Goal: Information Seeking & Learning: Learn about a topic

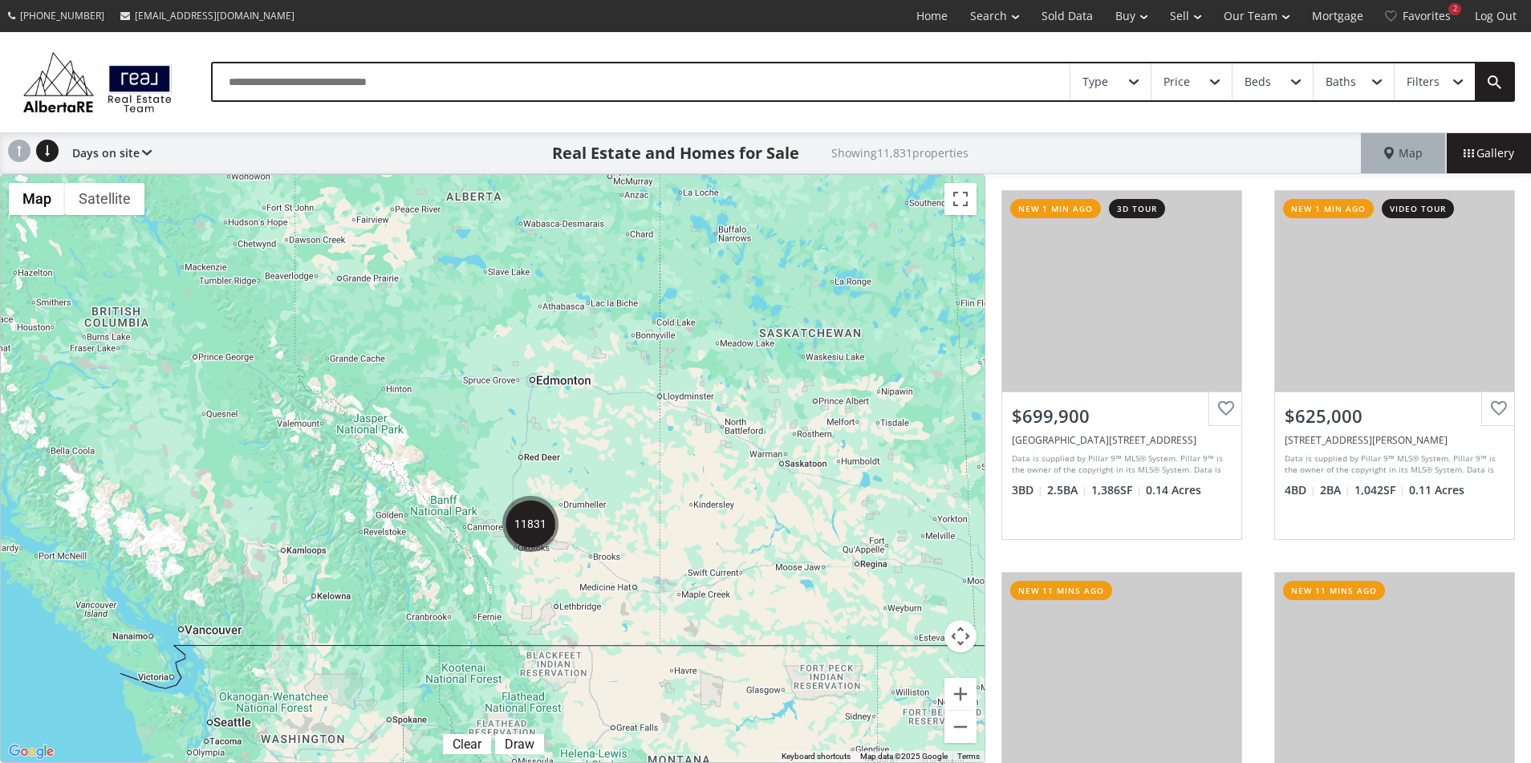
click at [545, 530] on img "11831" at bounding box center [530, 524] width 56 height 56
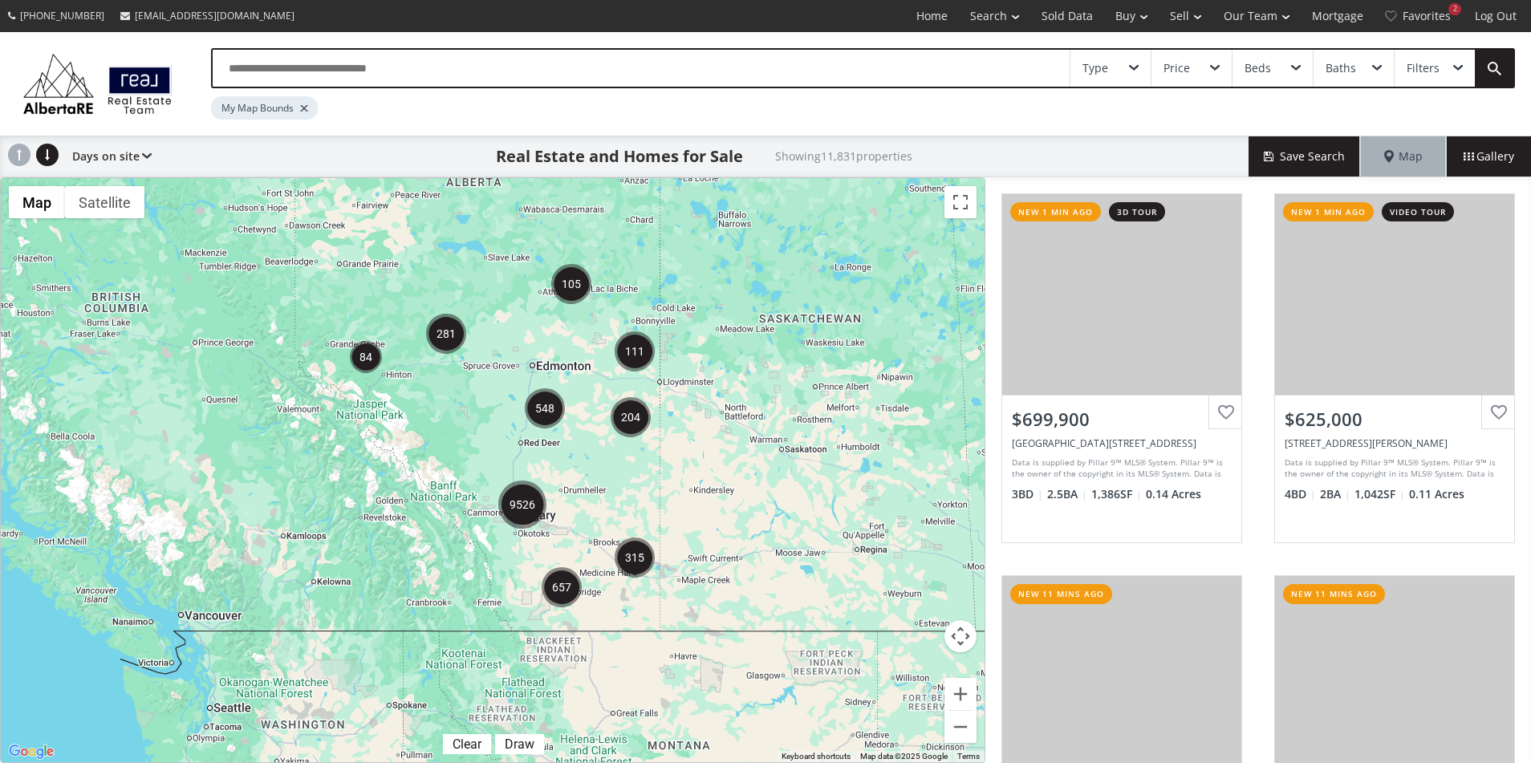
click at [524, 508] on img "9526" at bounding box center [522, 505] width 48 height 48
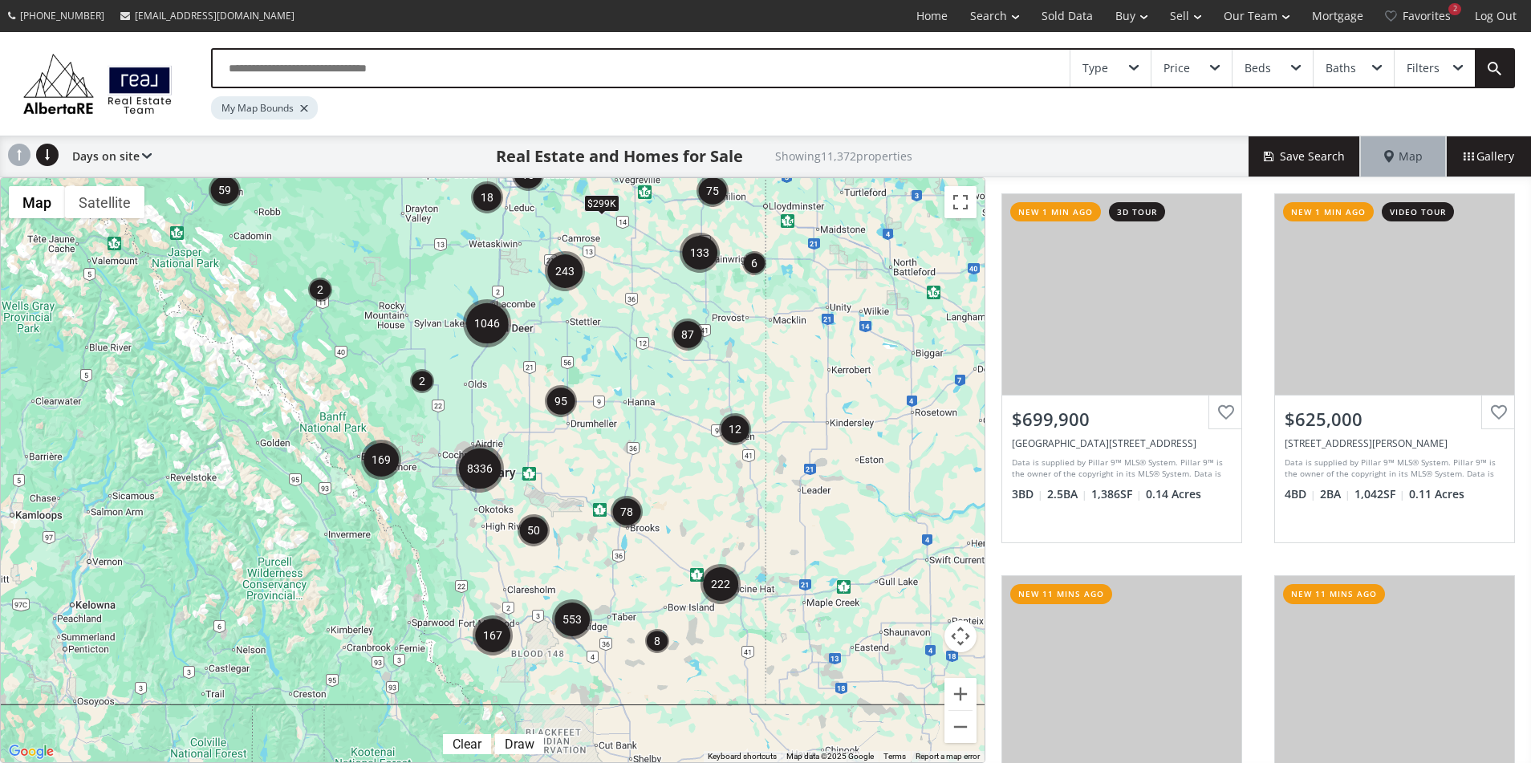
click at [471, 466] on img "8336" at bounding box center [480, 469] width 48 height 48
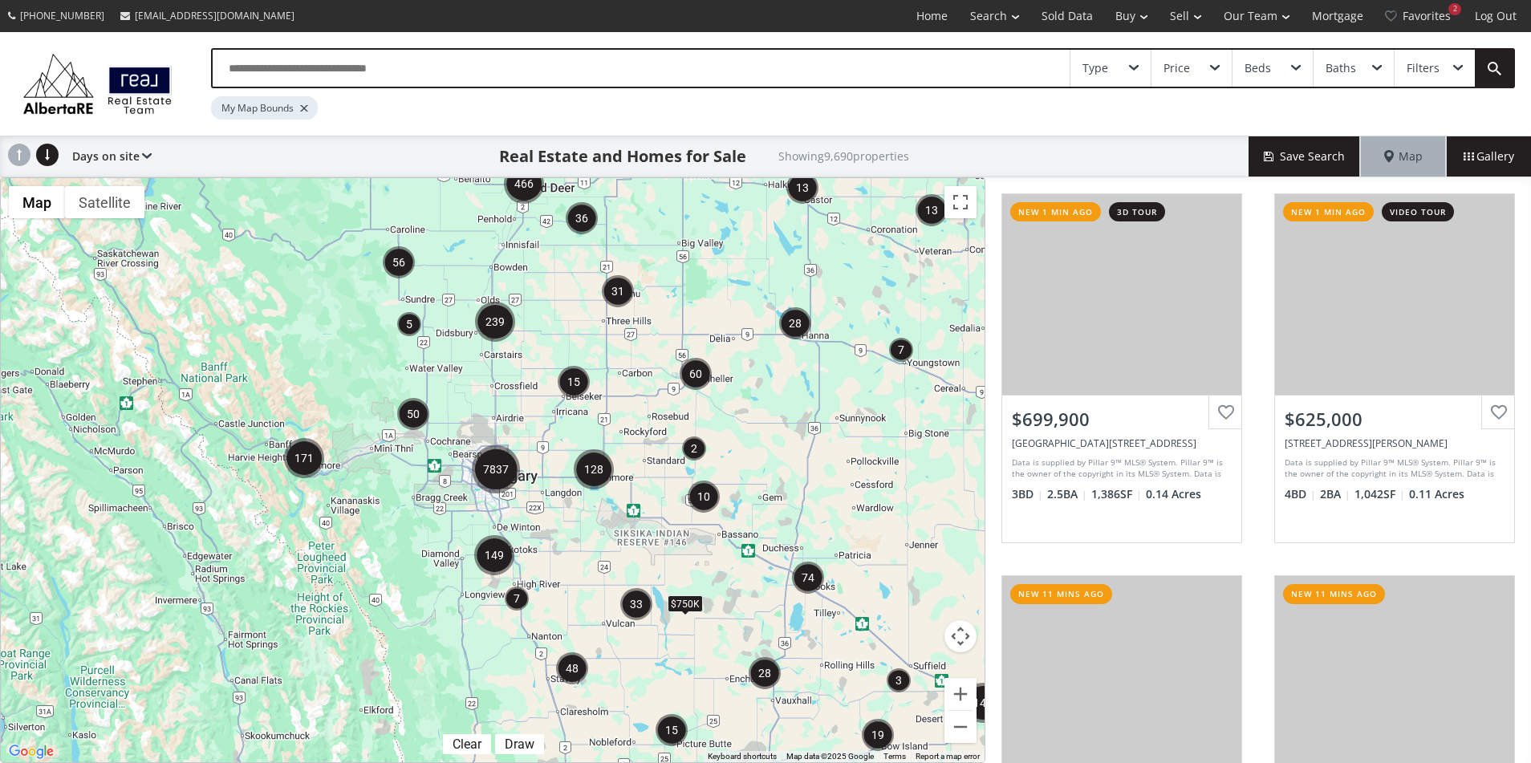
click at [491, 462] on img "7837" at bounding box center [496, 469] width 48 height 48
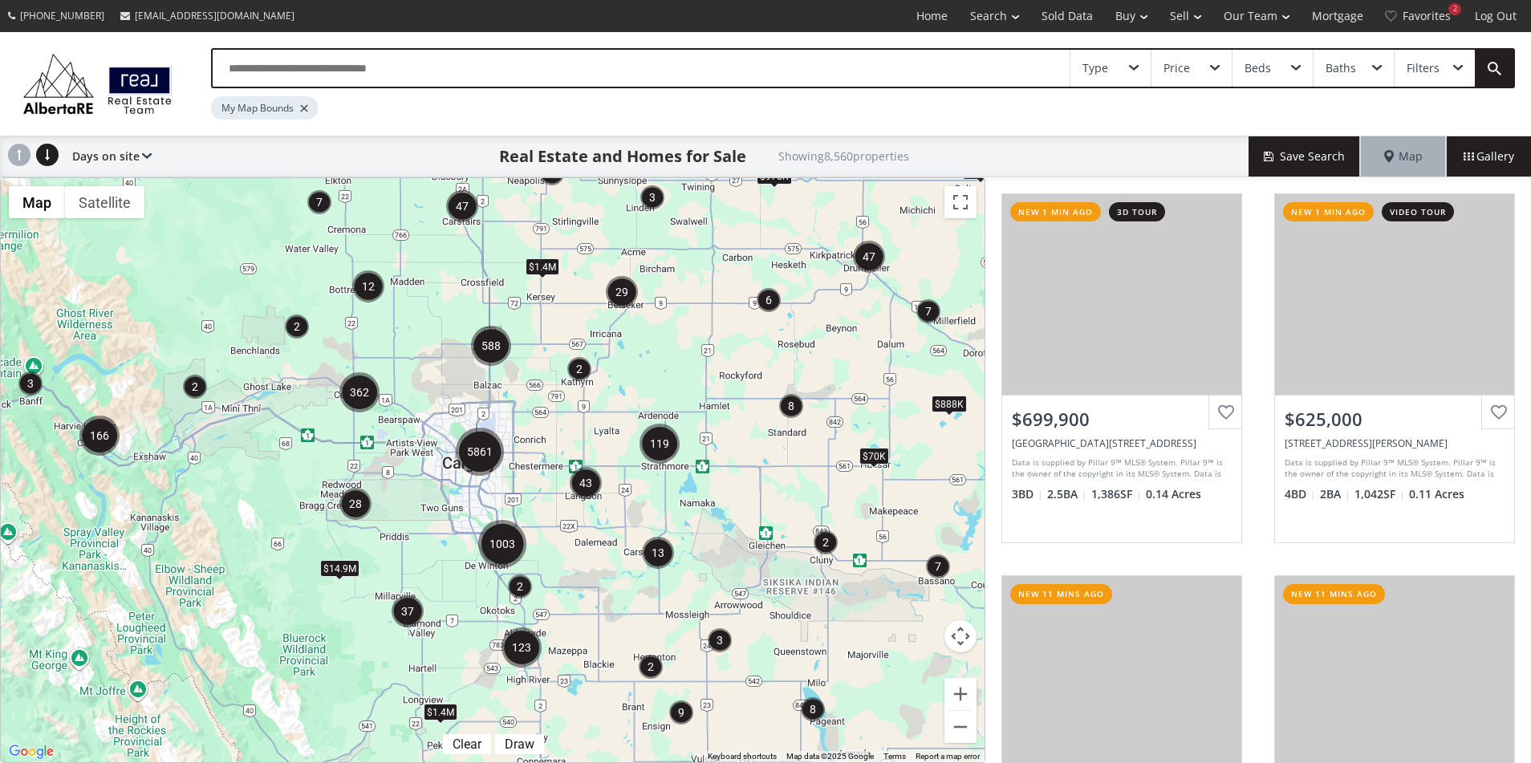
click at [478, 452] on img "5861" at bounding box center [480, 452] width 48 height 48
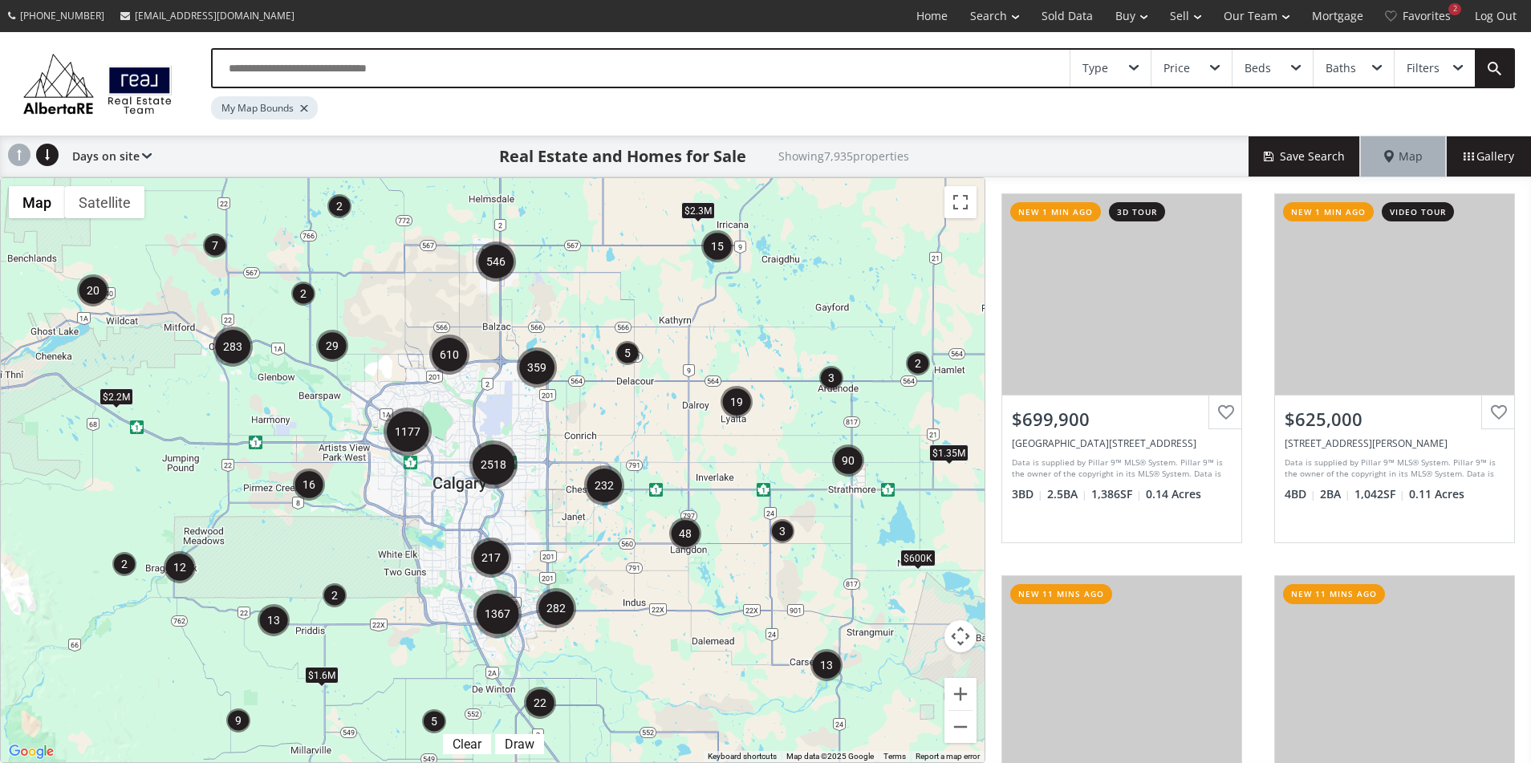
click at [491, 460] on img "2518" at bounding box center [493, 464] width 48 height 48
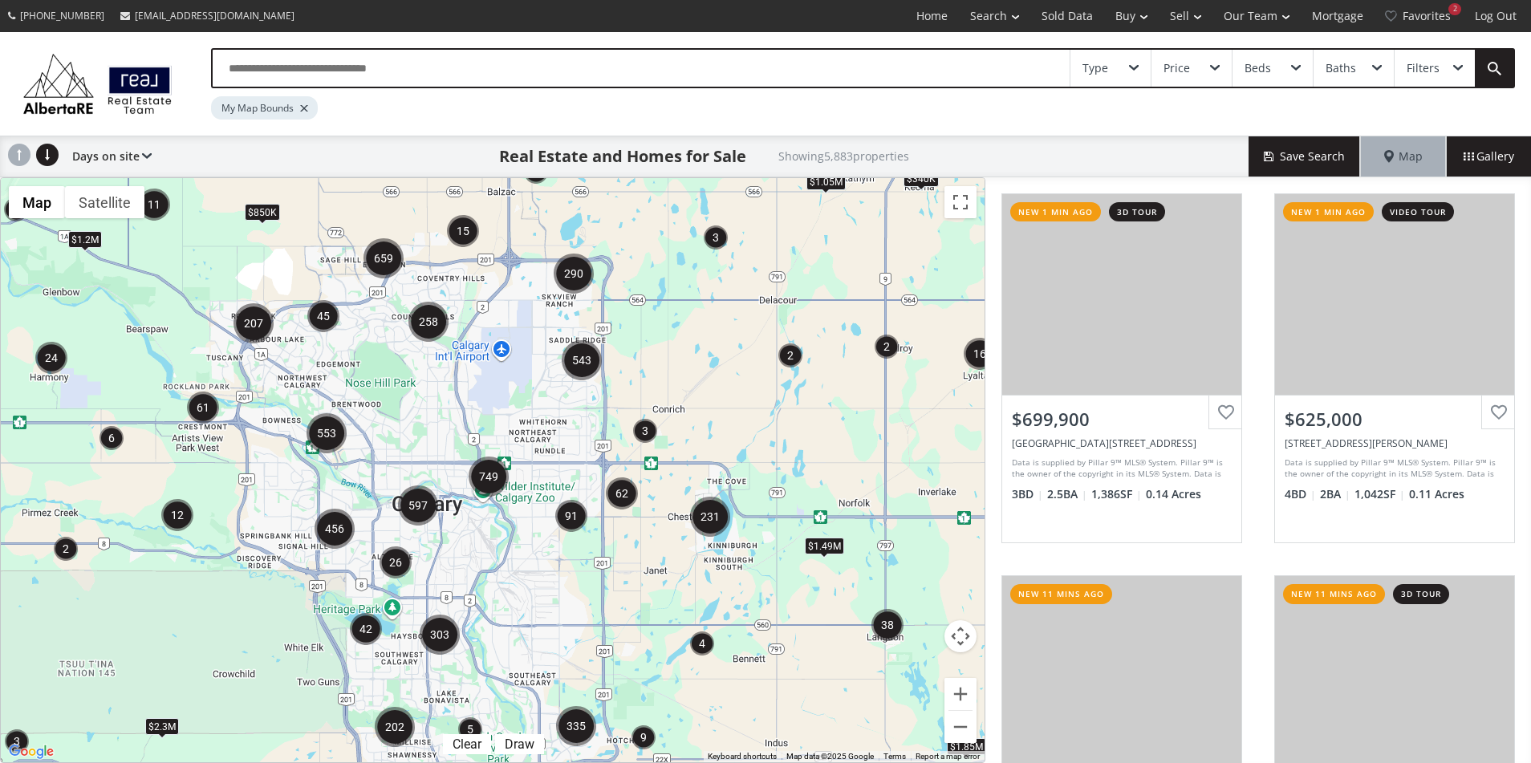
click at [319, 434] on img "553" at bounding box center [326, 433] width 40 height 40
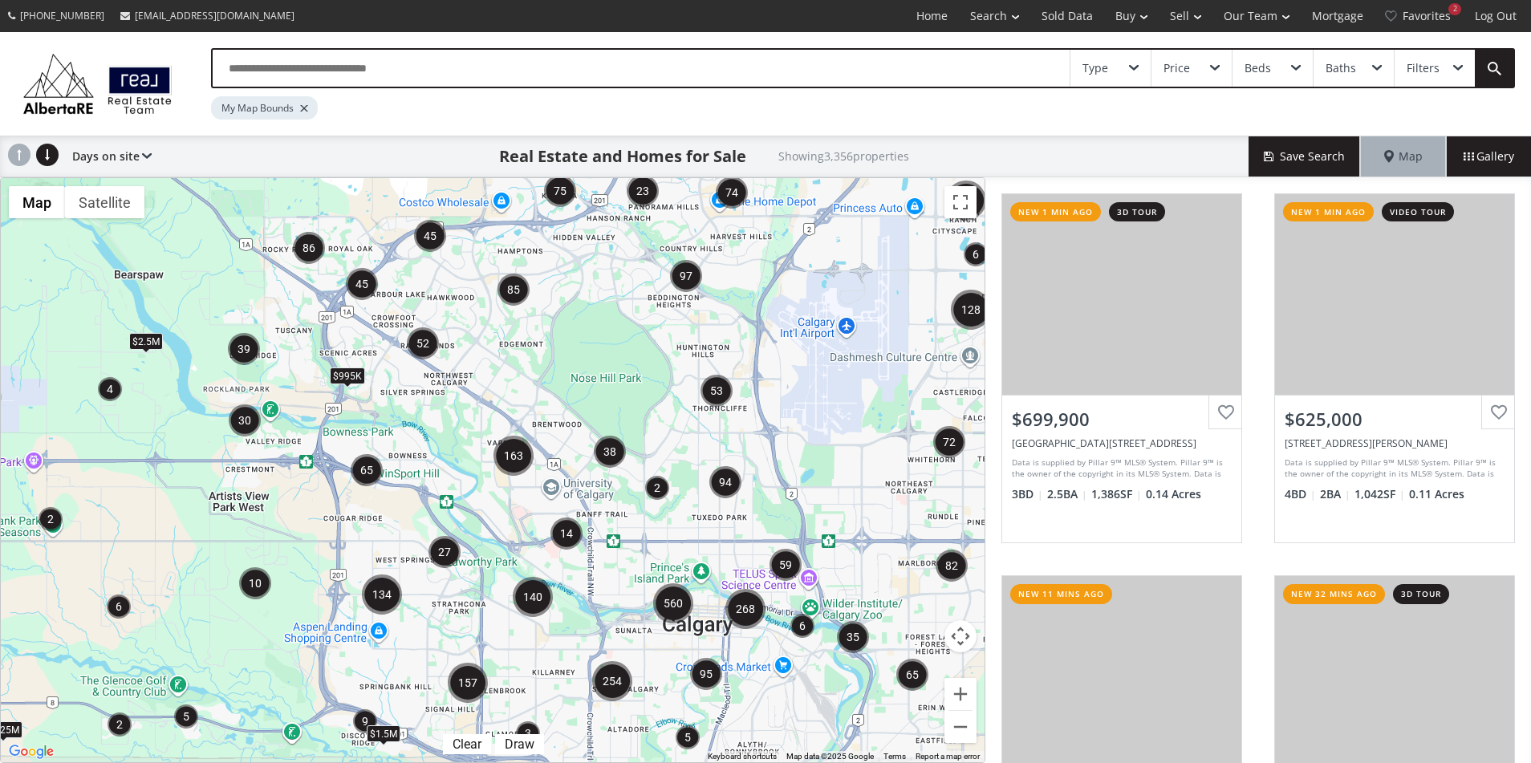
click at [391, 589] on img "134" at bounding box center [382, 594] width 40 height 40
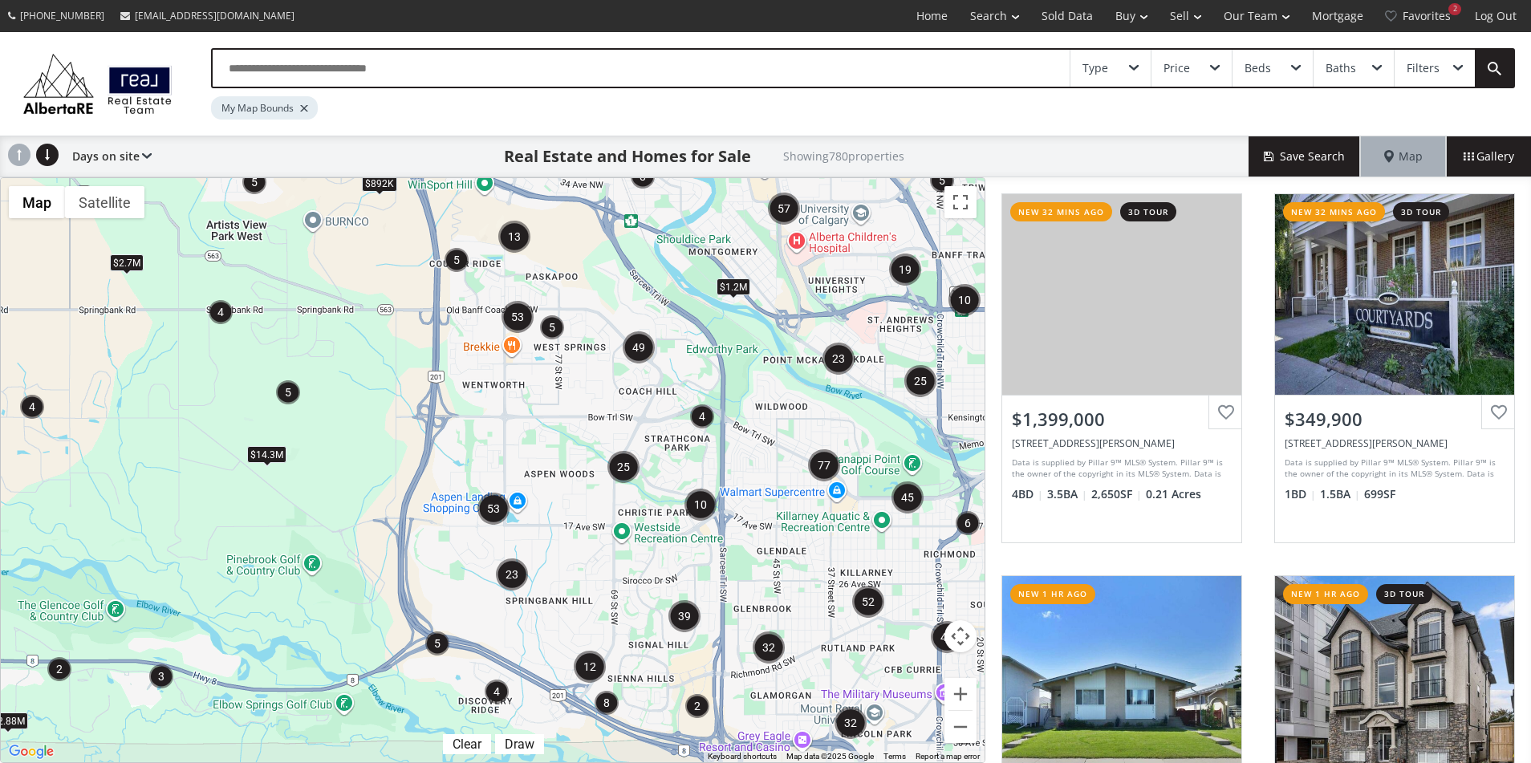
click at [551, 323] on img "5" at bounding box center [552, 327] width 24 height 24
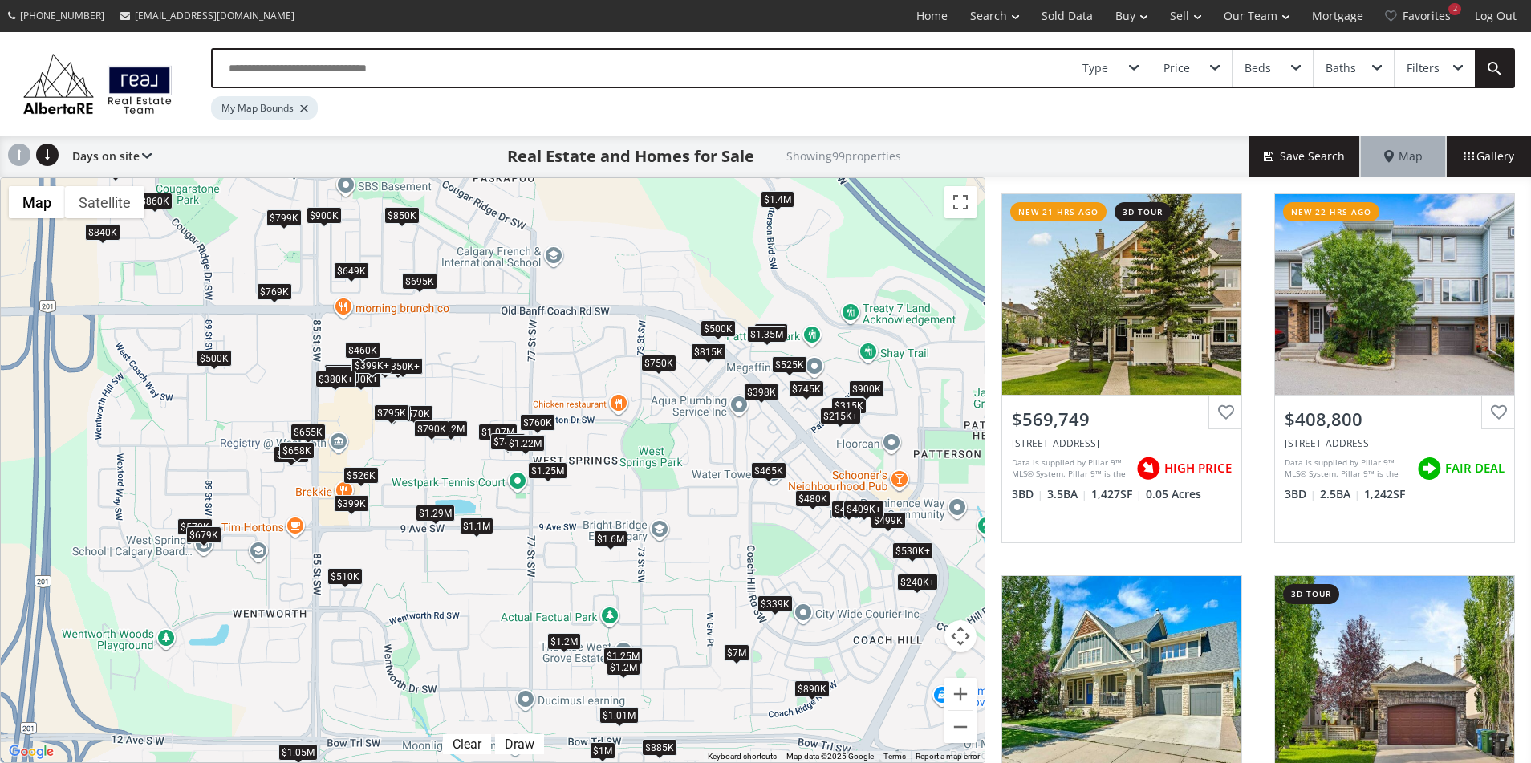
click at [331, 217] on div "$900K" at bounding box center [323, 215] width 35 height 17
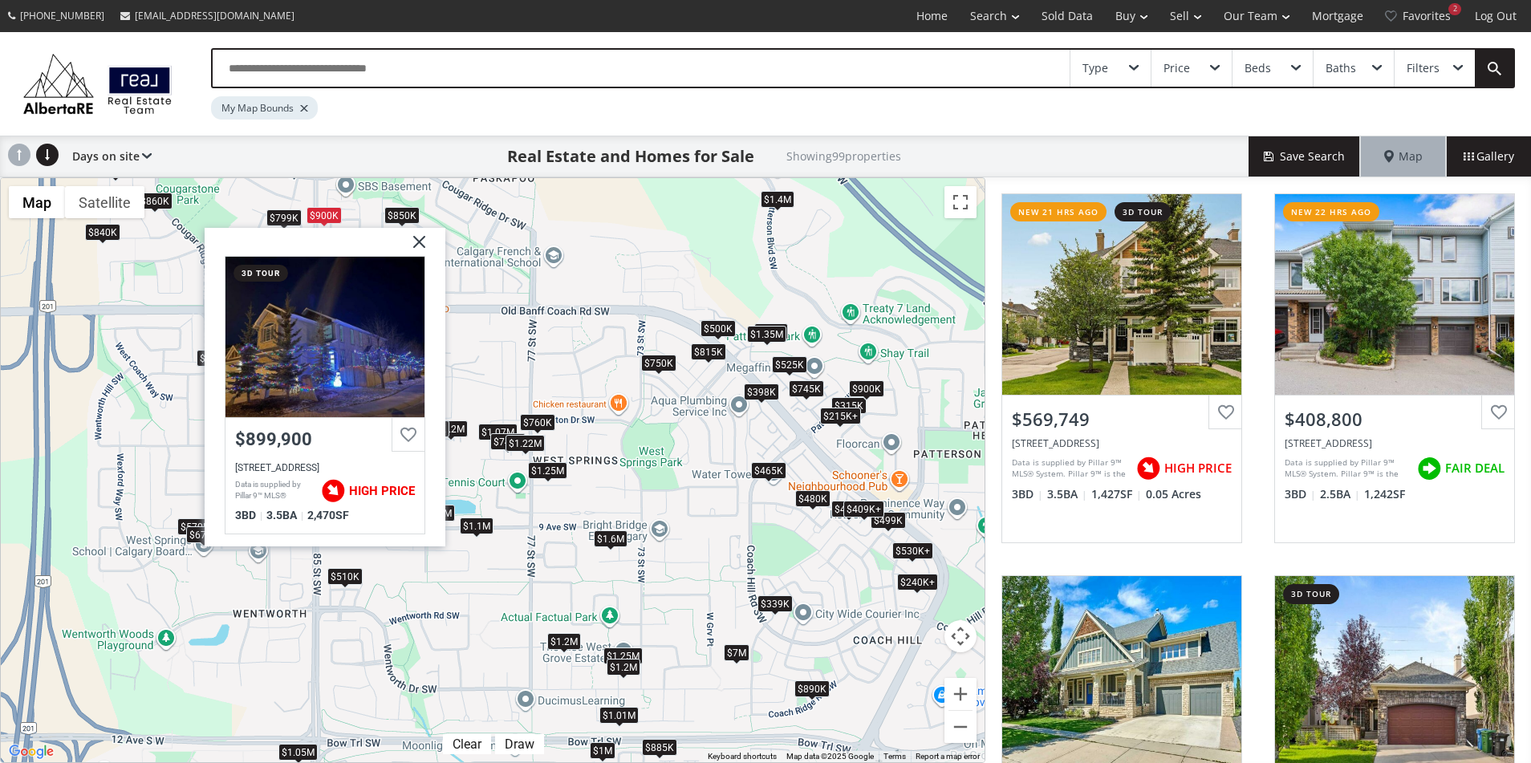
click at [420, 244] on img at bounding box center [413, 248] width 40 height 40
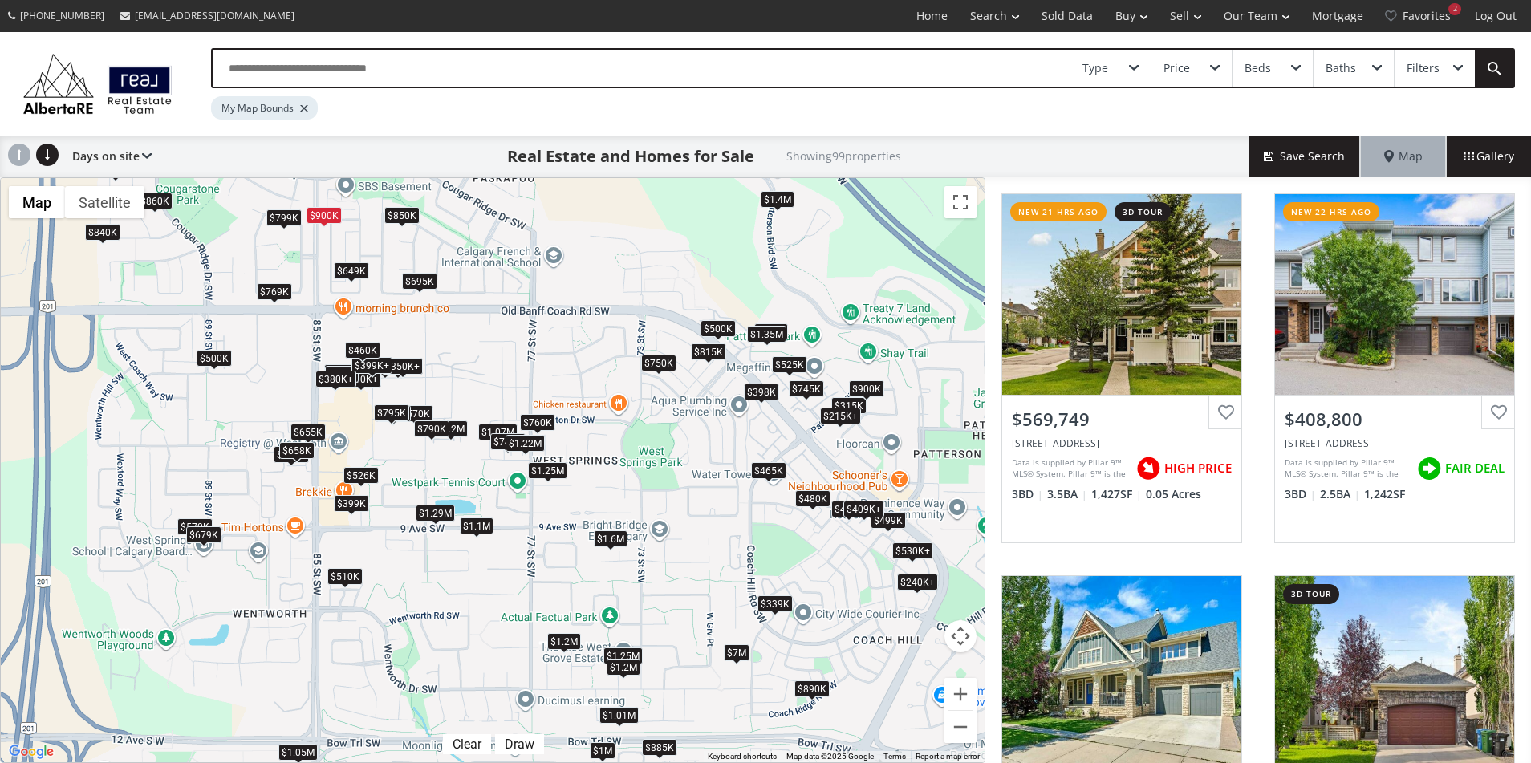
click at [1233, 107] on div "My Map Bounds" at bounding box center [802, 103] width 1183 height 31
click at [771, 194] on div "$1.4M" at bounding box center [778, 199] width 34 height 17
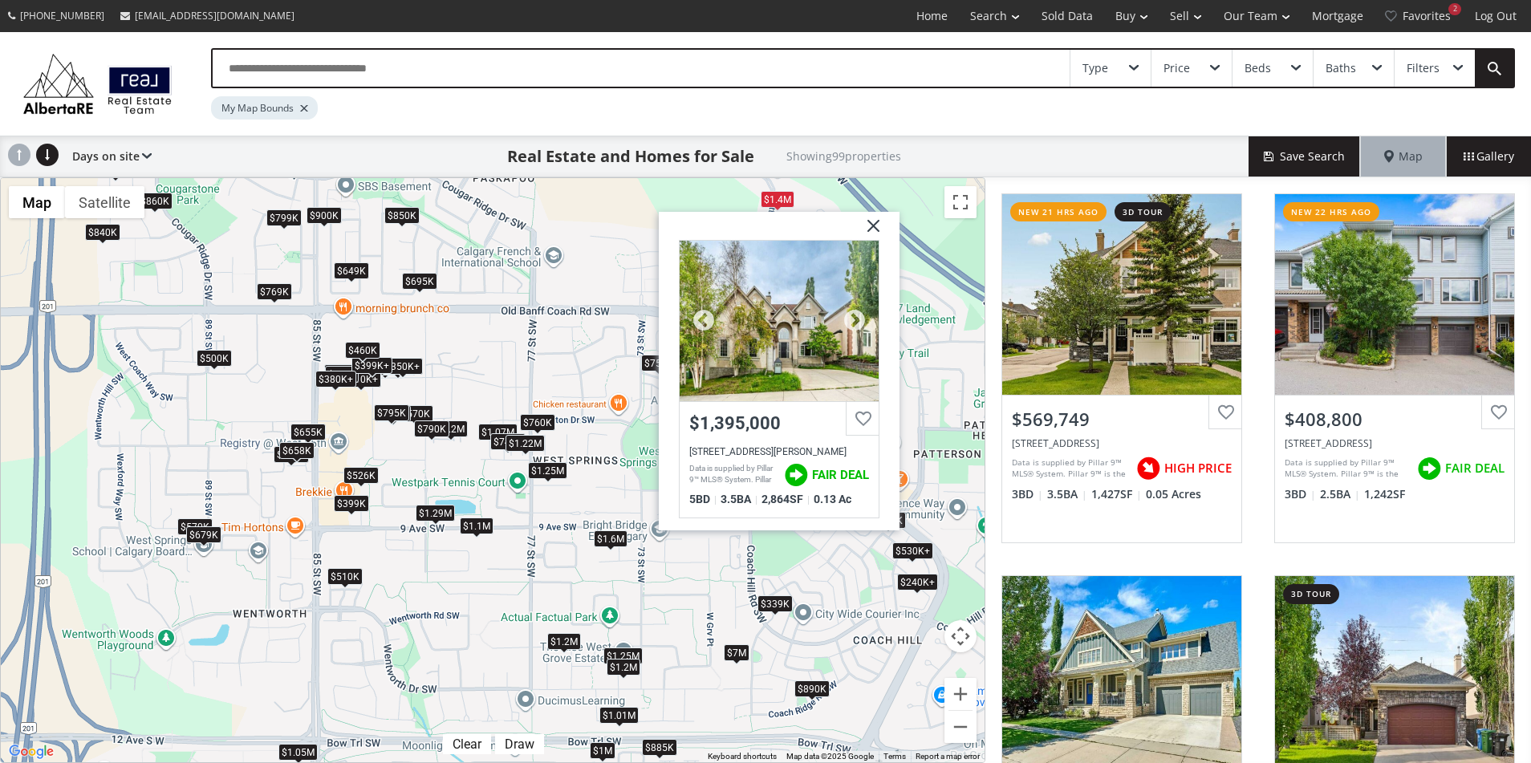
click at [792, 290] on div at bounding box center [779, 321] width 199 height 160
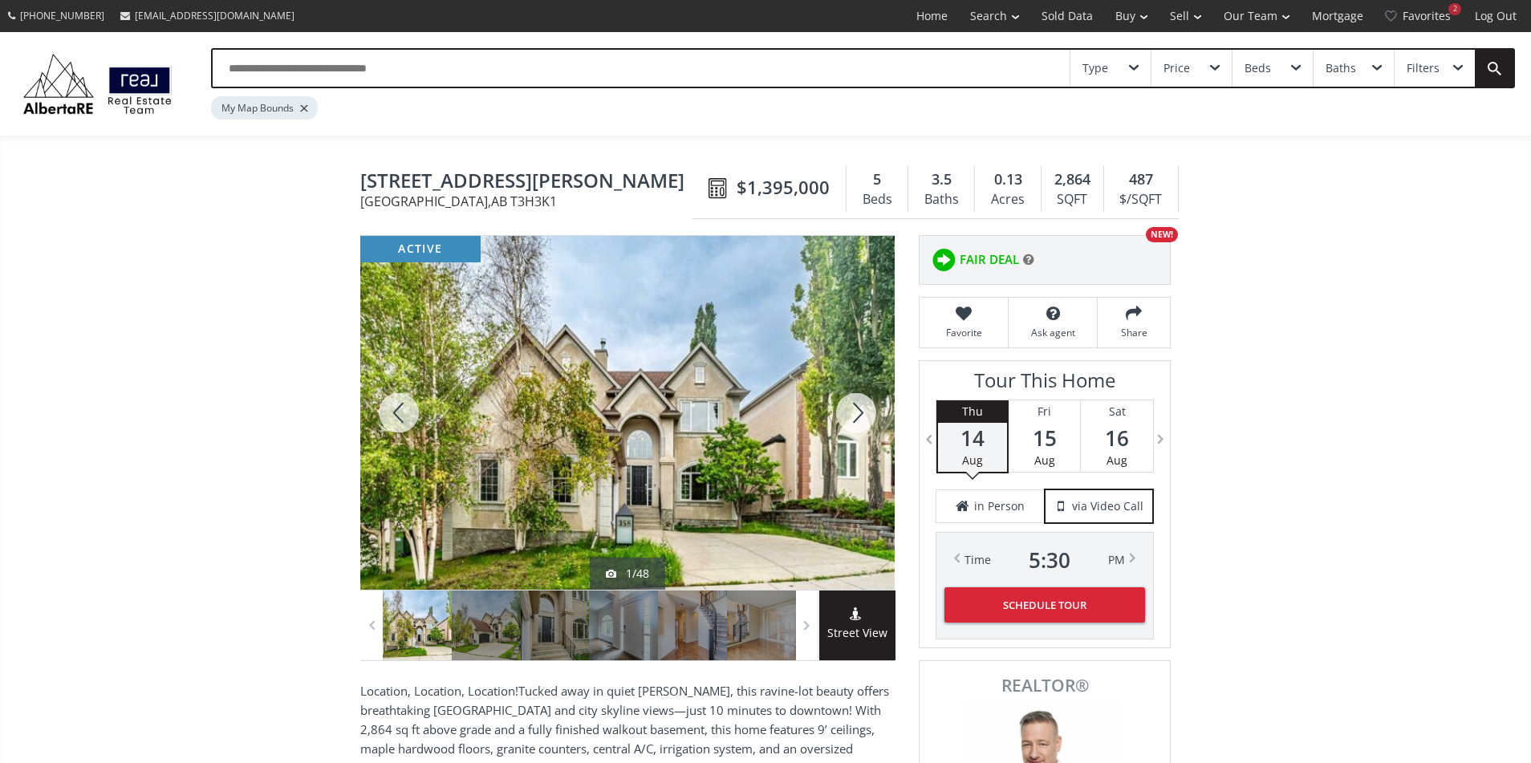
click at [692, 418] on div at bounding box center [627, 413] width 534 height 354
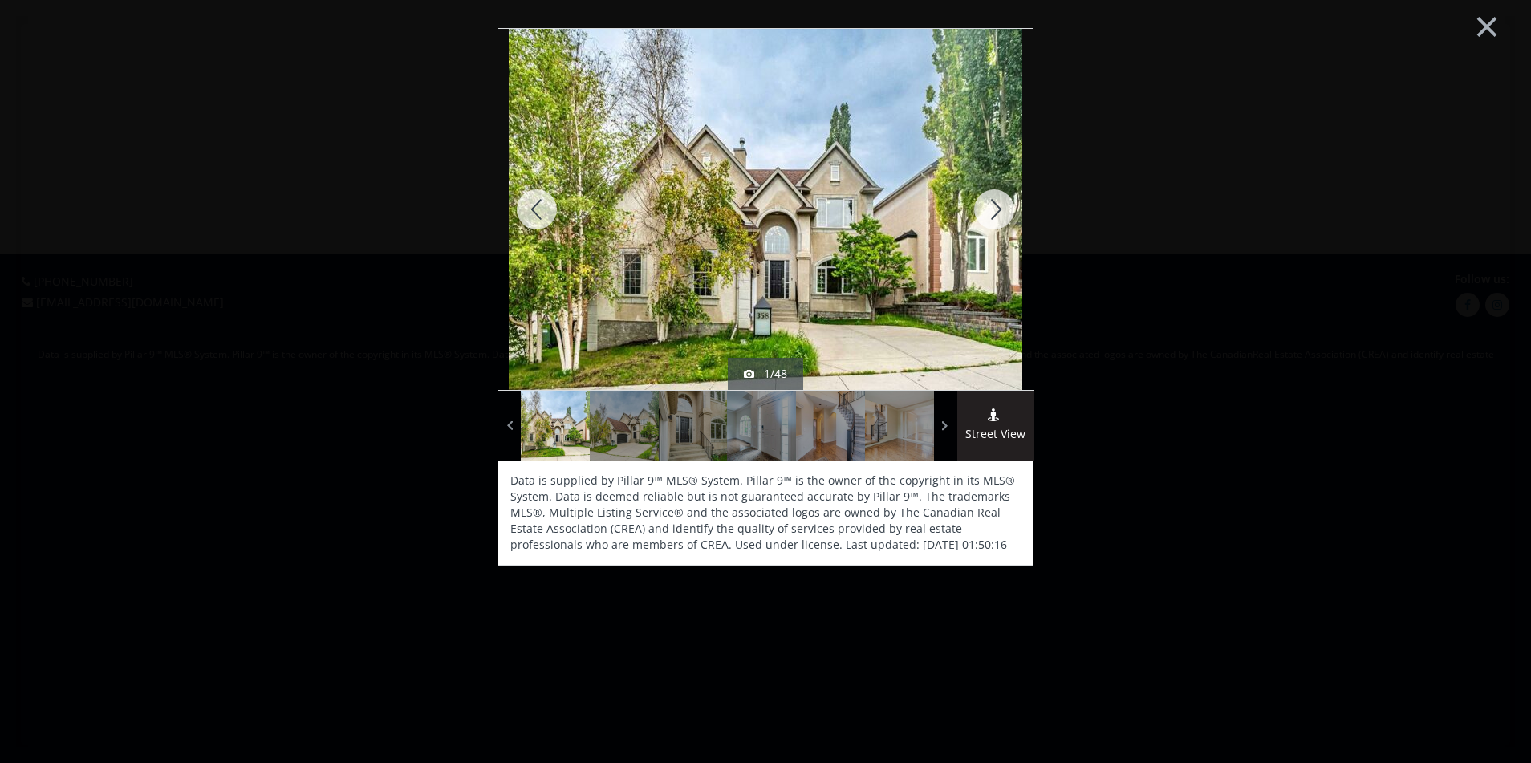
click at [1000, 219] on div at bounding box center [994, 209] width 77 height 361
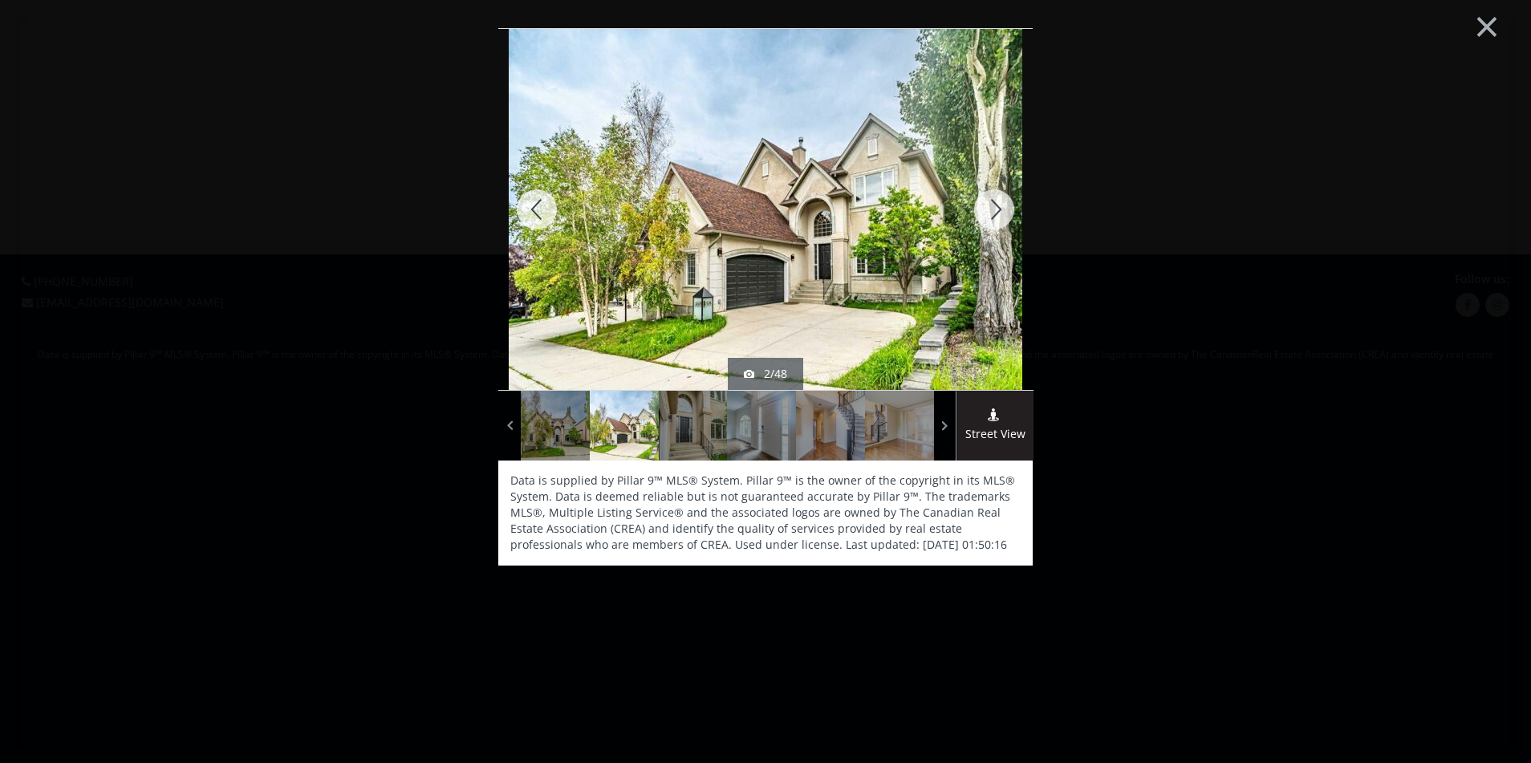
click at [1000, 219] on div at bounding box center [994, 209] width 77 height 361
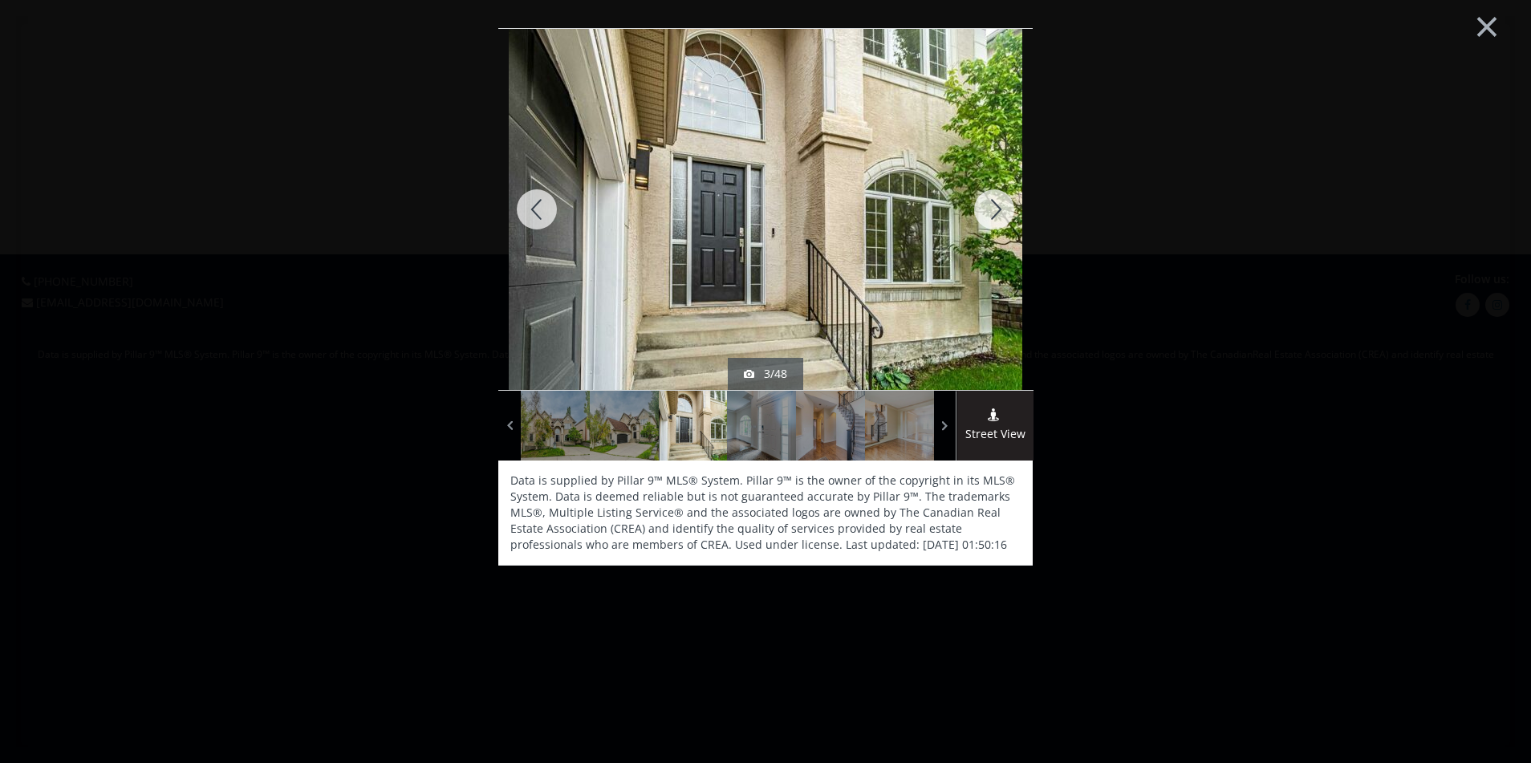
click at [1000, 219] on div at bounding box center [994, 209] width 77 height 361
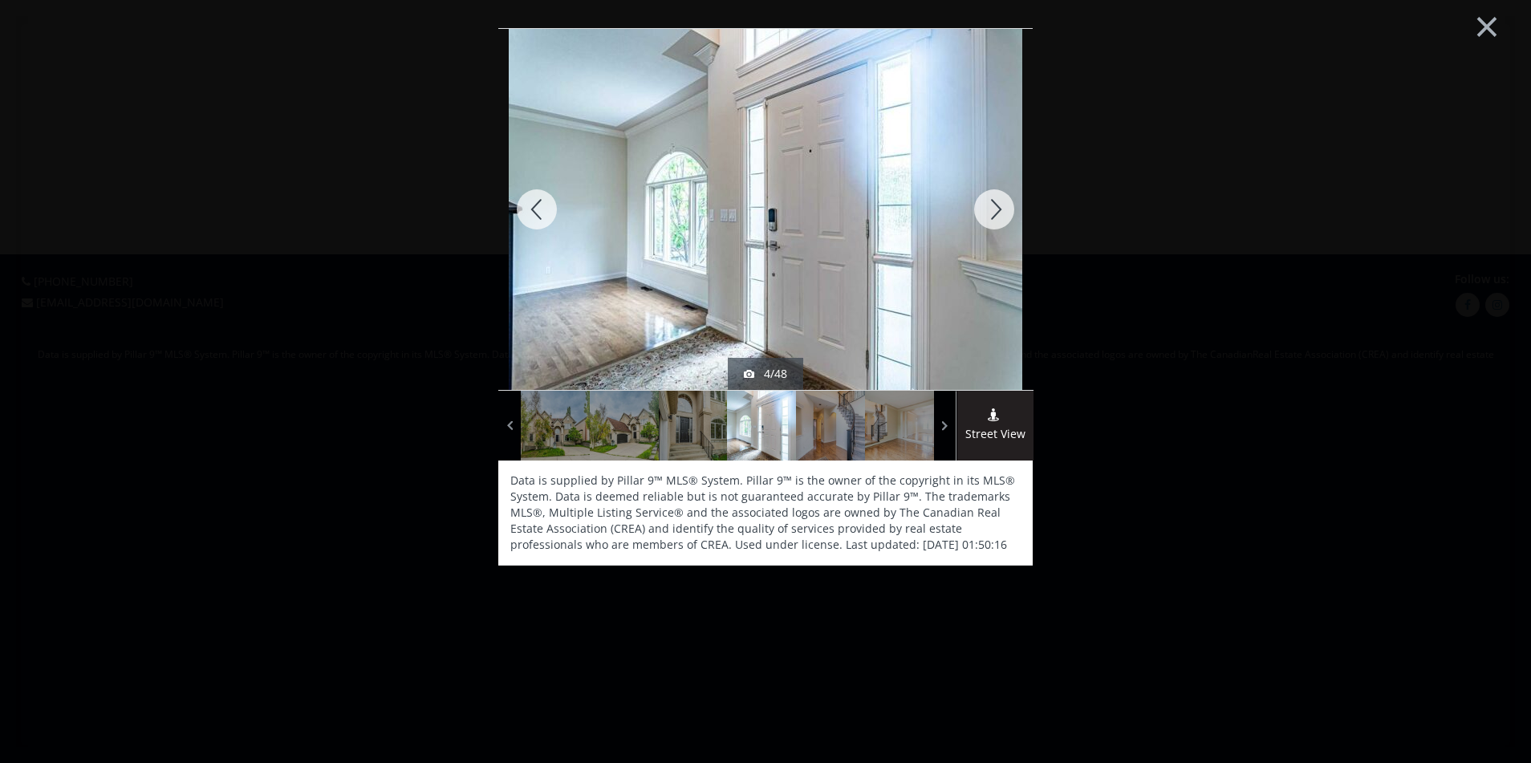
click at [542, 209] on div at bounding box center [536, 209] width 77 height 361
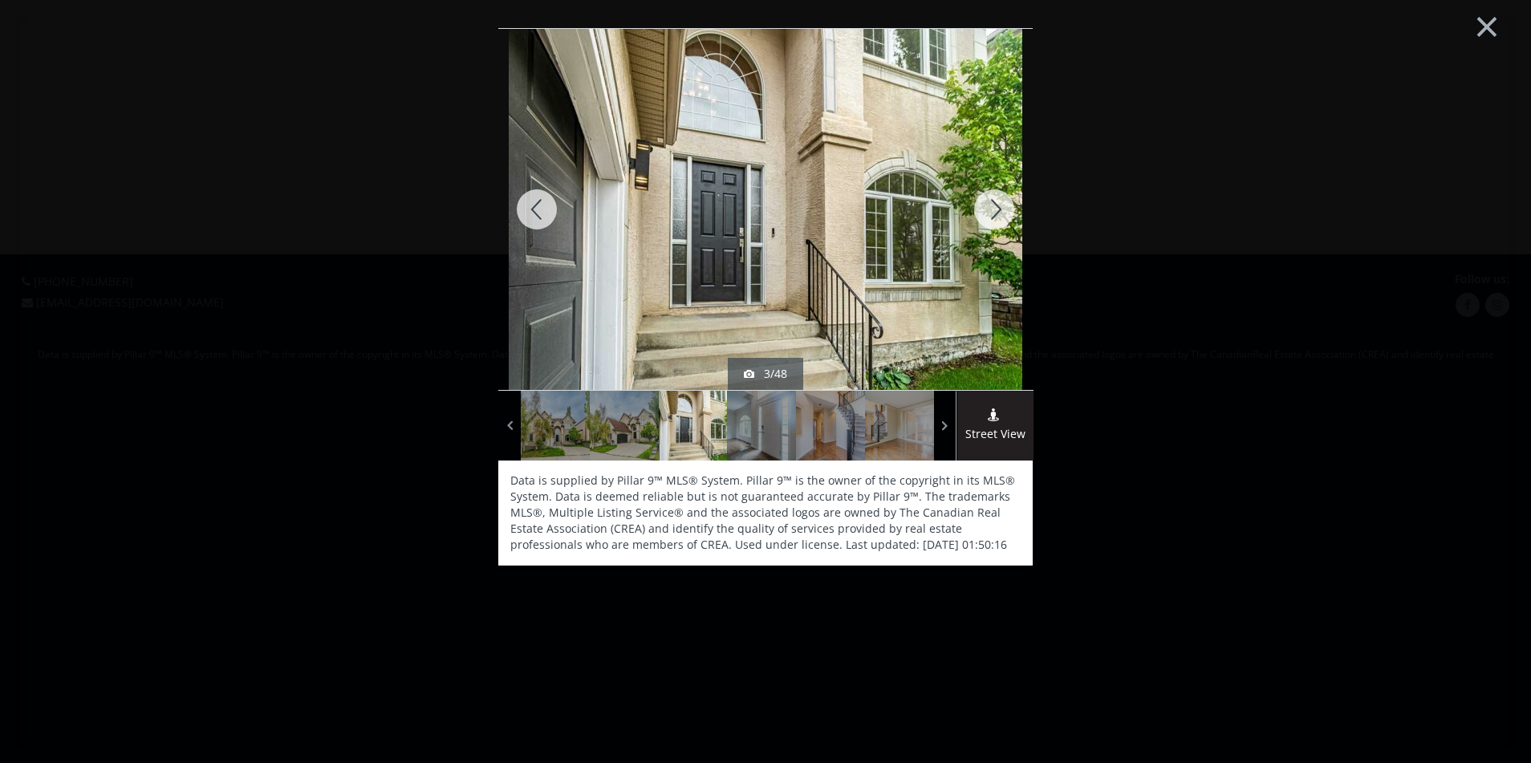
click at [993, 219] on div at bounding box center [994, 209] width 77 height 361
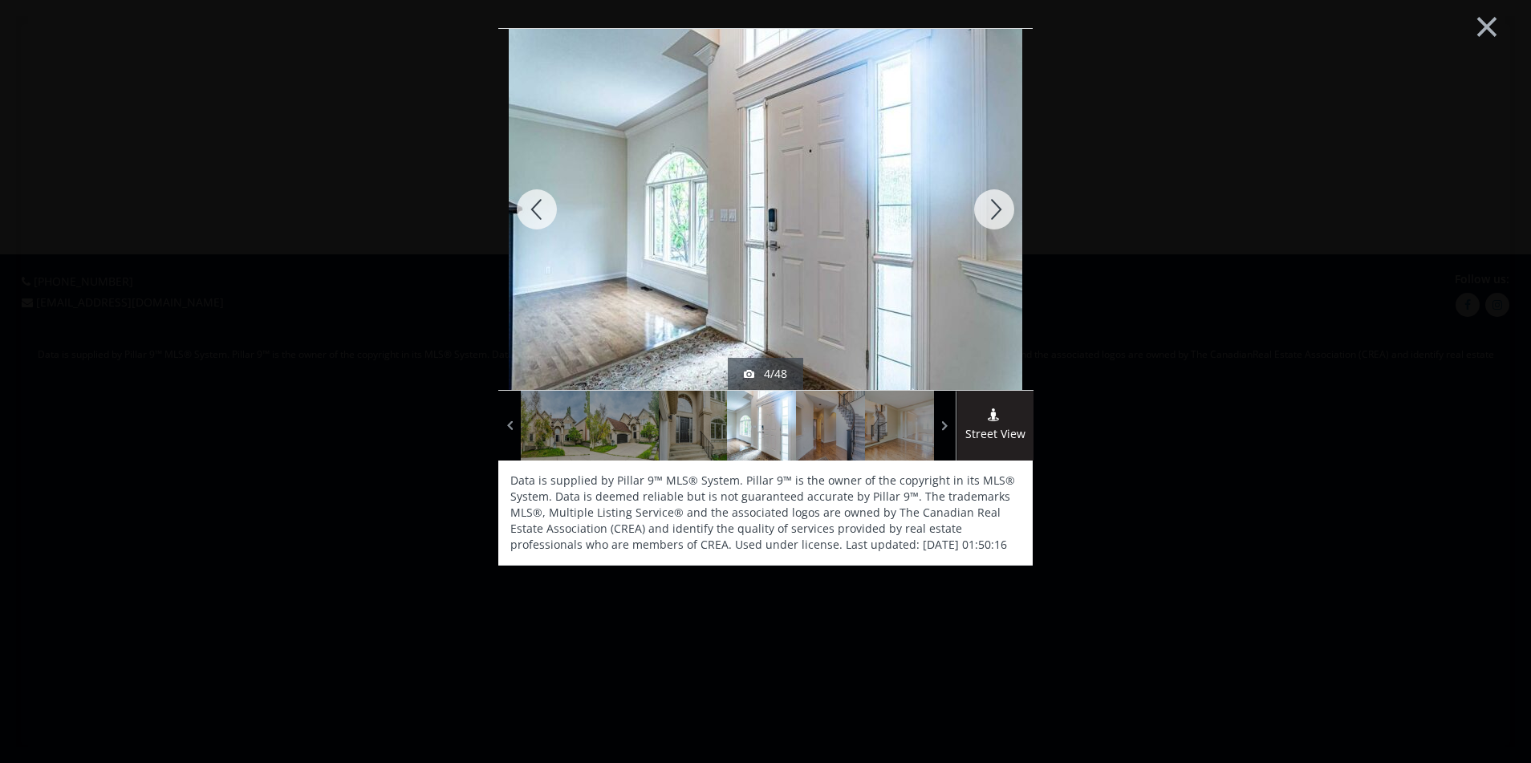
click at [993, 219] on div at bounding box center [994, 209] width 77 height 361
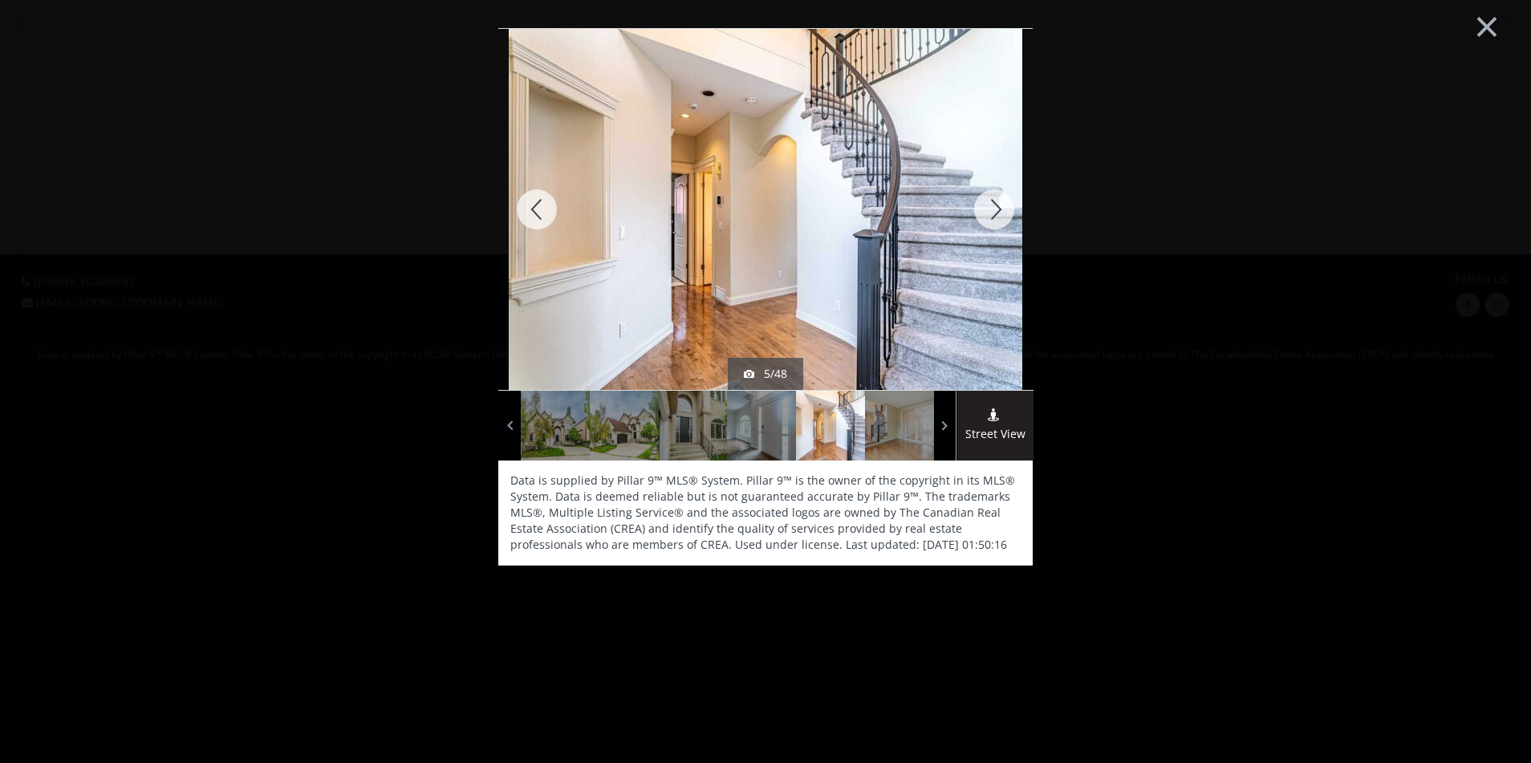
click at [993, 219] on div at bounding box center [994, 209] width 77 height 361
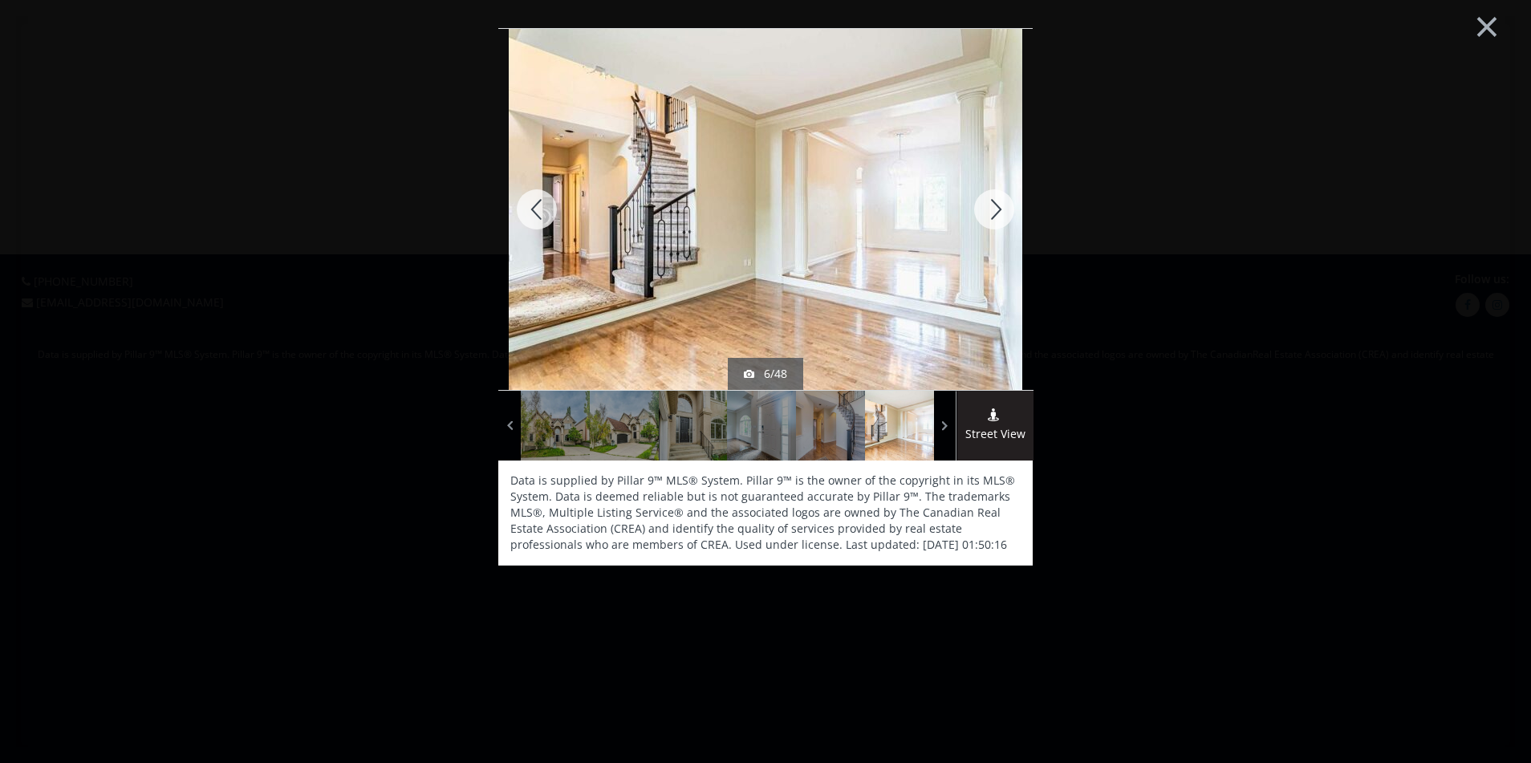
click at [992, 214] on div at bounding box center [994, 209] width 77 height 361
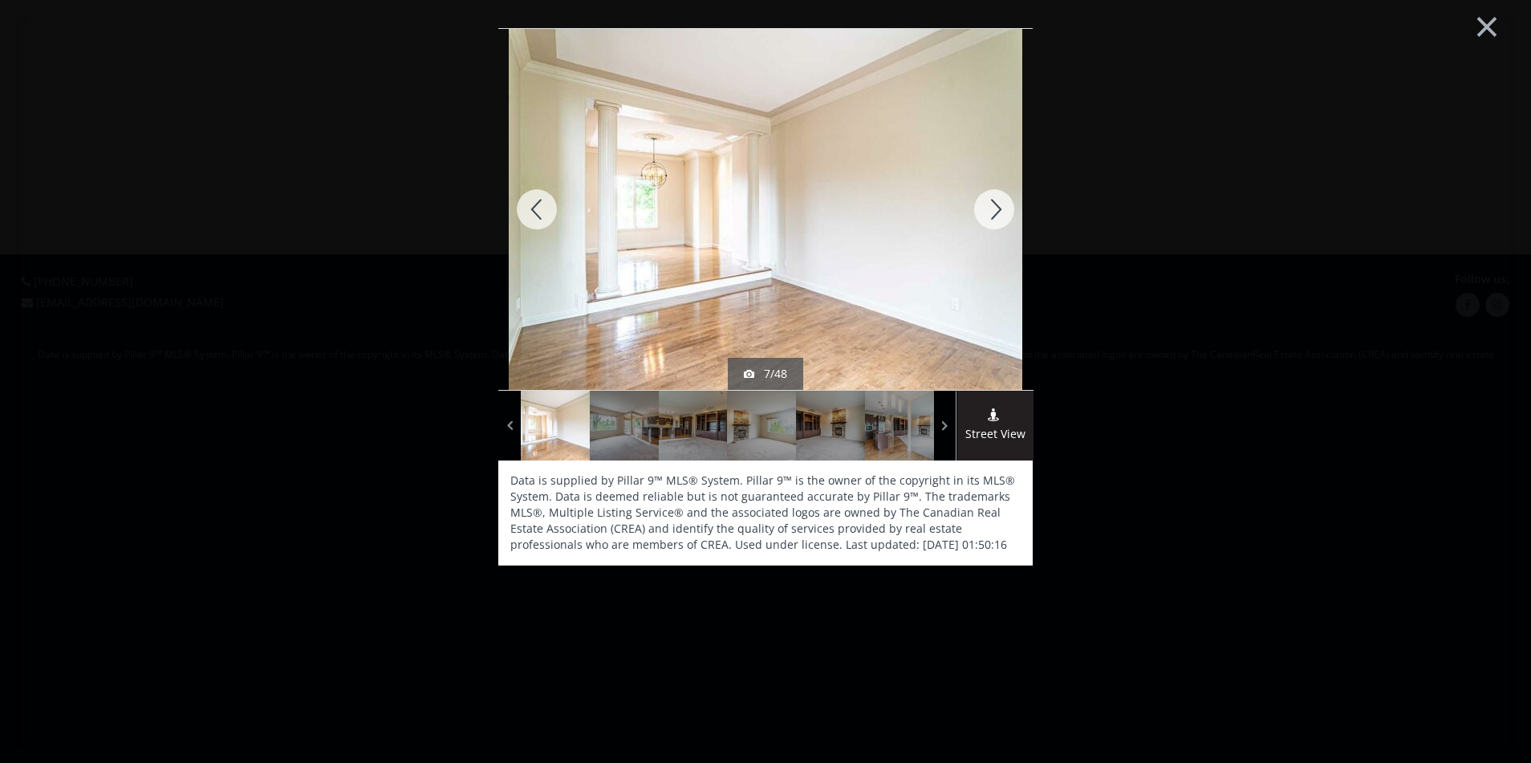
click at [992, 214] on div at bounding box center [994, 209] width 77 height 361
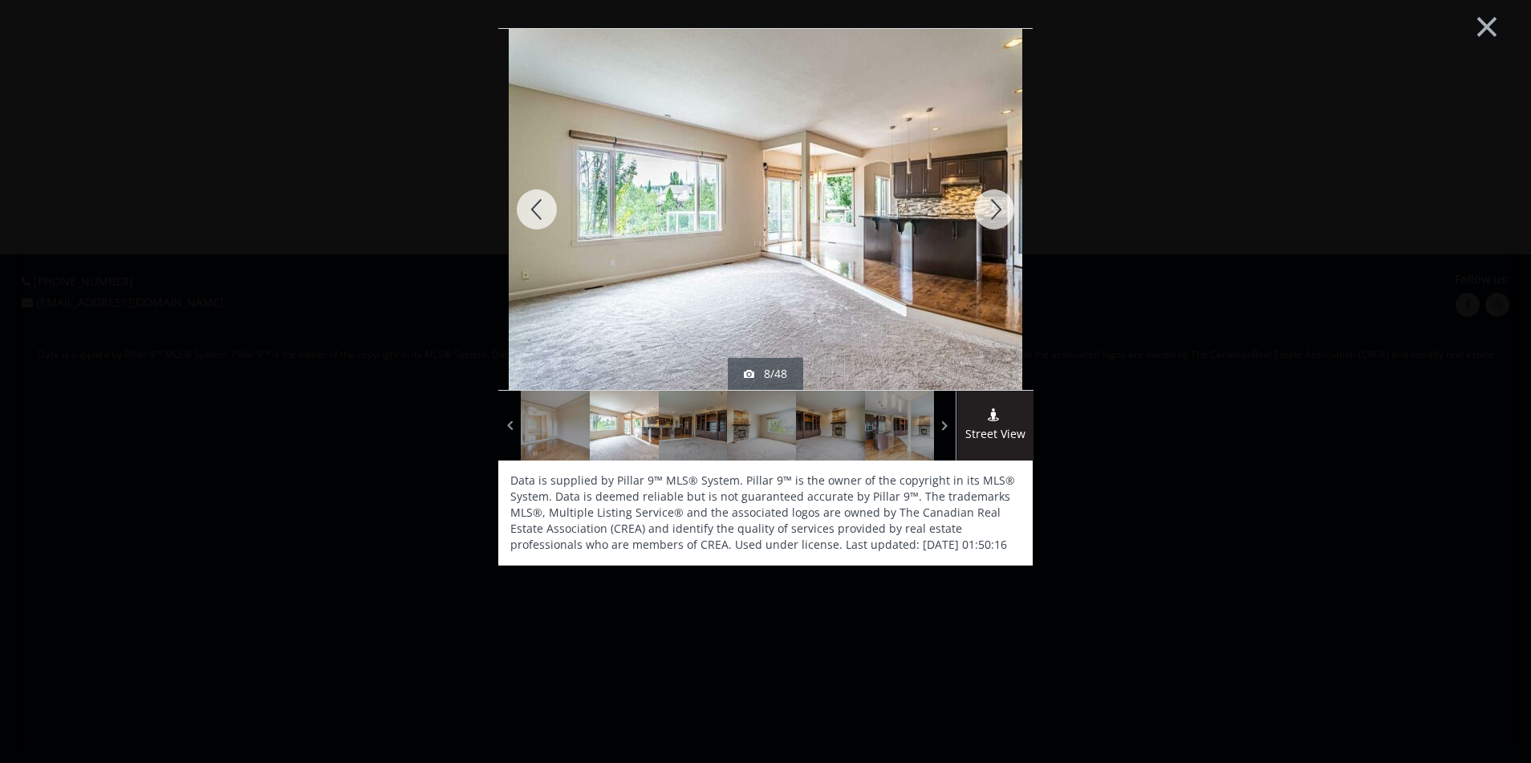
click at [545, 205] on div at bounding box center [536, 209] width 77 height 361
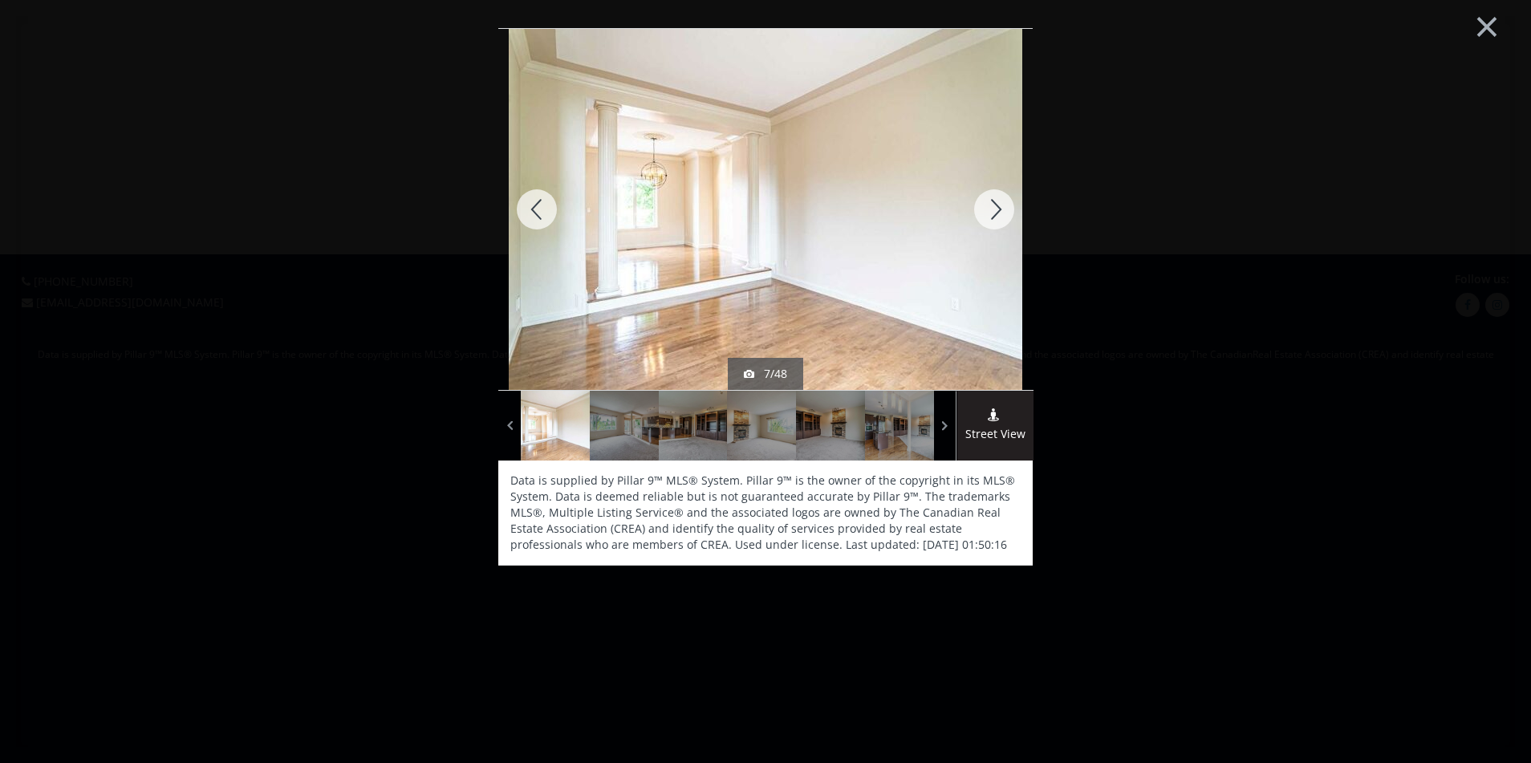
click at [991, 213] on div at bounding box center [994, 209] width 77 height 361
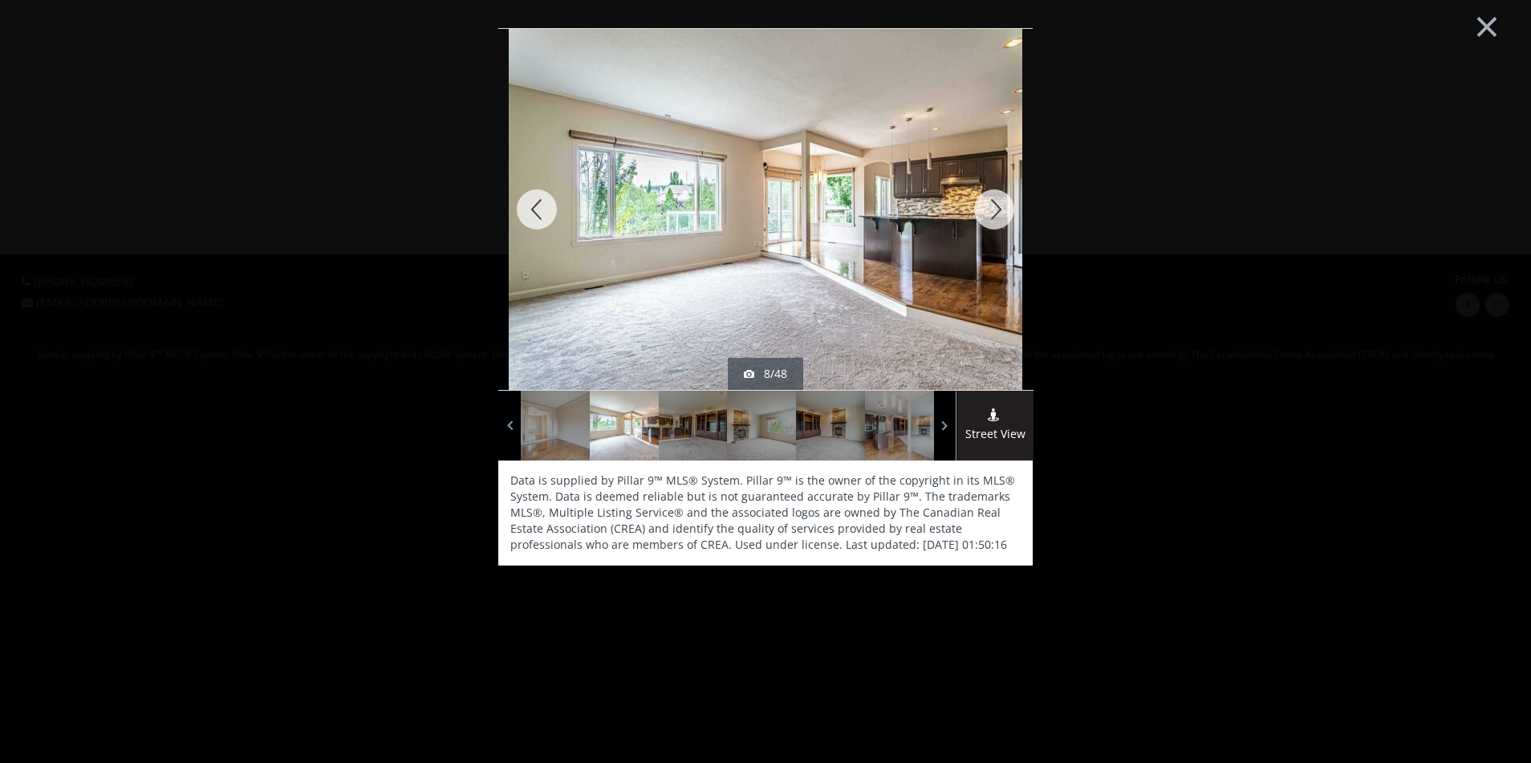
click at [991, 213] on div at bounding box center [994, 209] width 77 height 361
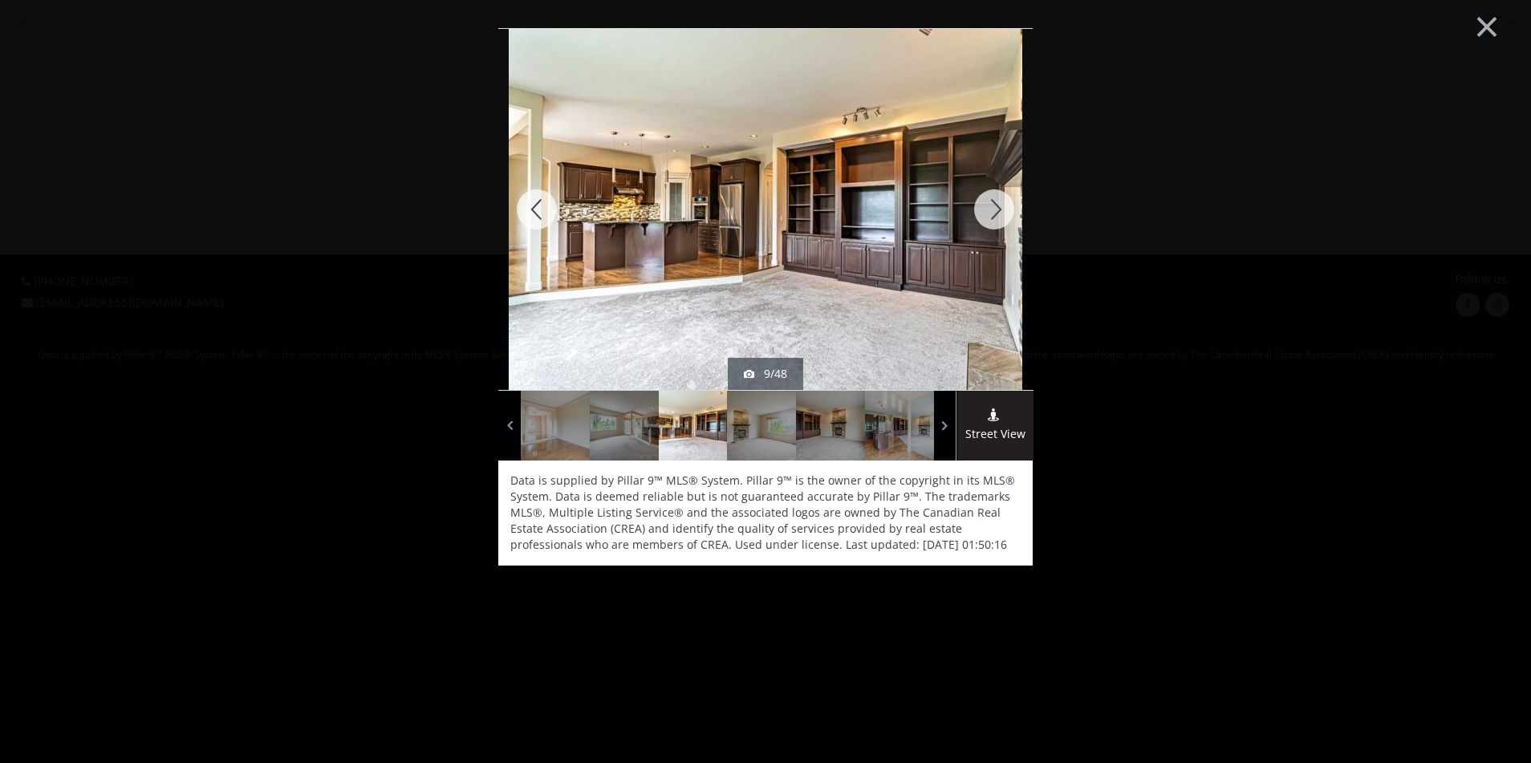
click at [991, 213] on div at bounding box center [994, 209] width 77 height 361
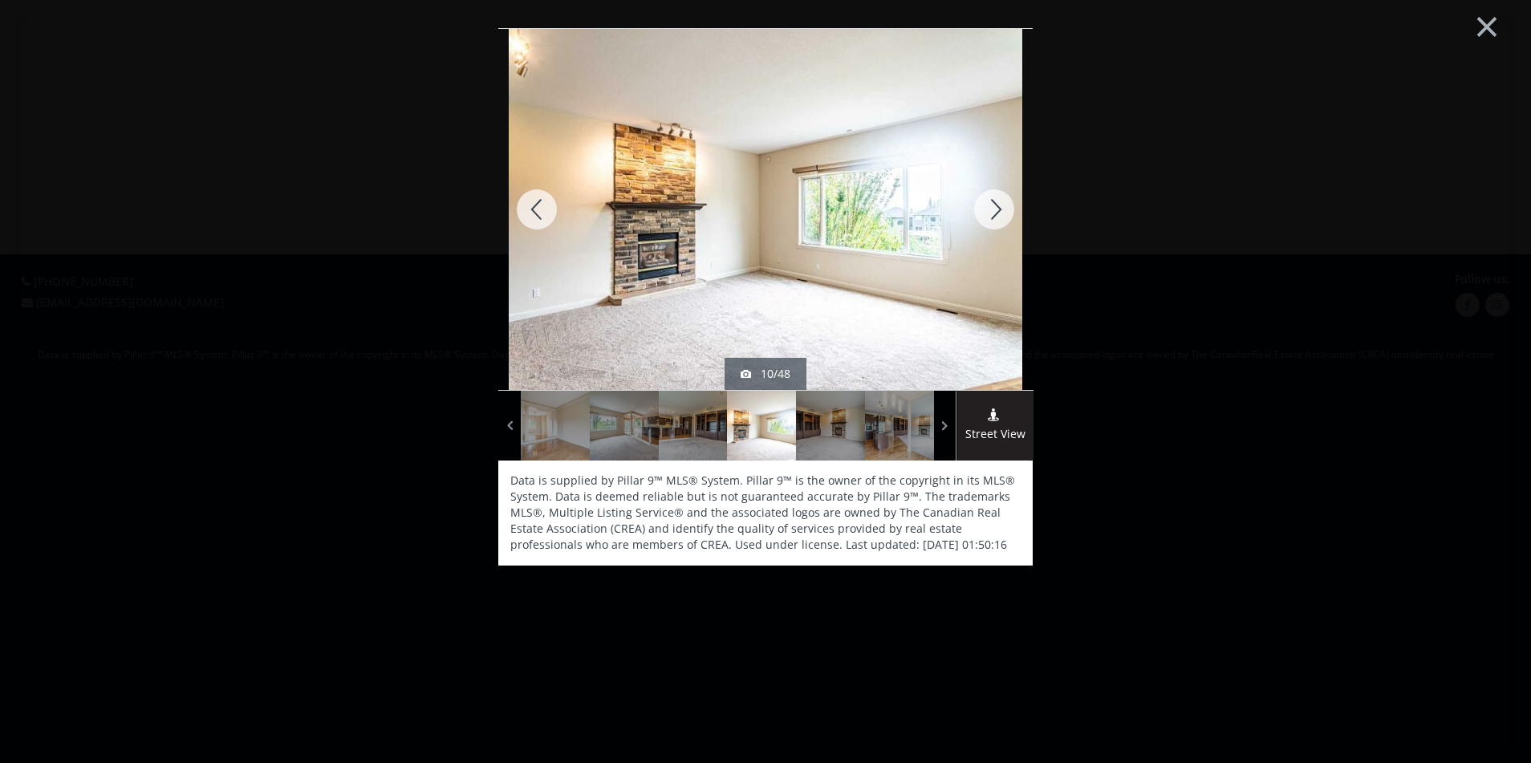
click at [991, 213] on div at bounding box center [994, 209] width 77 height 361
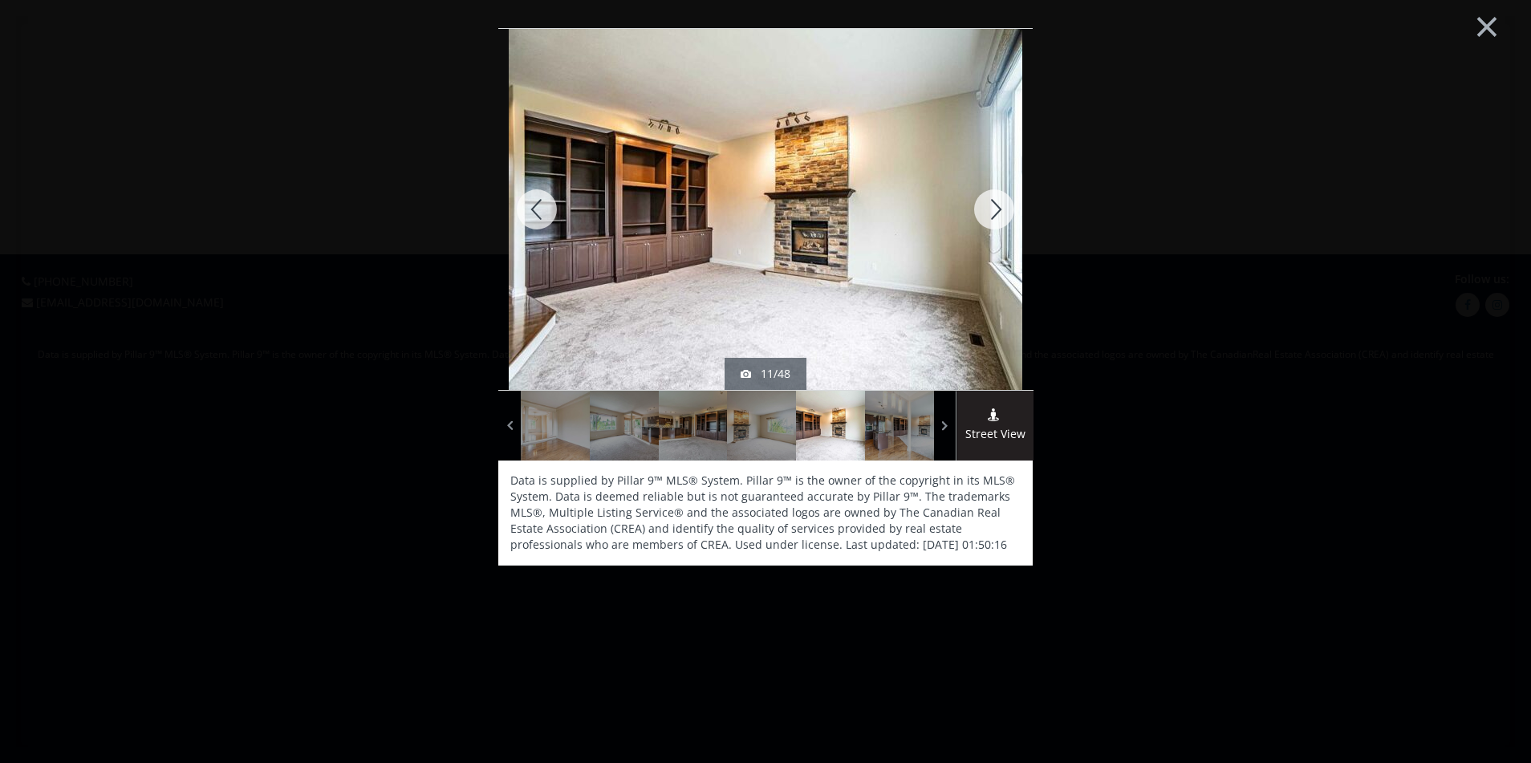
click at [991, 213] on div at bounding box center [994, 209] width 77 height 361
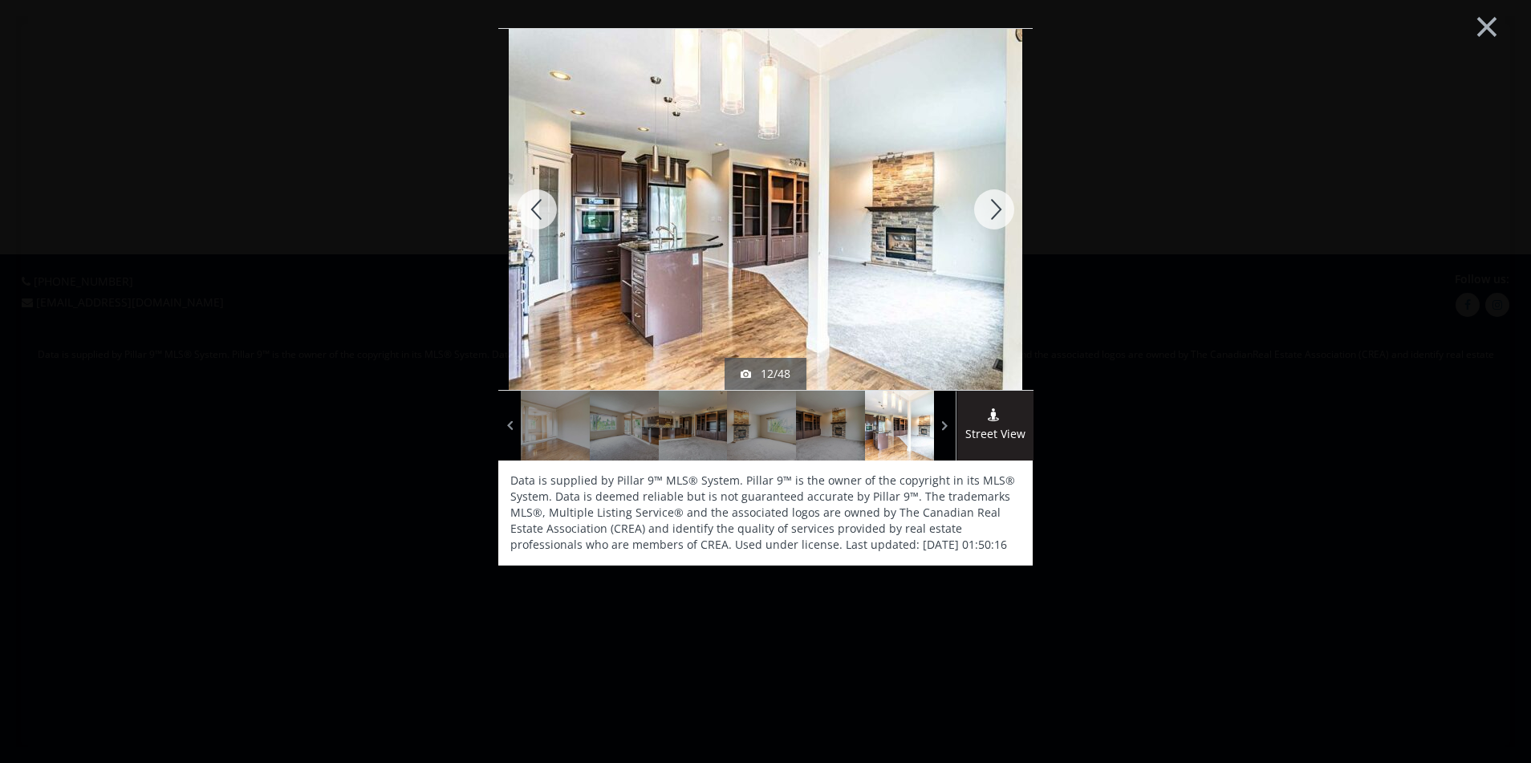
click at [991, 213] on div at bounding box center [994, 209] width 77 height 361
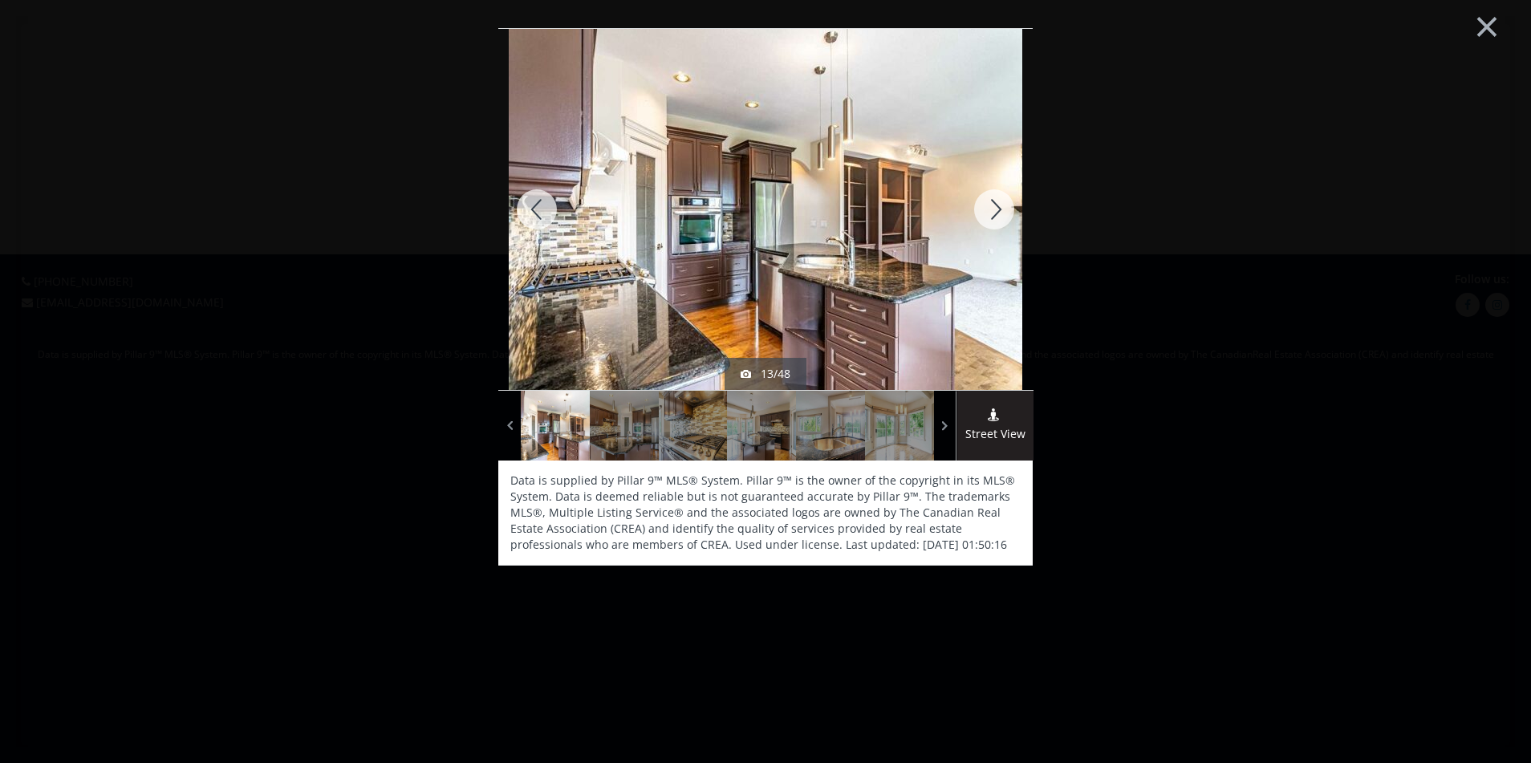
click at [991, 213] on div at bounding box center [994, 209] width 77 height 361
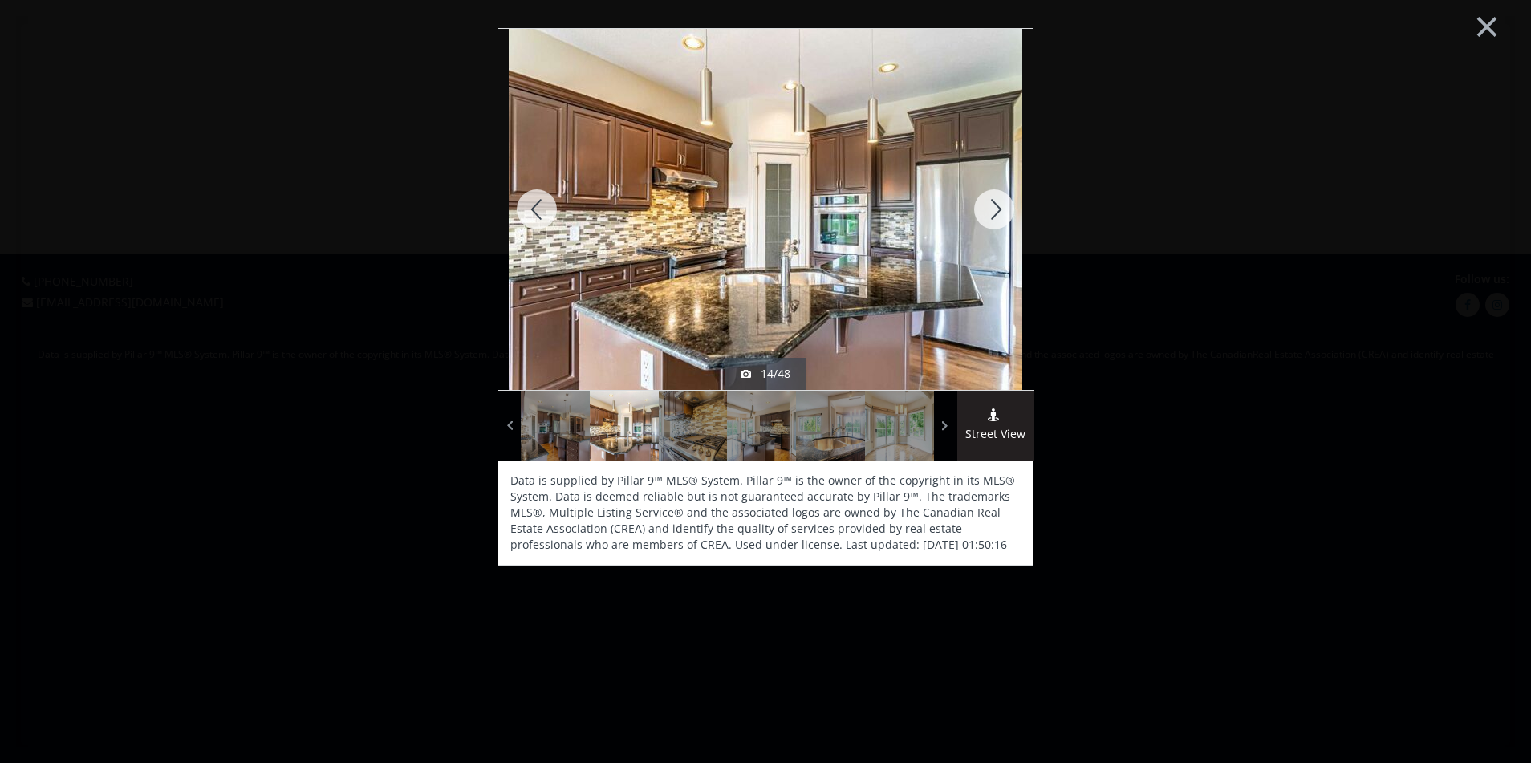
click at [991, 213] on div at bounding box center [994, 209] width 77 height 361
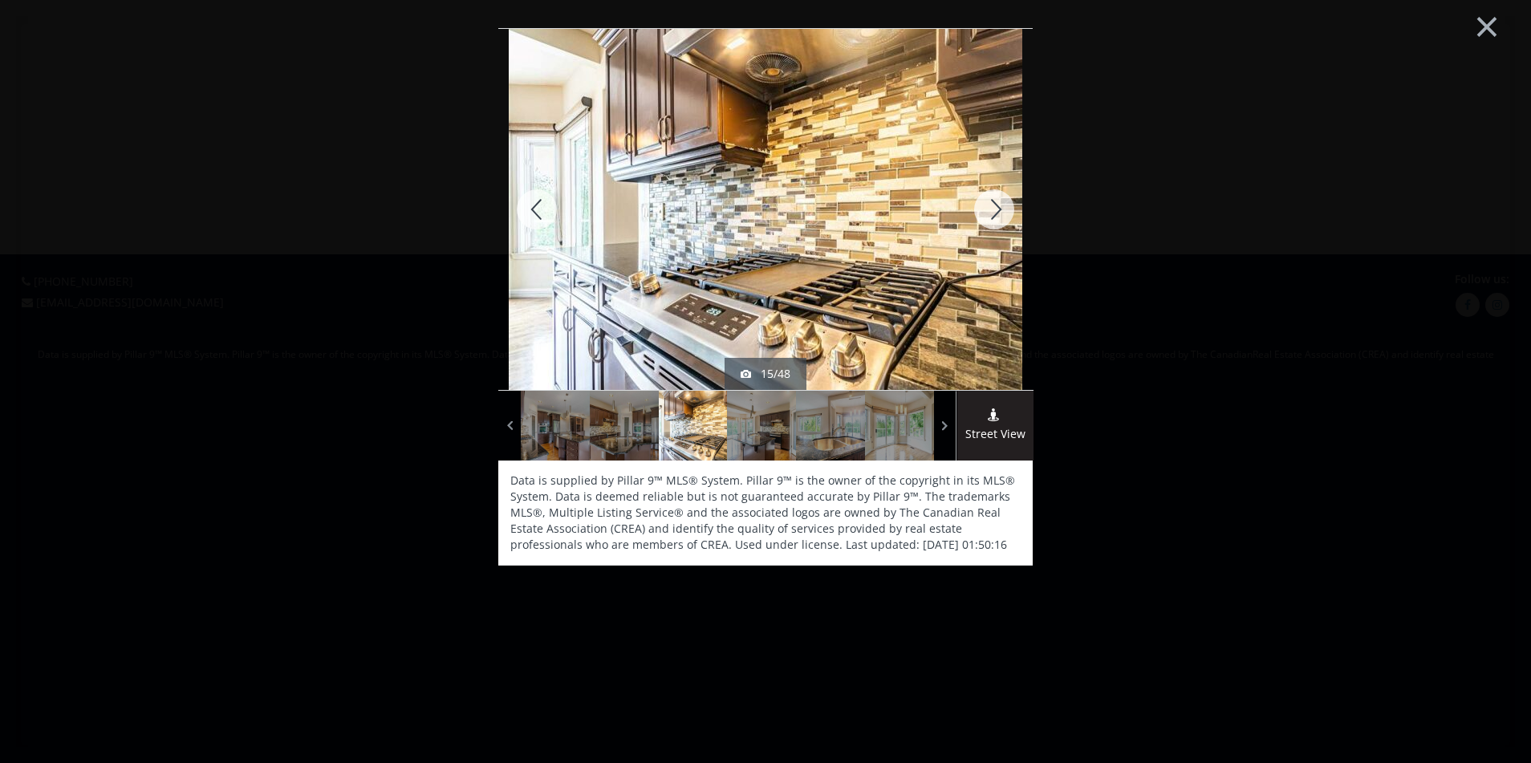
click at [991, 213] on div at bounding box center [994, 209] width 77 height 361
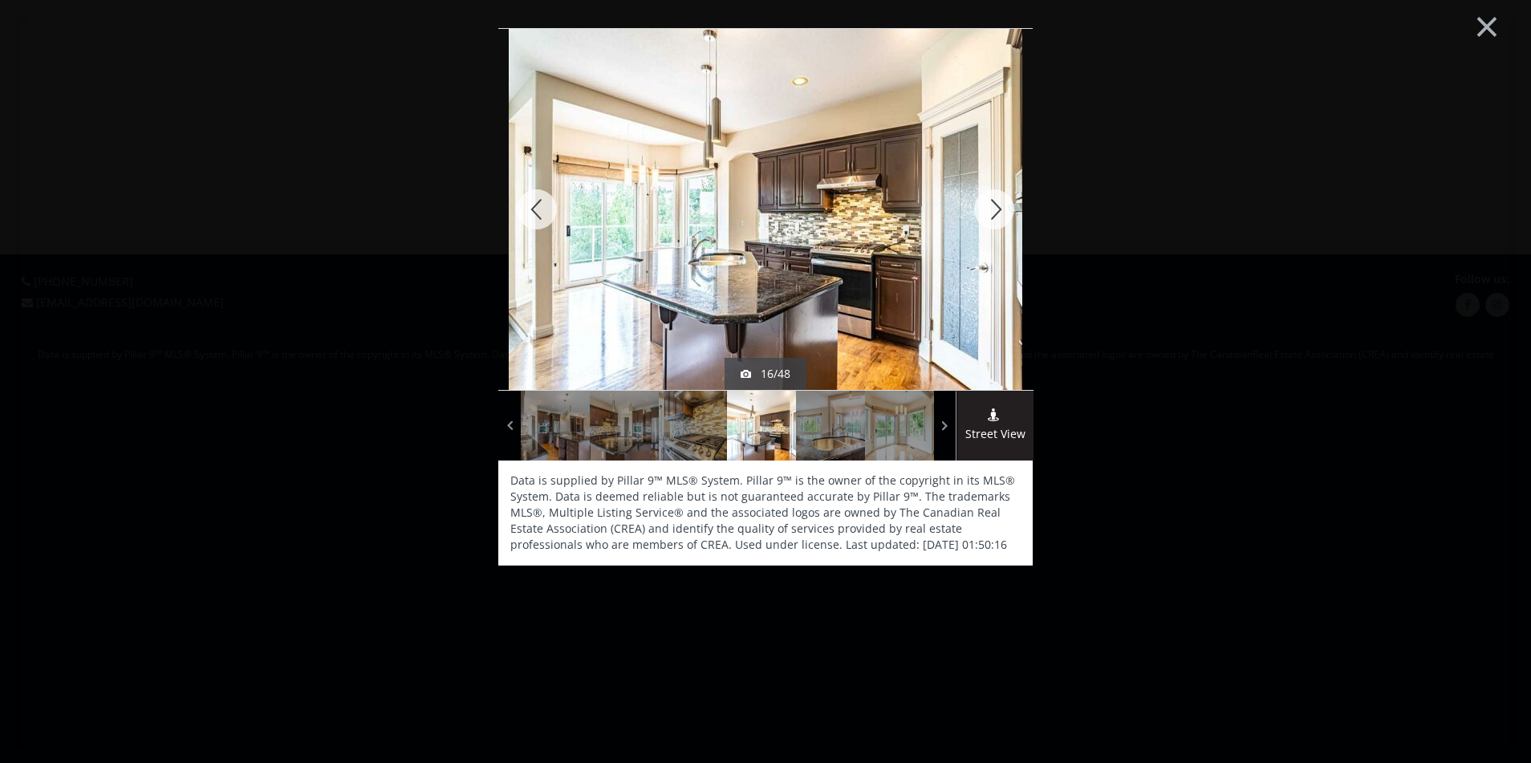
click at [991, 213] on div at bounding box center [994, 209] width 77 height 361
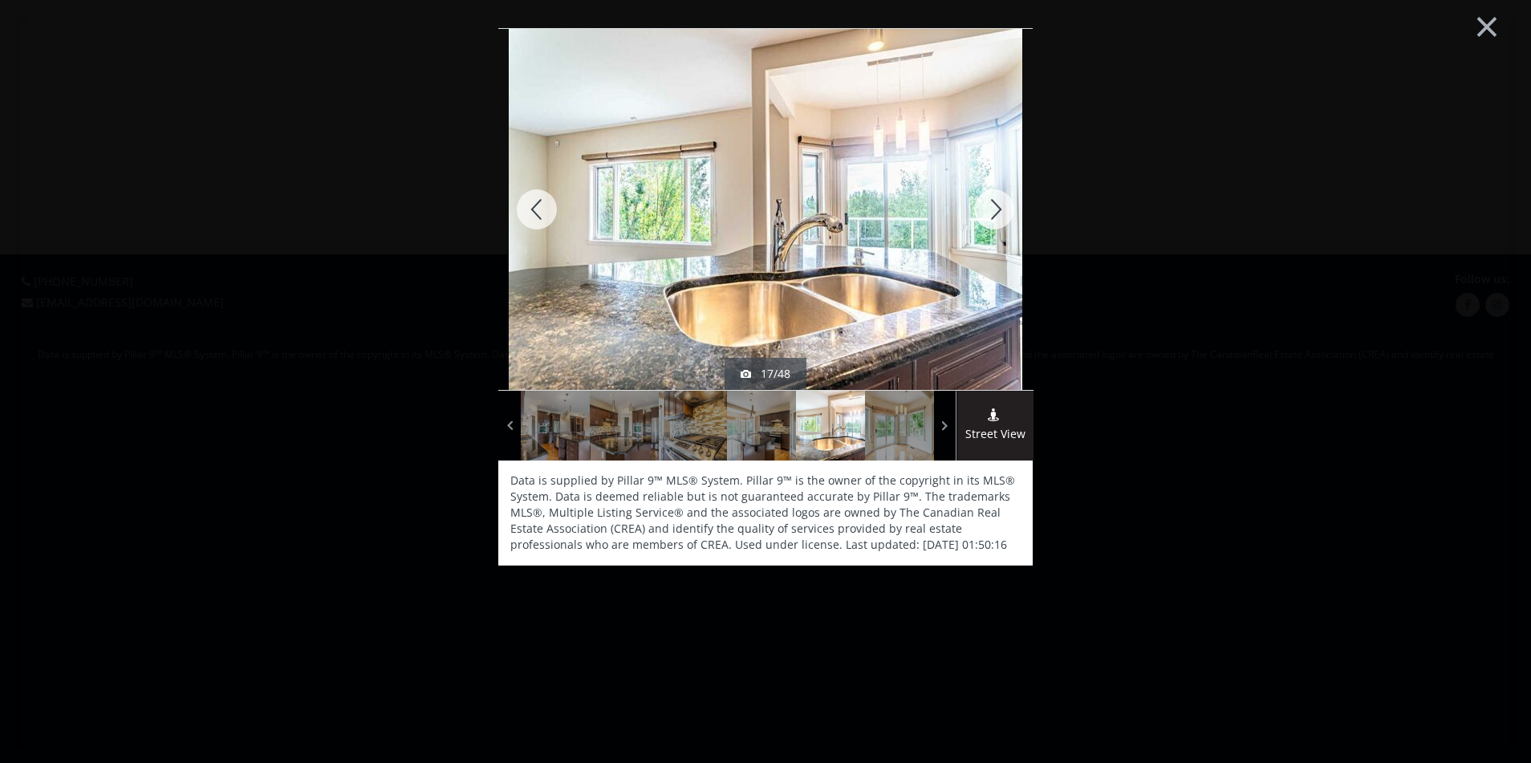
click at [991, 213] on div at bounding box center [994, 209] width 77 height 361
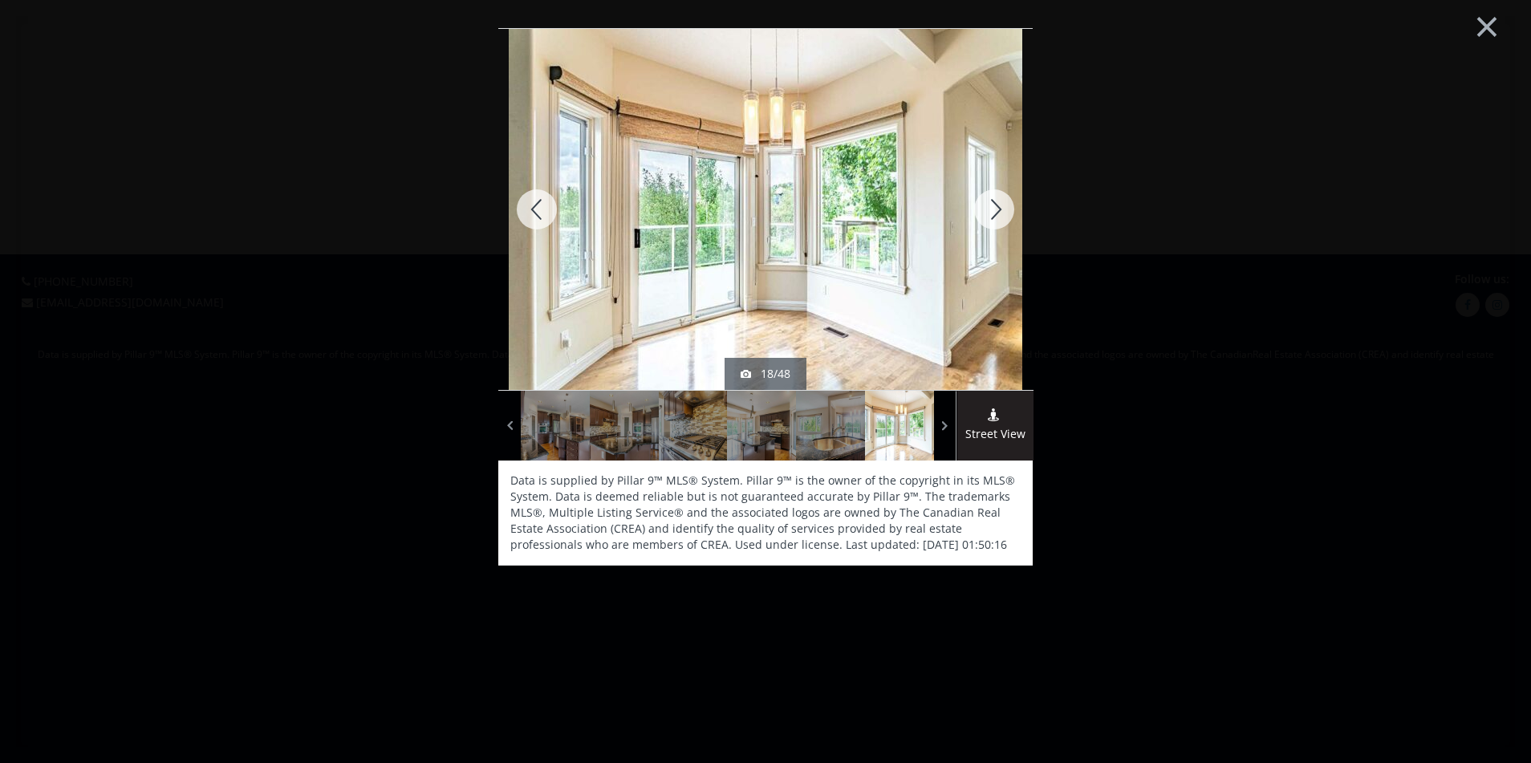
click at [991, 213] on div at bounding box center [994, 209] width 77 height 361
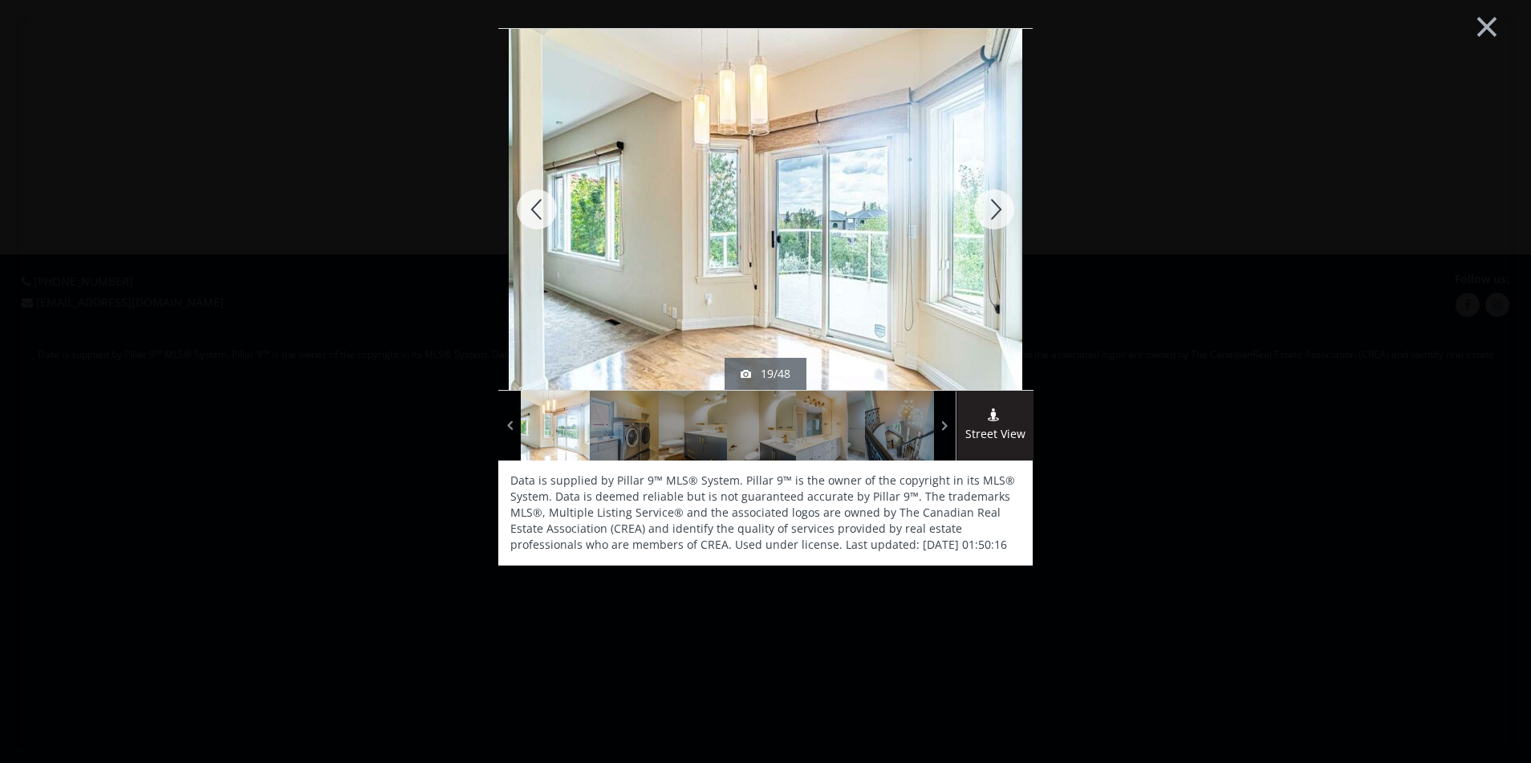
click at [991, 213] on div at bounding box center [994, 209] width 77 height 361
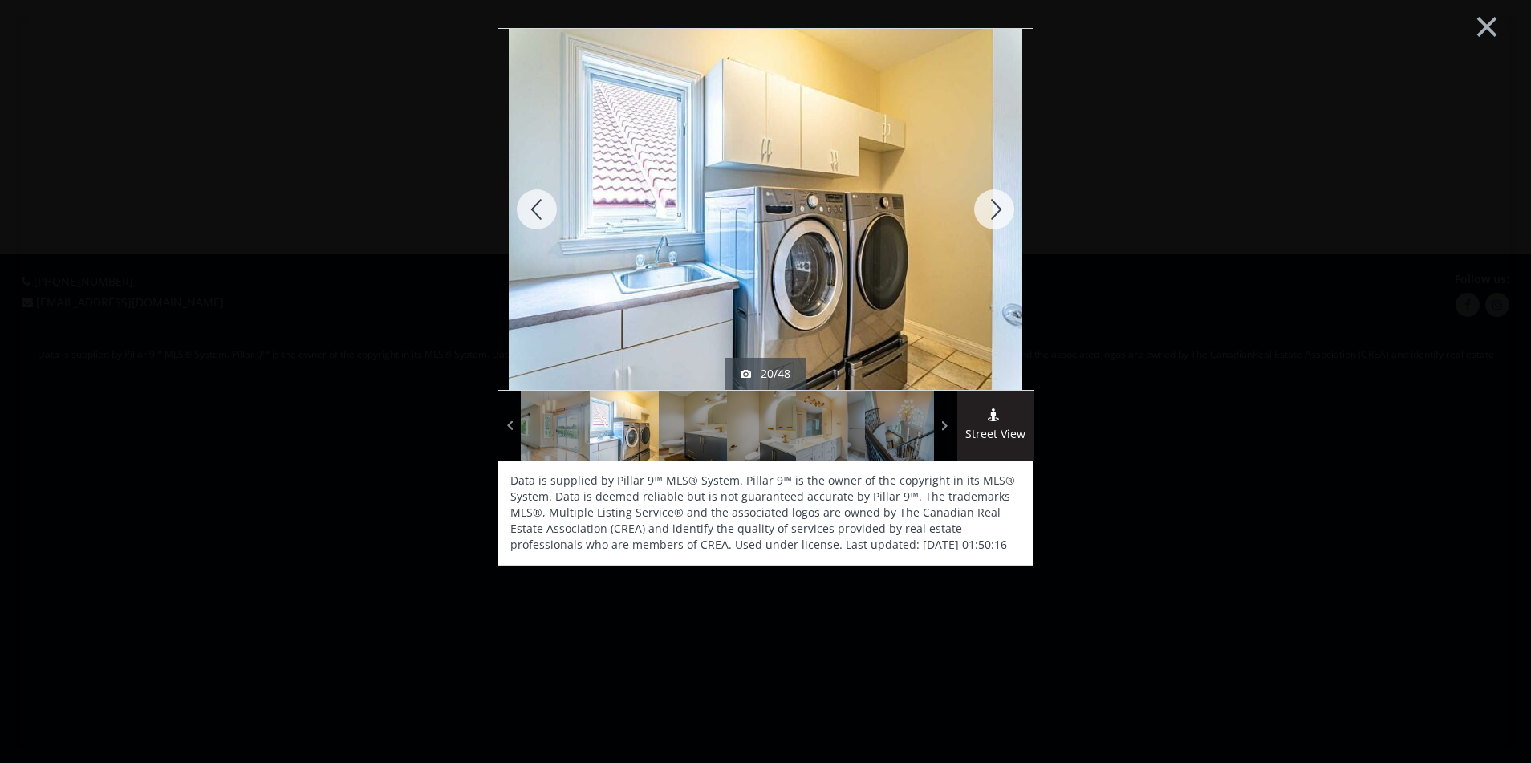
click at [991, 213] on div at bounding box center [994, 209] width 77 height 361
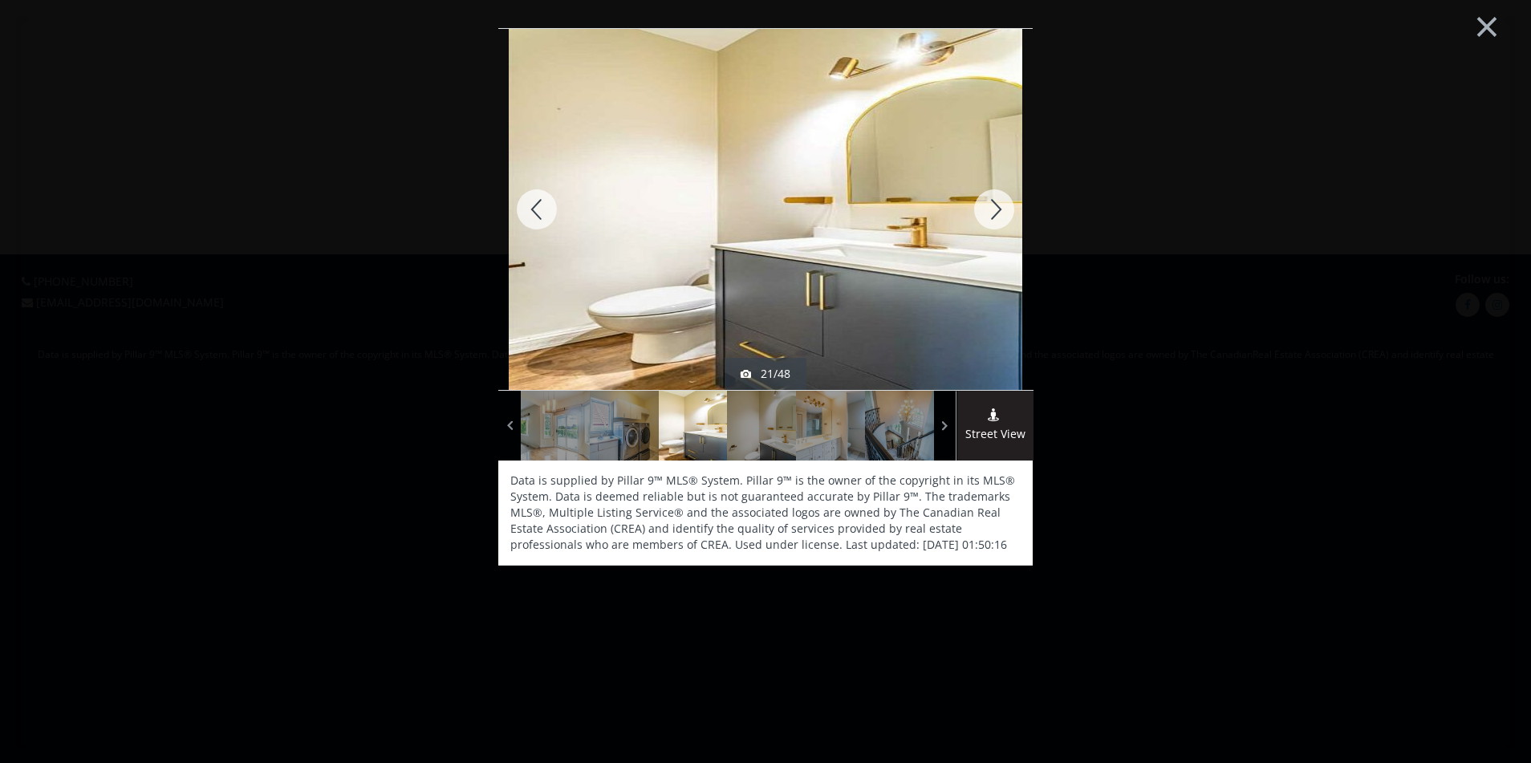
click at [991, 213] on div at bounding box center [994, 209] width 77 height 361
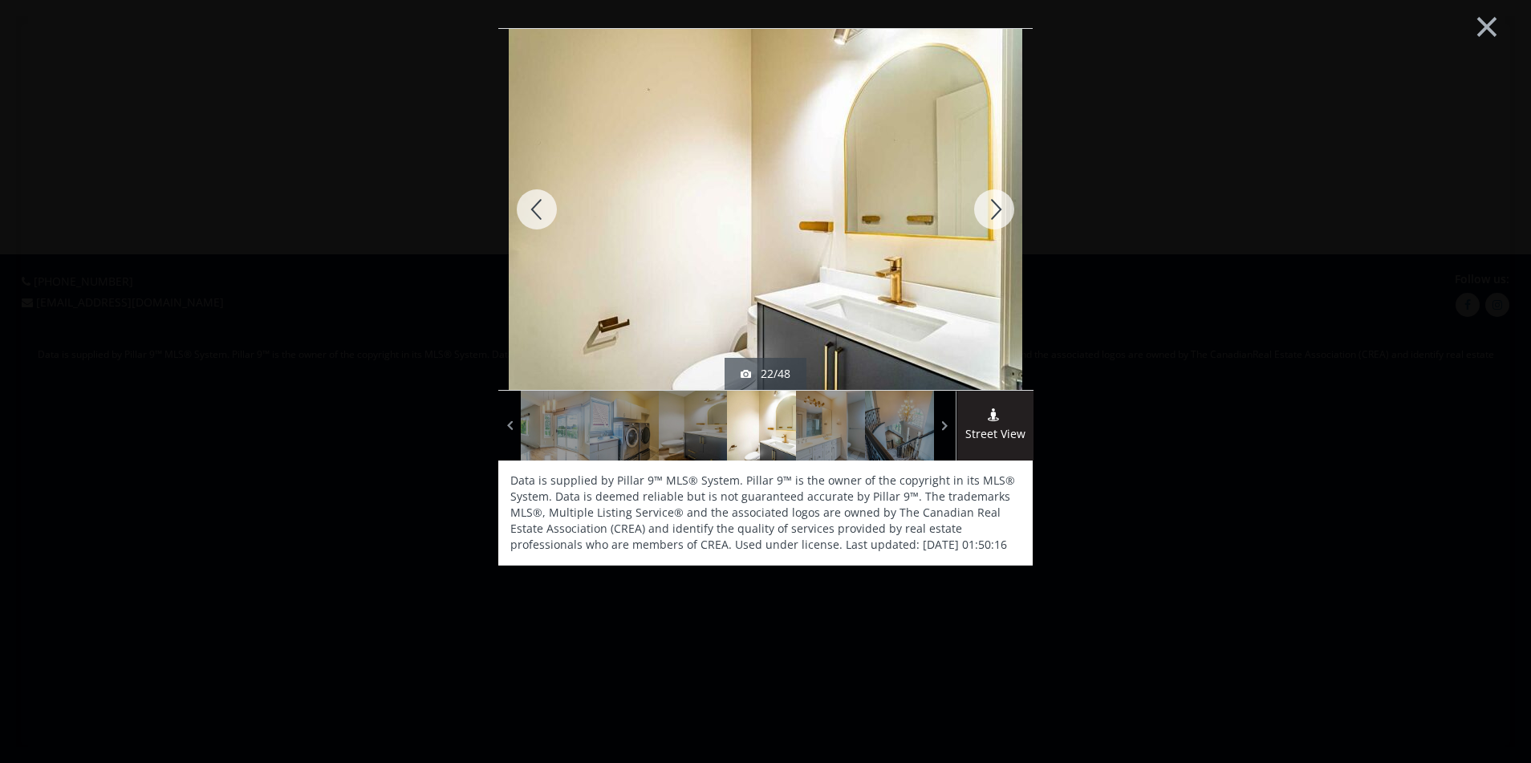
click at [991, 213] on div at bounding box center [994, 209] width 77 height 361
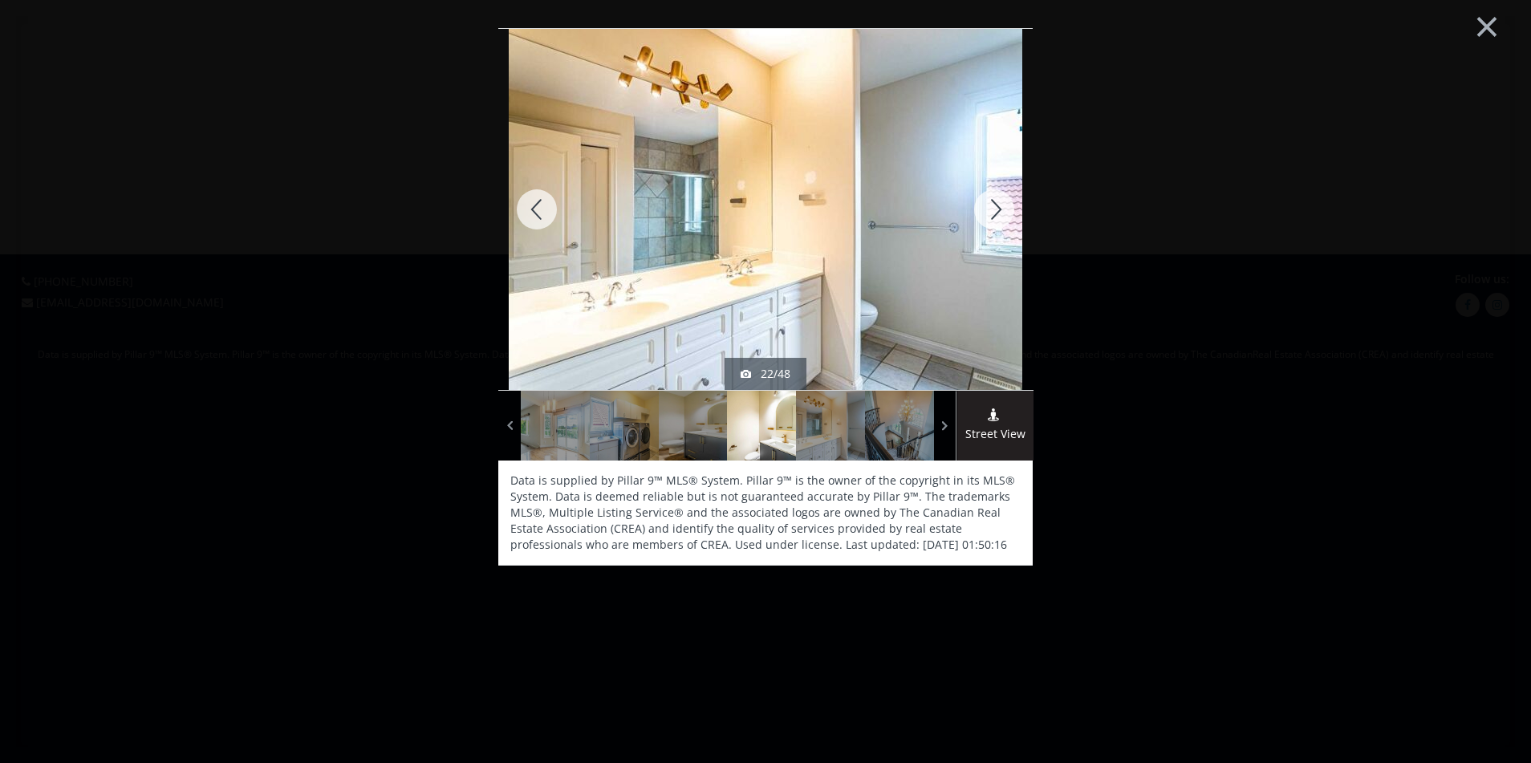
click at [991, 213] on div at bounding box center [994, 209] width 77 height 361
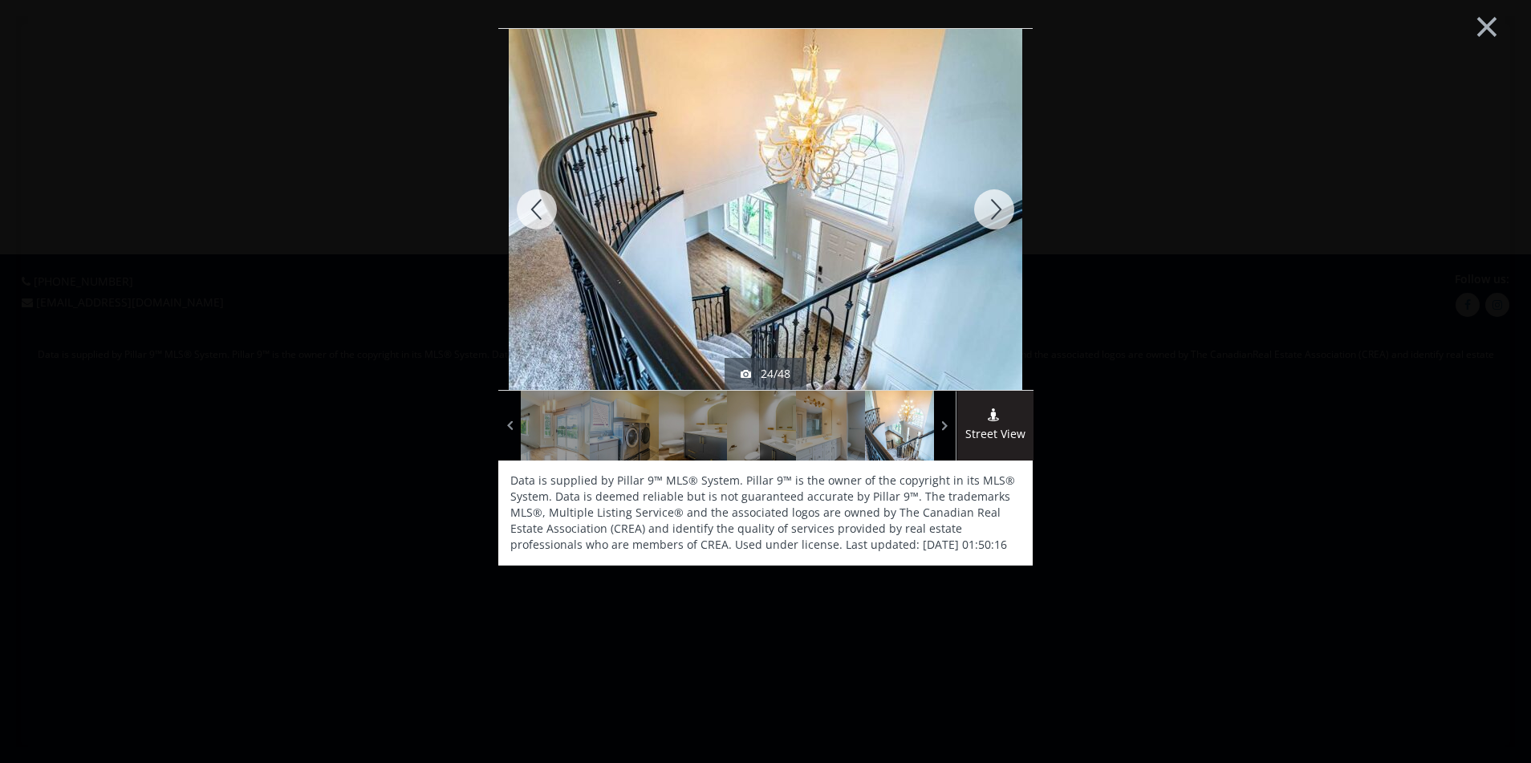
click at [991, 213] on div at bounding box center [994, 209] width 77 height 361
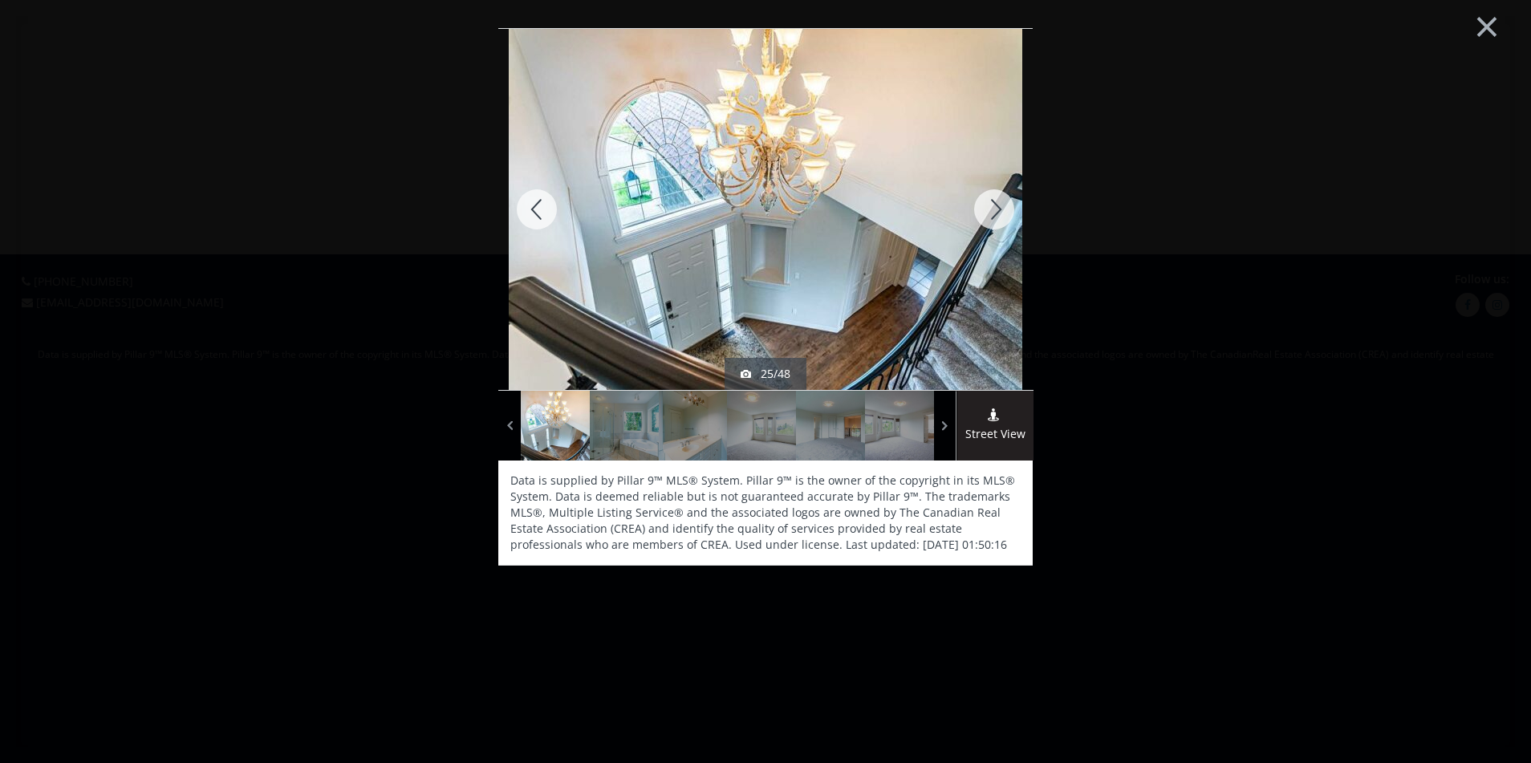
click at [991, 213] on div at bounding box center [994, 209] width 77 height 361
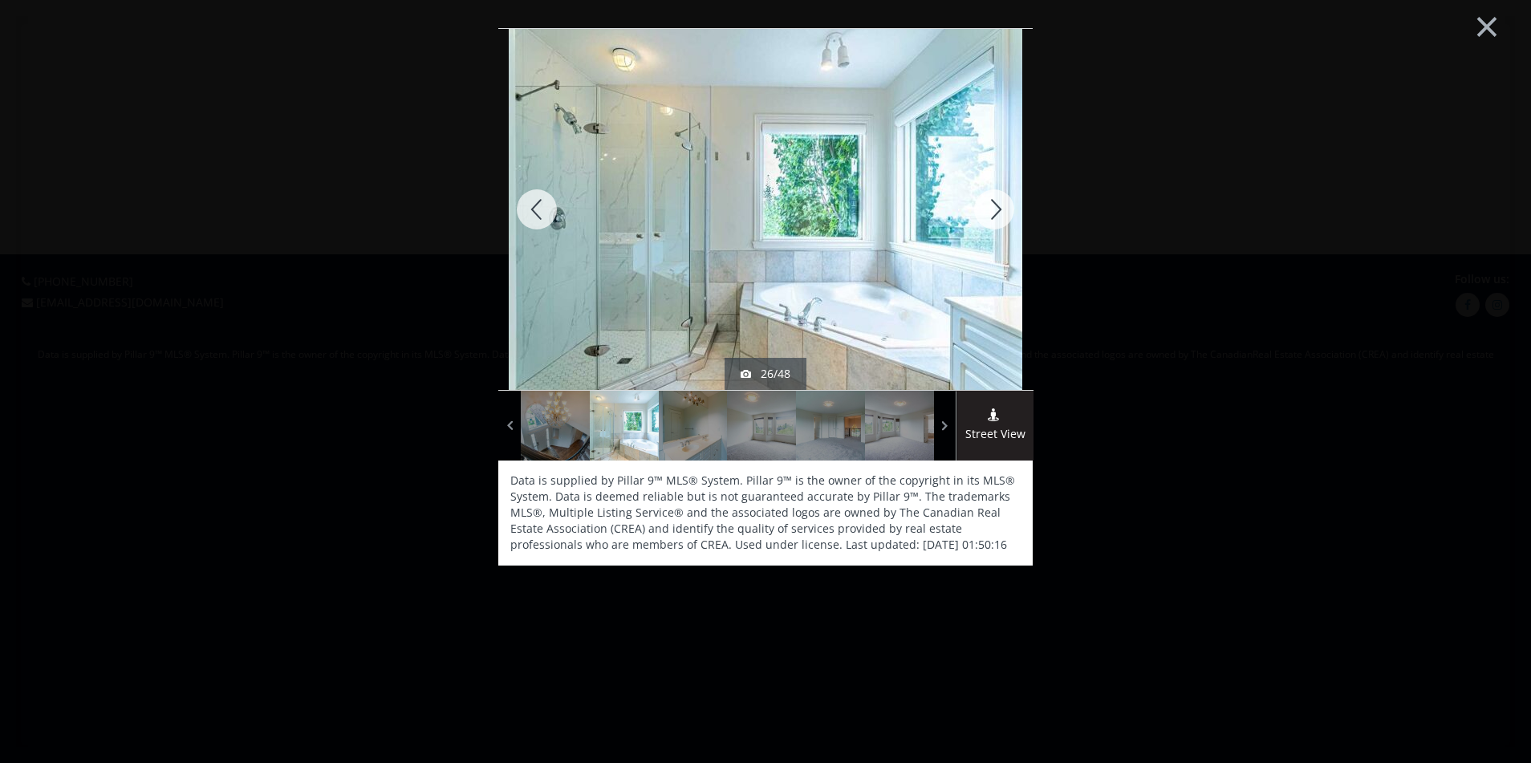
click at [991, 213] on div at bounding box center [994, 209] width 77 height 361
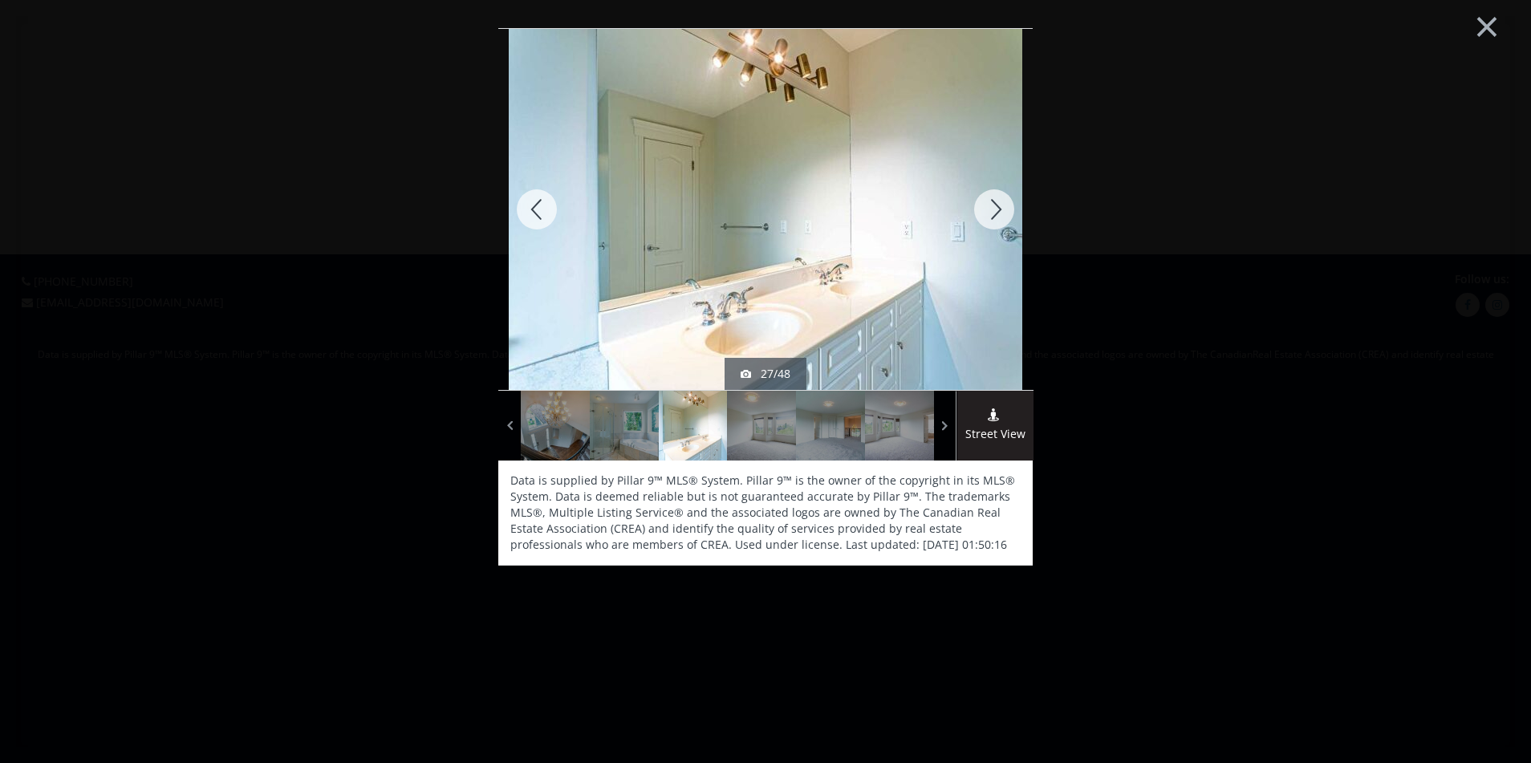
click at [991, 213] on div at bounding box center [994, 209] width 77 height 361
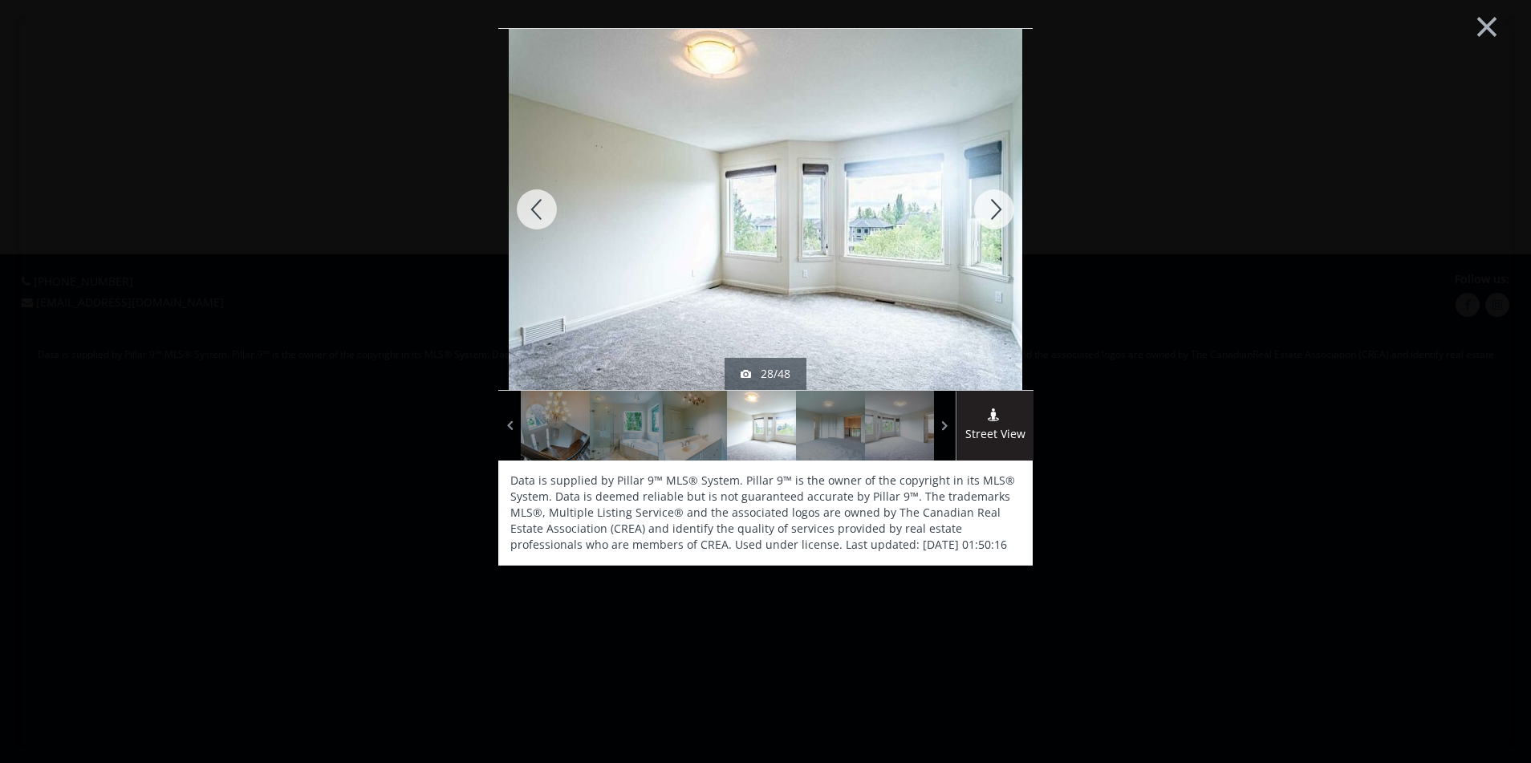
click at [991, 213] on div at bounding box center [994, 209] width 77 height 361
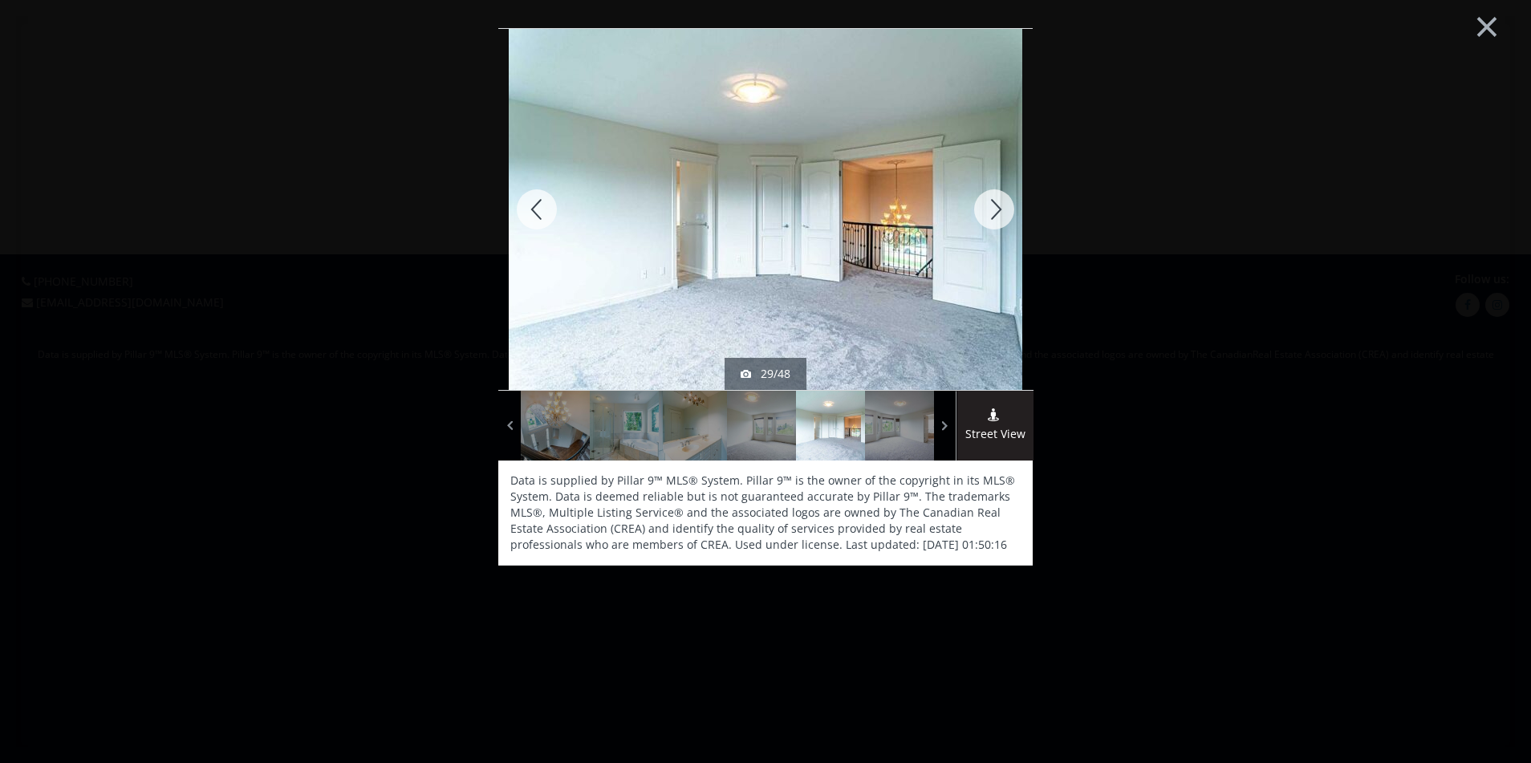
click at [991, 213] on div at bounding box center [994, 209] width 77 height 361
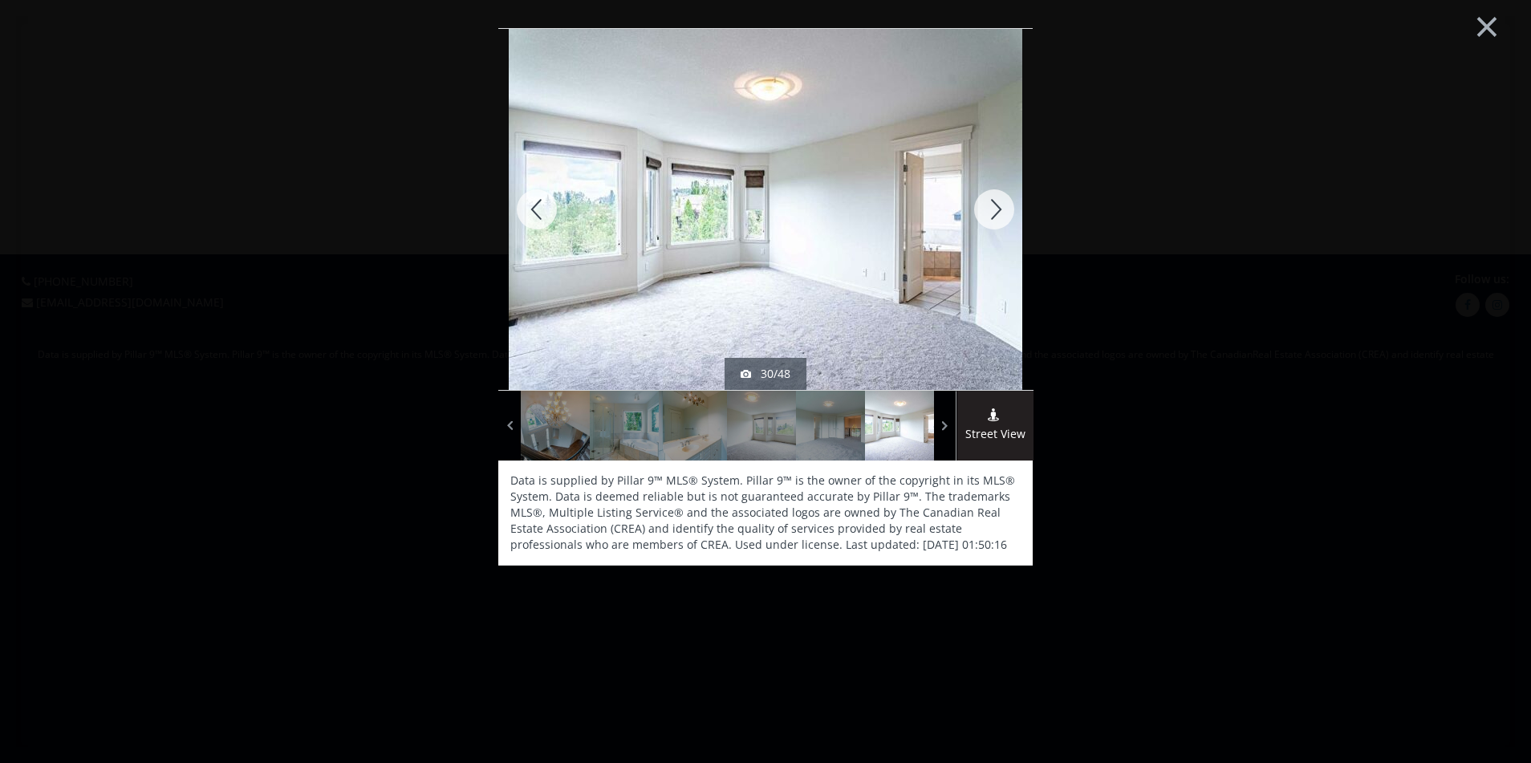
click at [991, 213] on div at bounding box center [994, 209] width 77 height 361
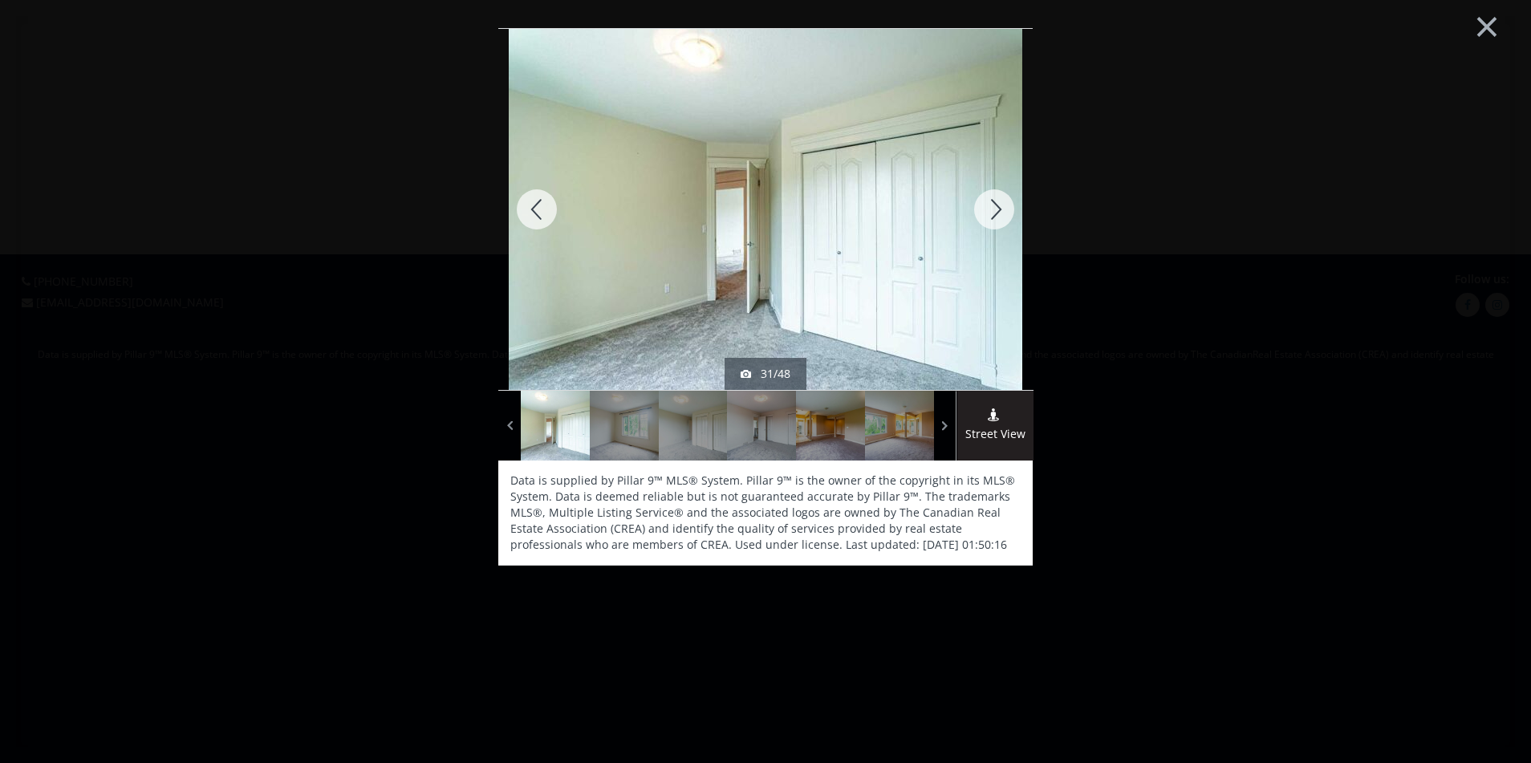
click at [991, 213] on div at bounding box center [994, 209] width 77 height 361
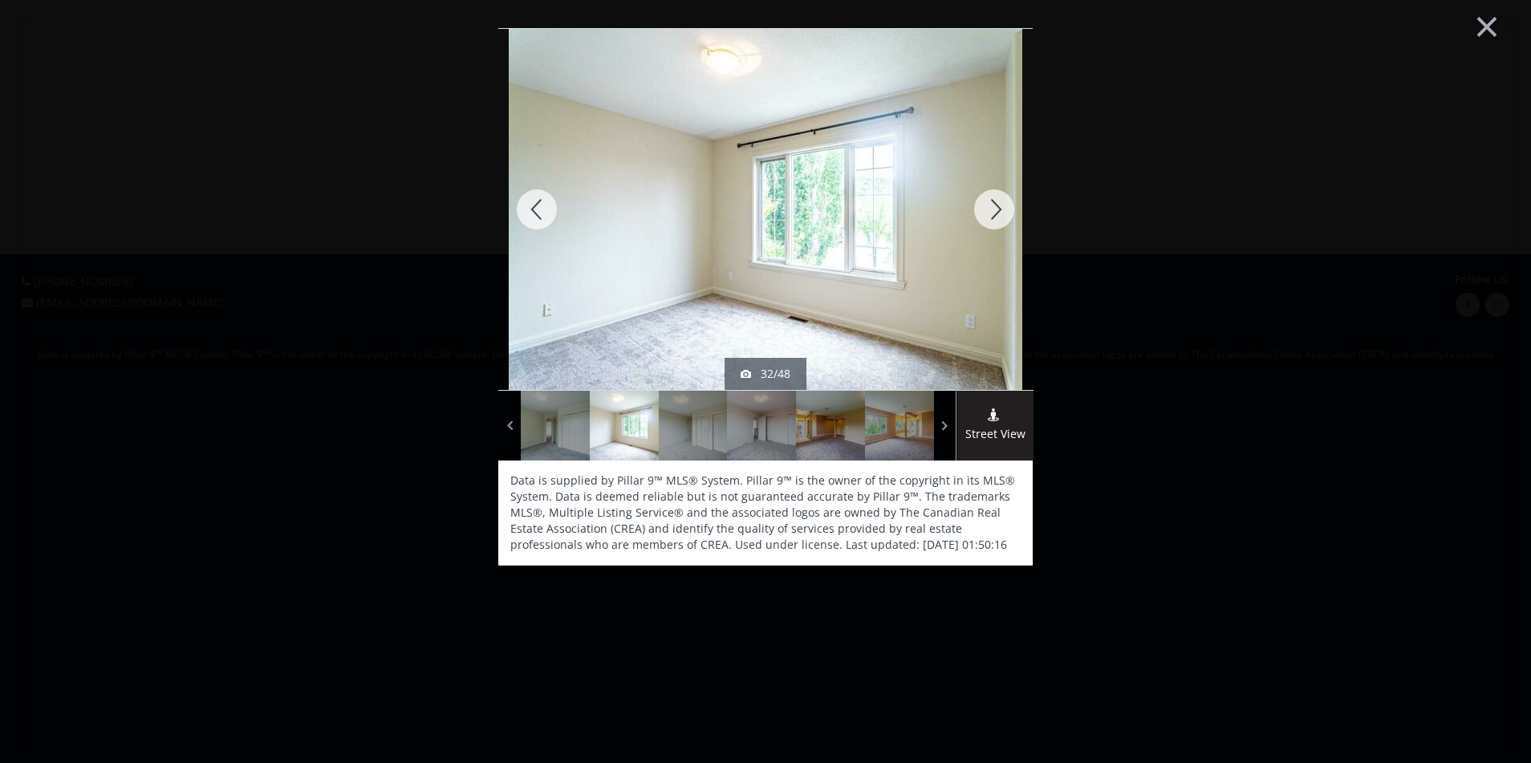
click at [991, 213] on div at bounding box center [994, 209] width 77 height 361
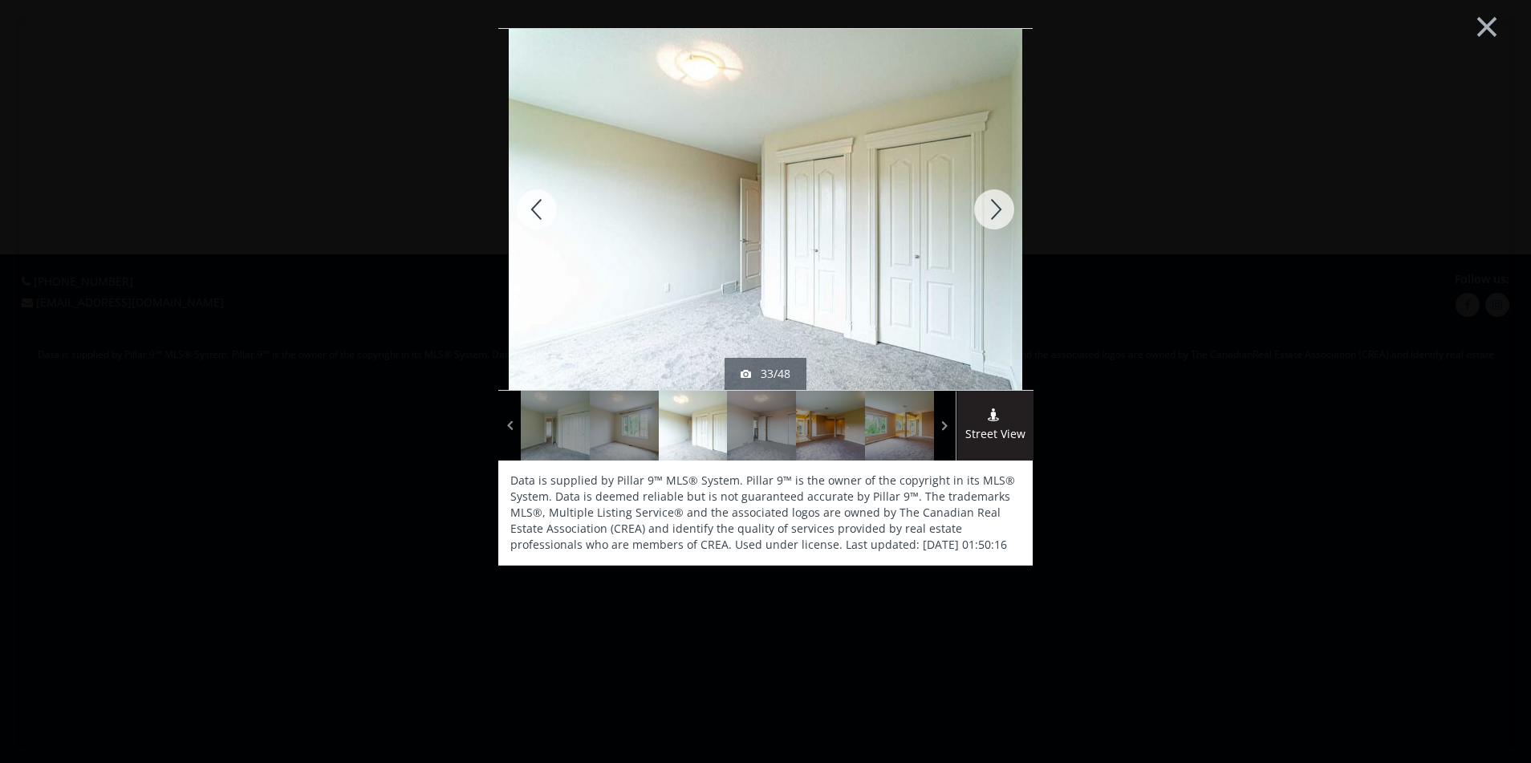
click at [991, 213] on div at bounding box center [994, 209] width 77 height 361
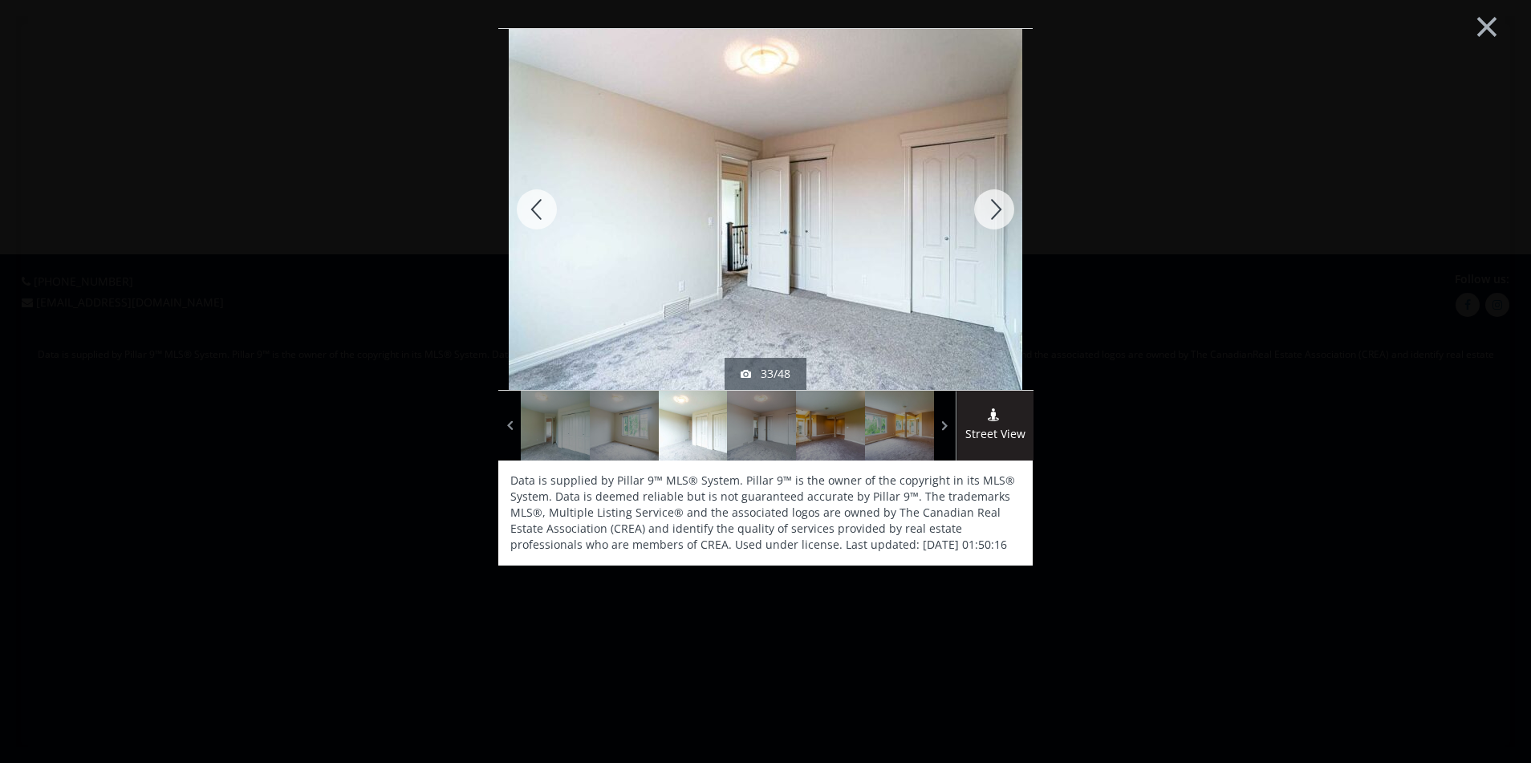
click at [991, 213] on div at bounding box center [994, 209] width 77 height 361
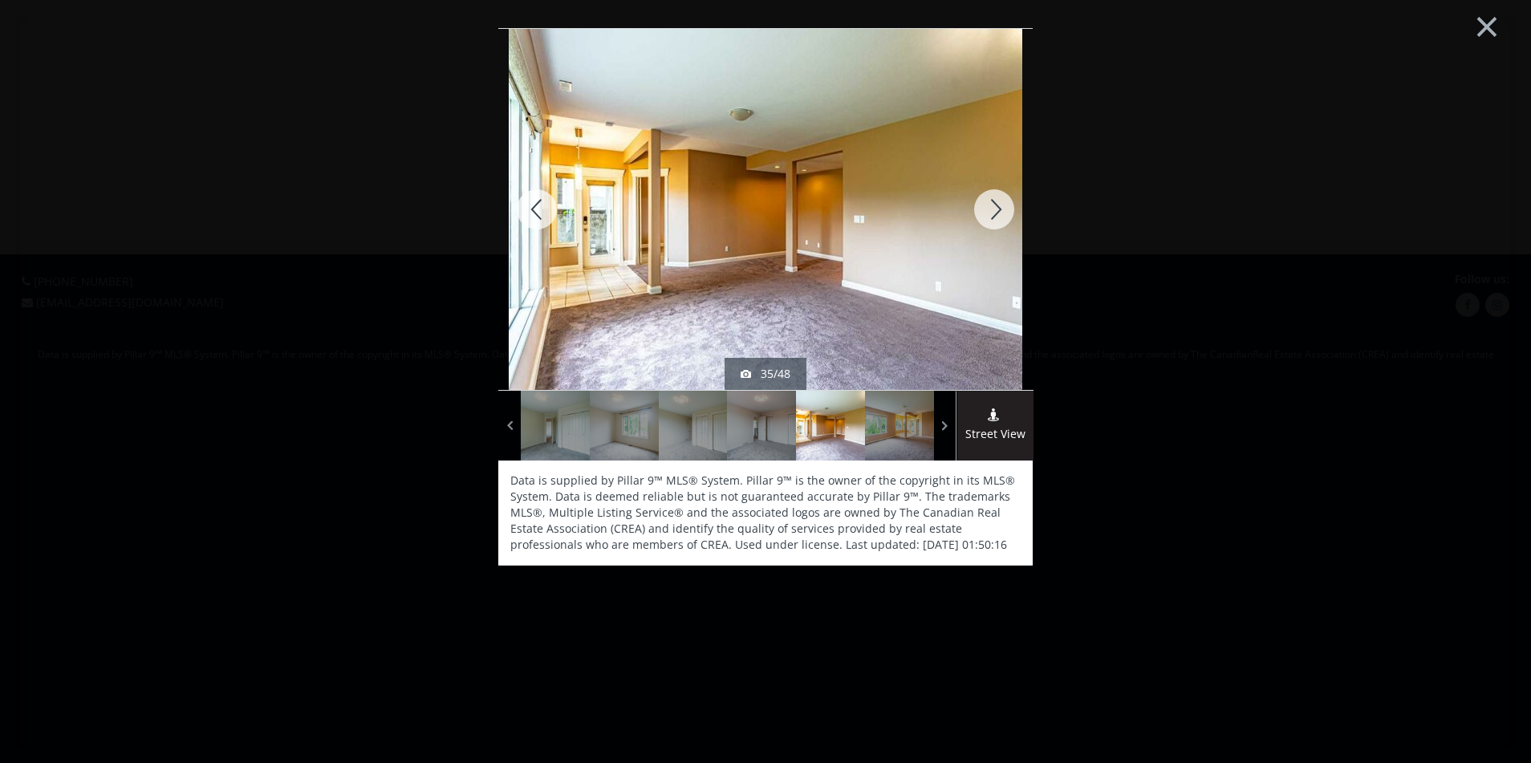
click at [991, 213] on div at bounding box center [994, 209] width 77 height 361
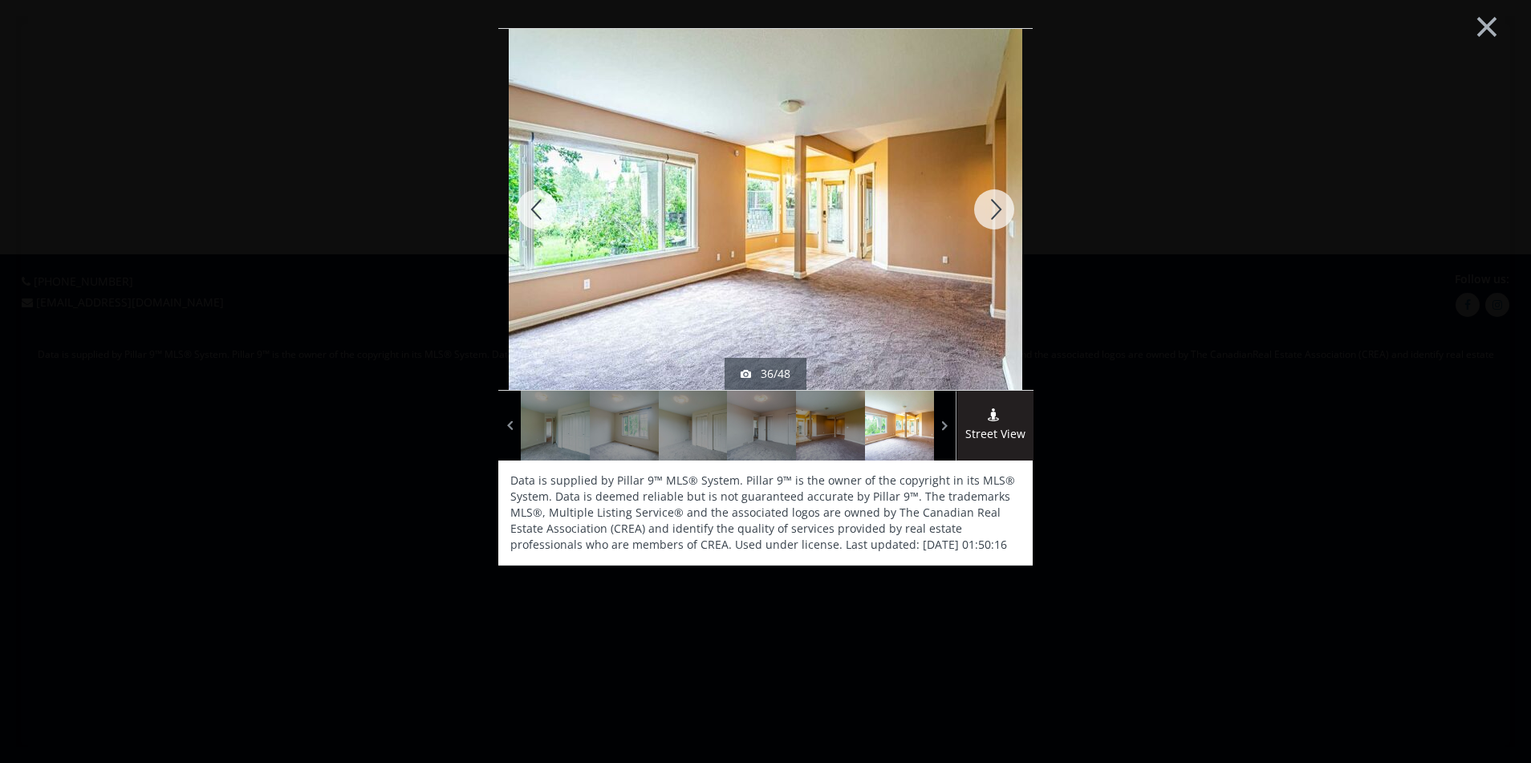
click at [991, 213] on div at bounding box center [994, 209] width 77 height 361
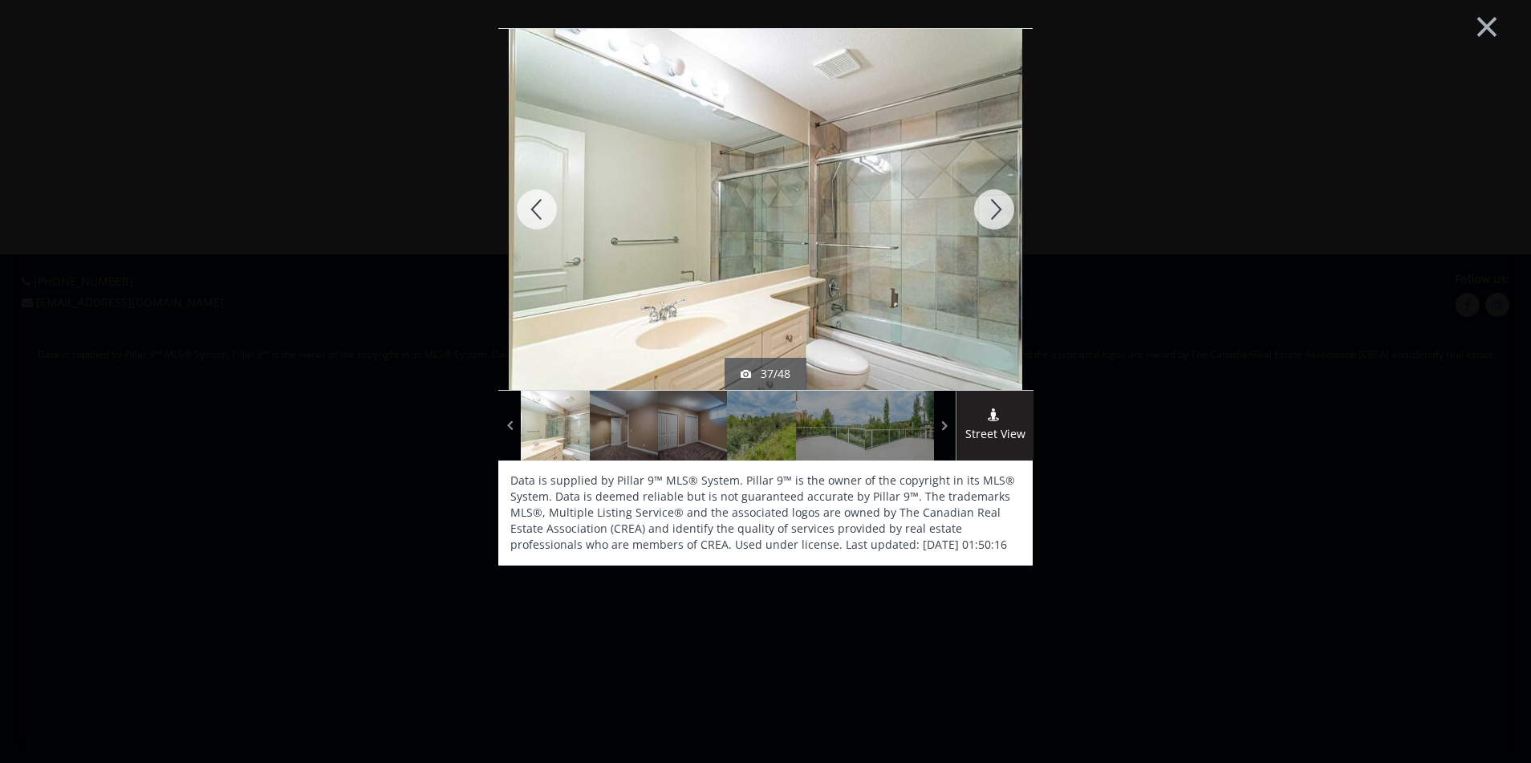
click at [991, 213] on div at bounding box center [994, 209] width 77 height 361
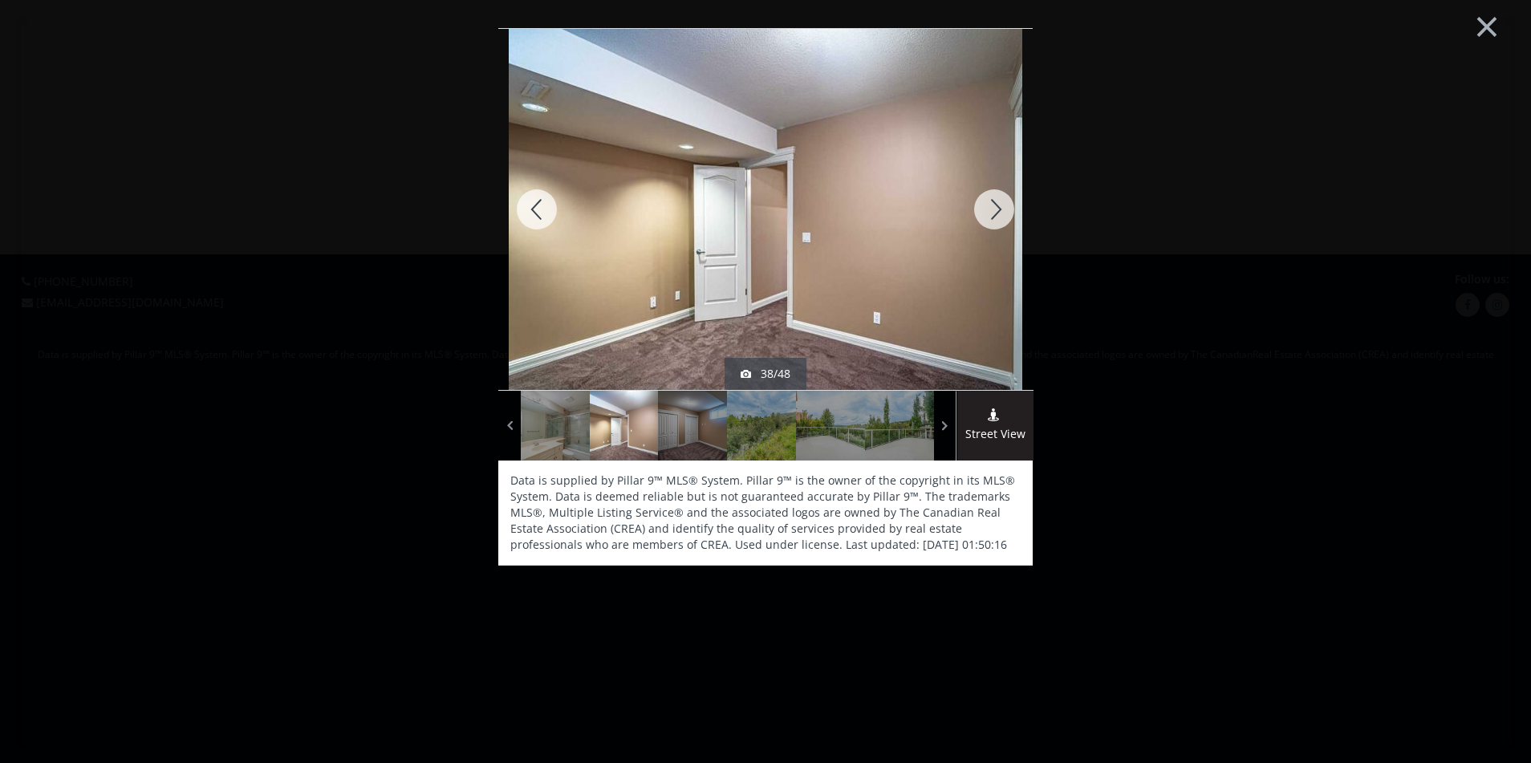
click at [991, 213] on div at bounding box center [994, 209] width 77 height 361
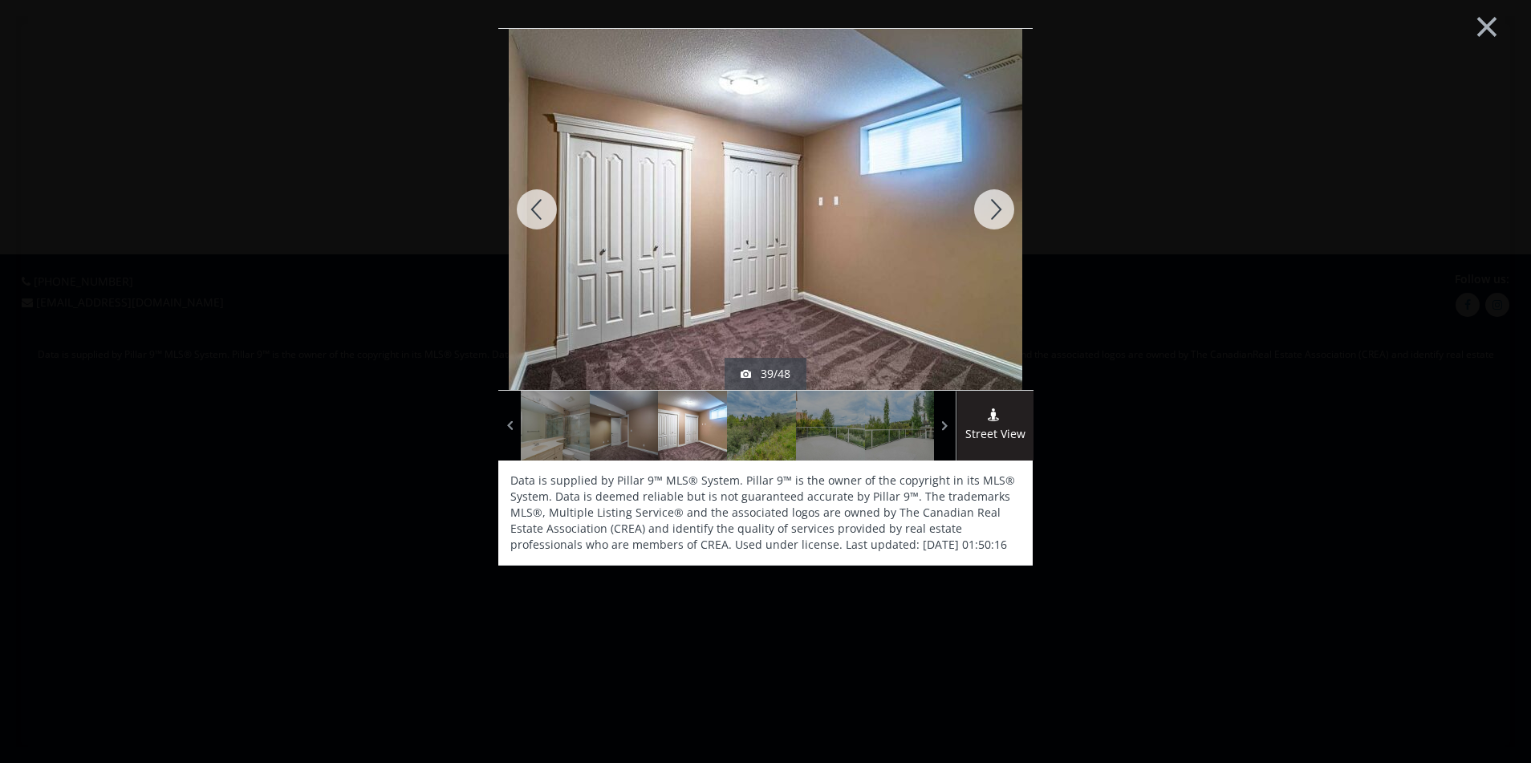
click at [991, 213] on div at bounding box center [994, 209] width 77 height 361
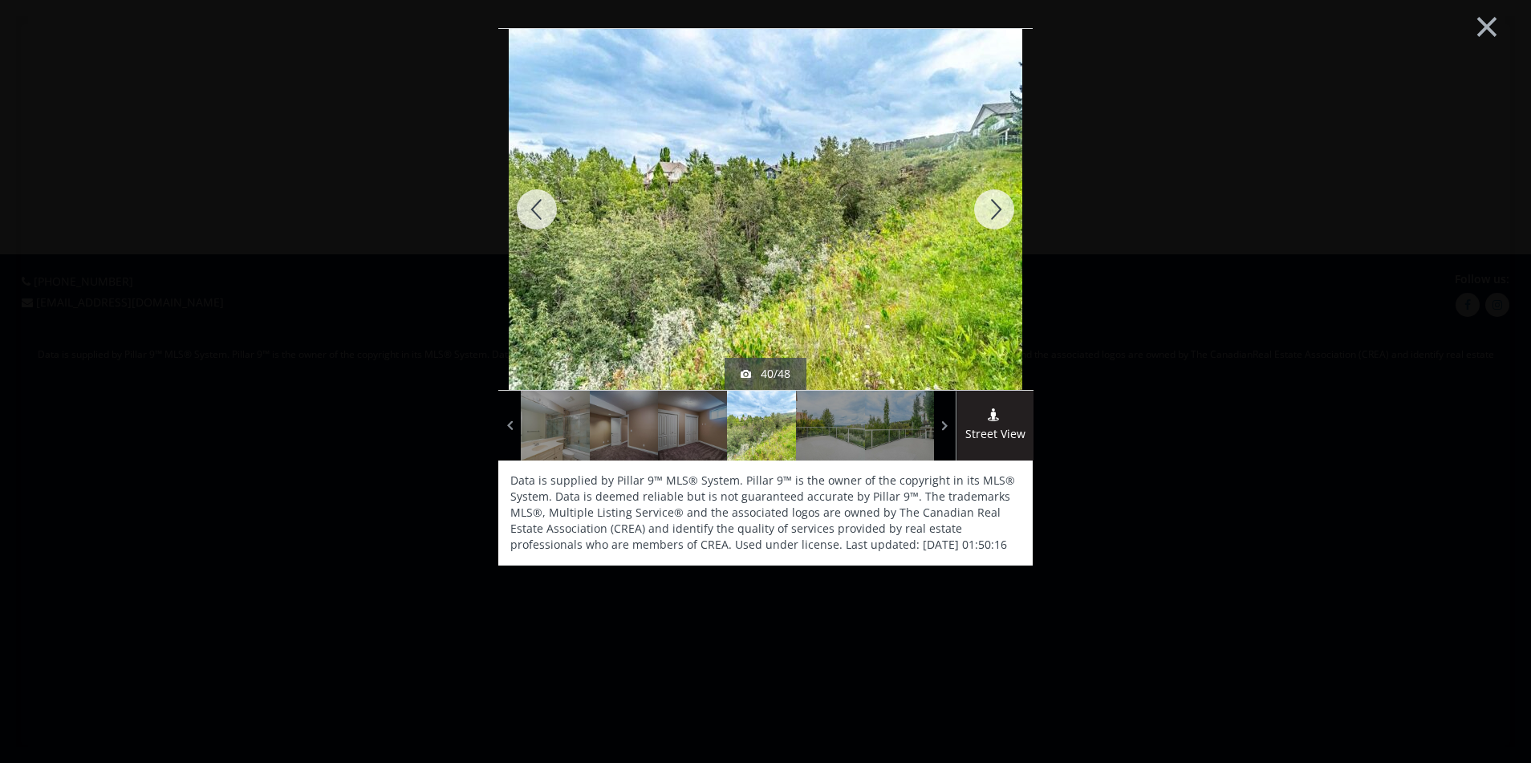
click at [991, 213] on div at bounding box center [994, 209] width 77 height 361
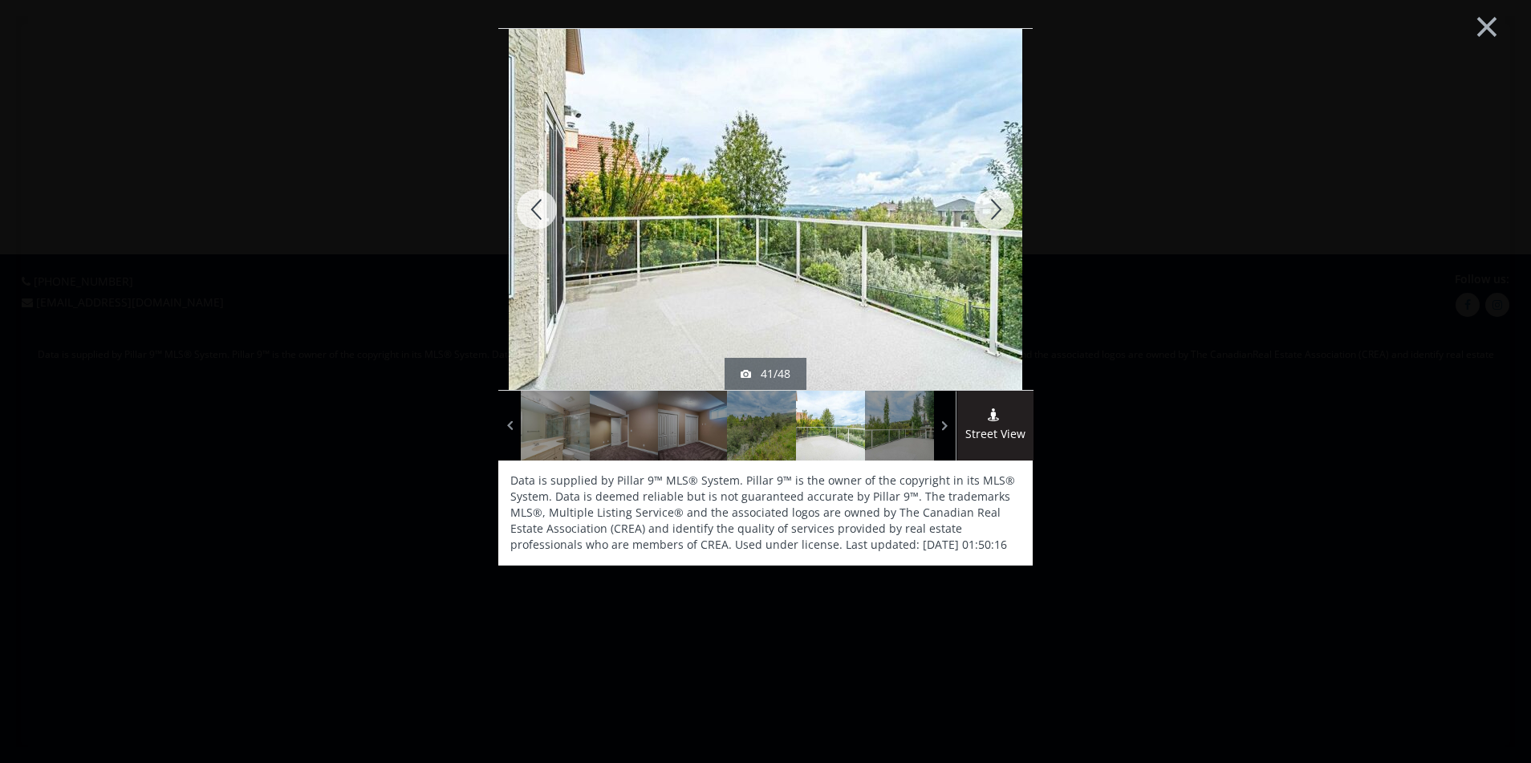
click at [991, 213] on div at bounding box center [994, 209] width 77 height 361
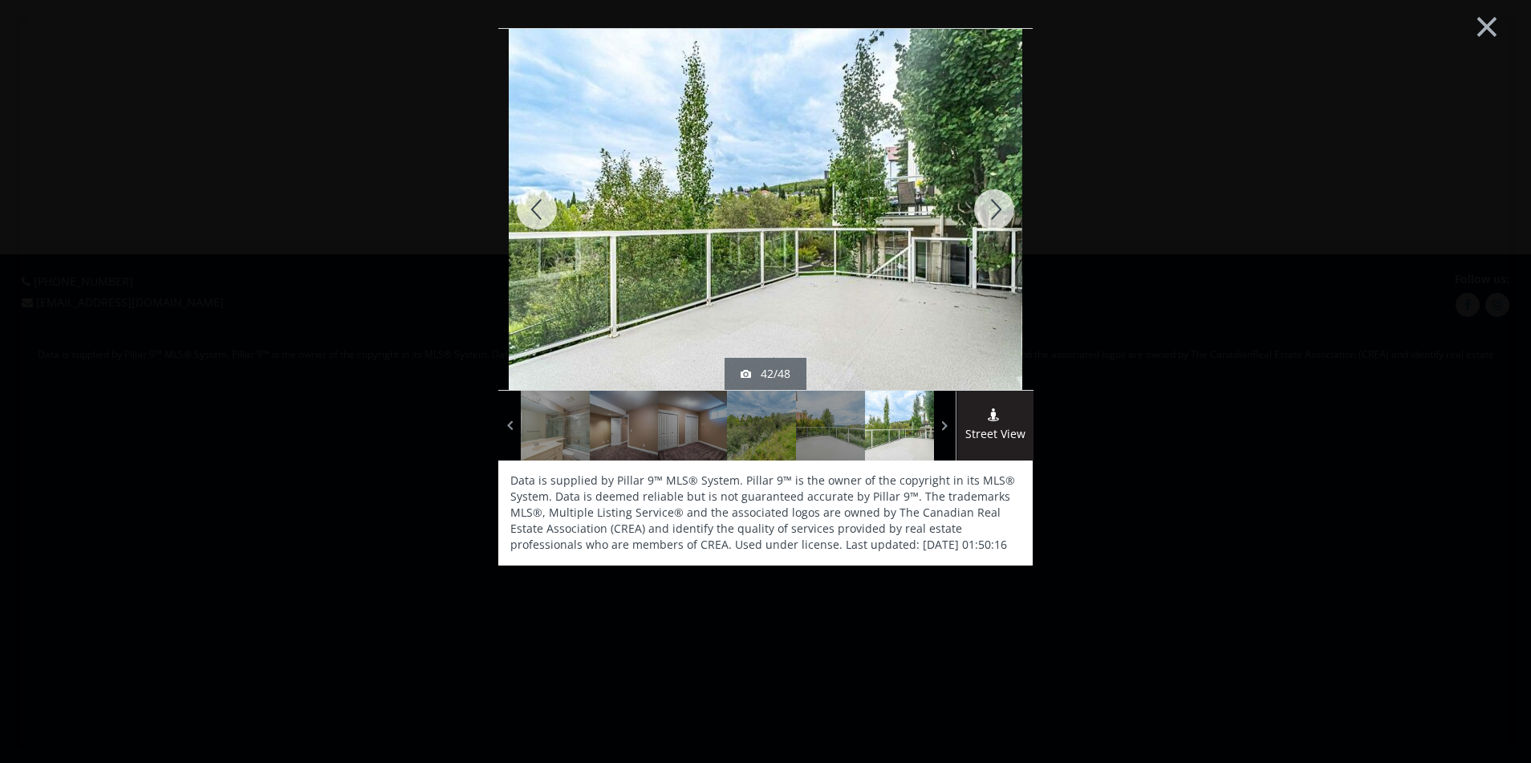
click at [991, 213] on div at bounding box center [994, 209] width 77 height 361
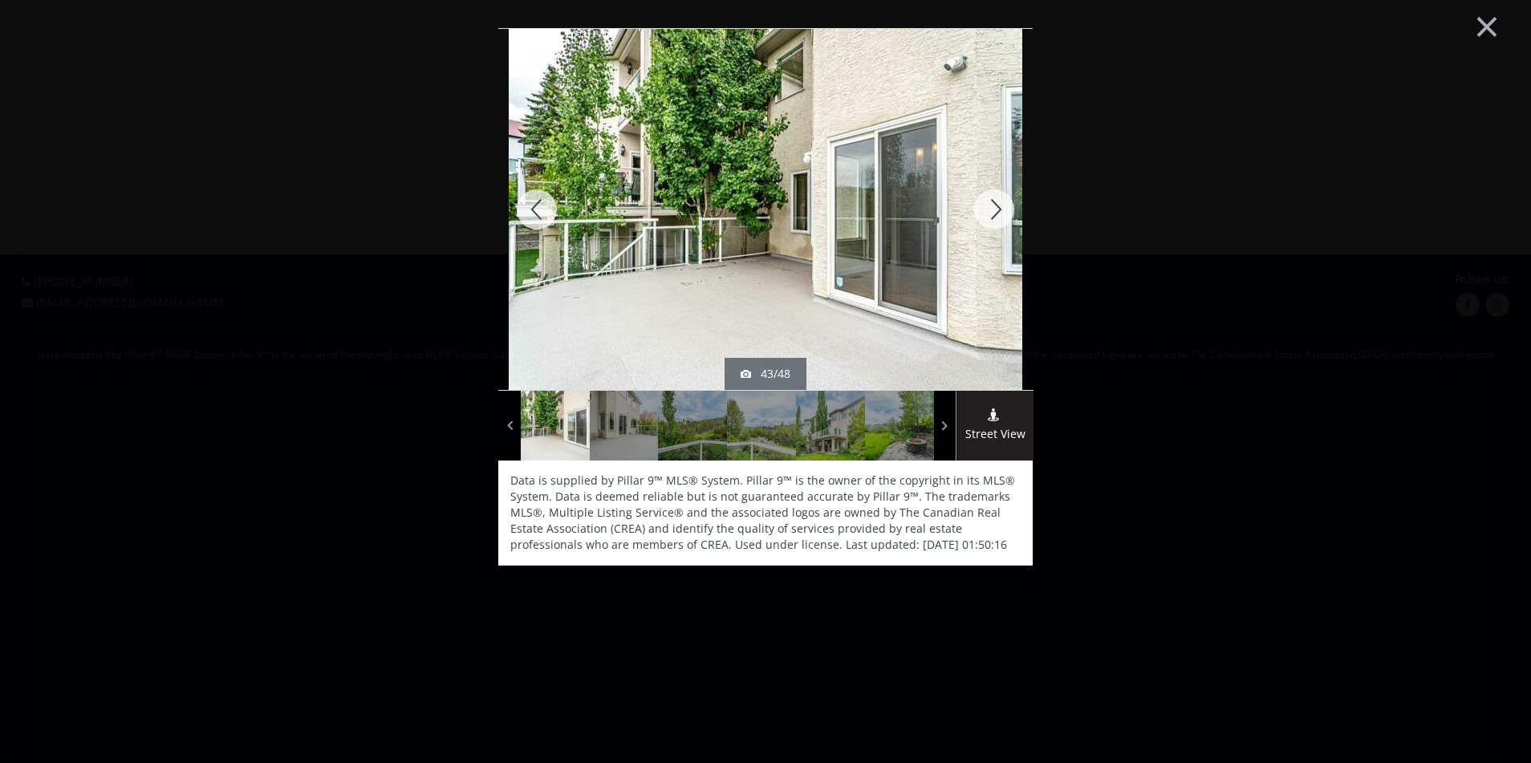
click at [991, 213] on div at bounding box center [994, 209] width 77 height 361
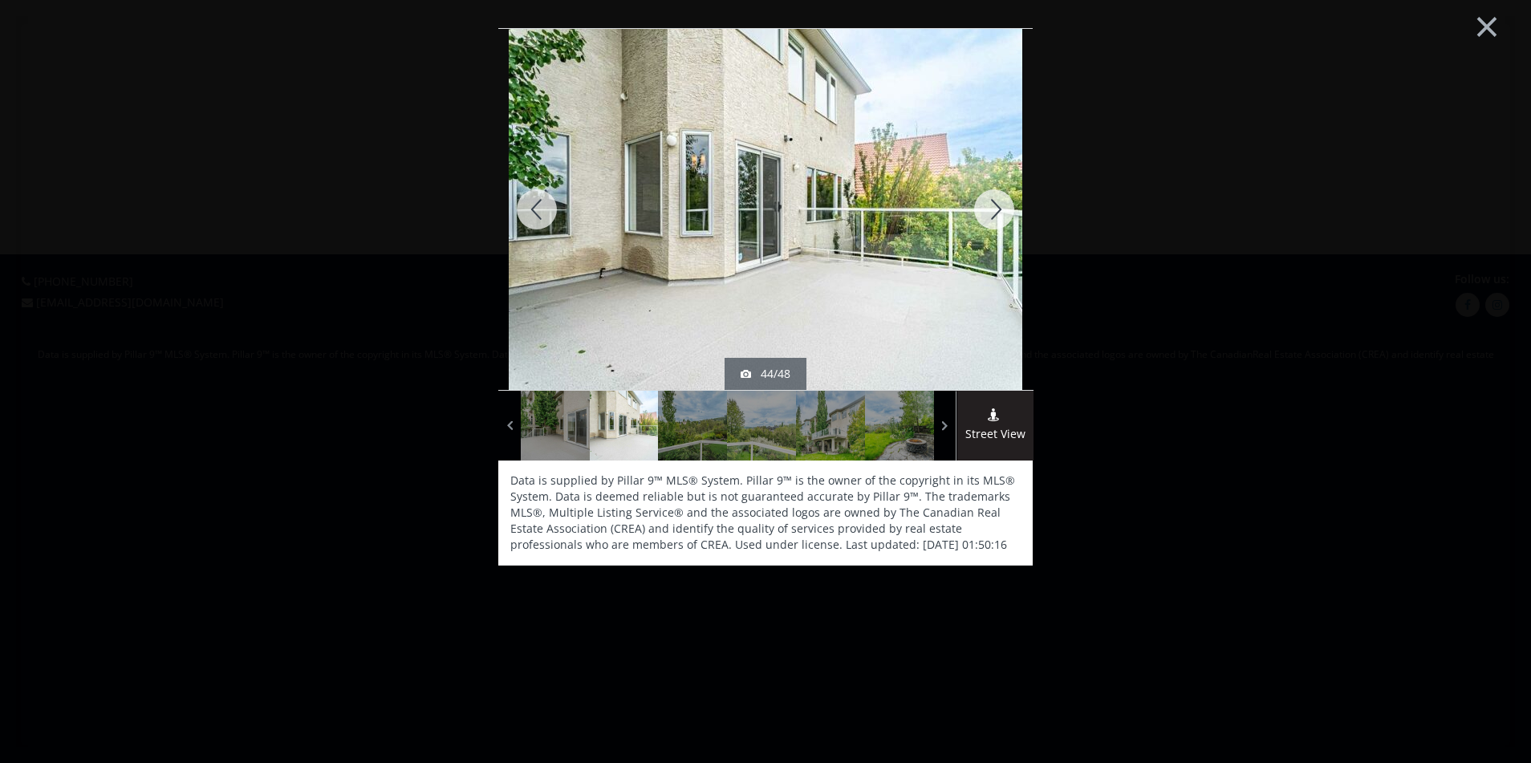
click at [991, 213] on div at bounding box center [994, 209] width 77 height 361
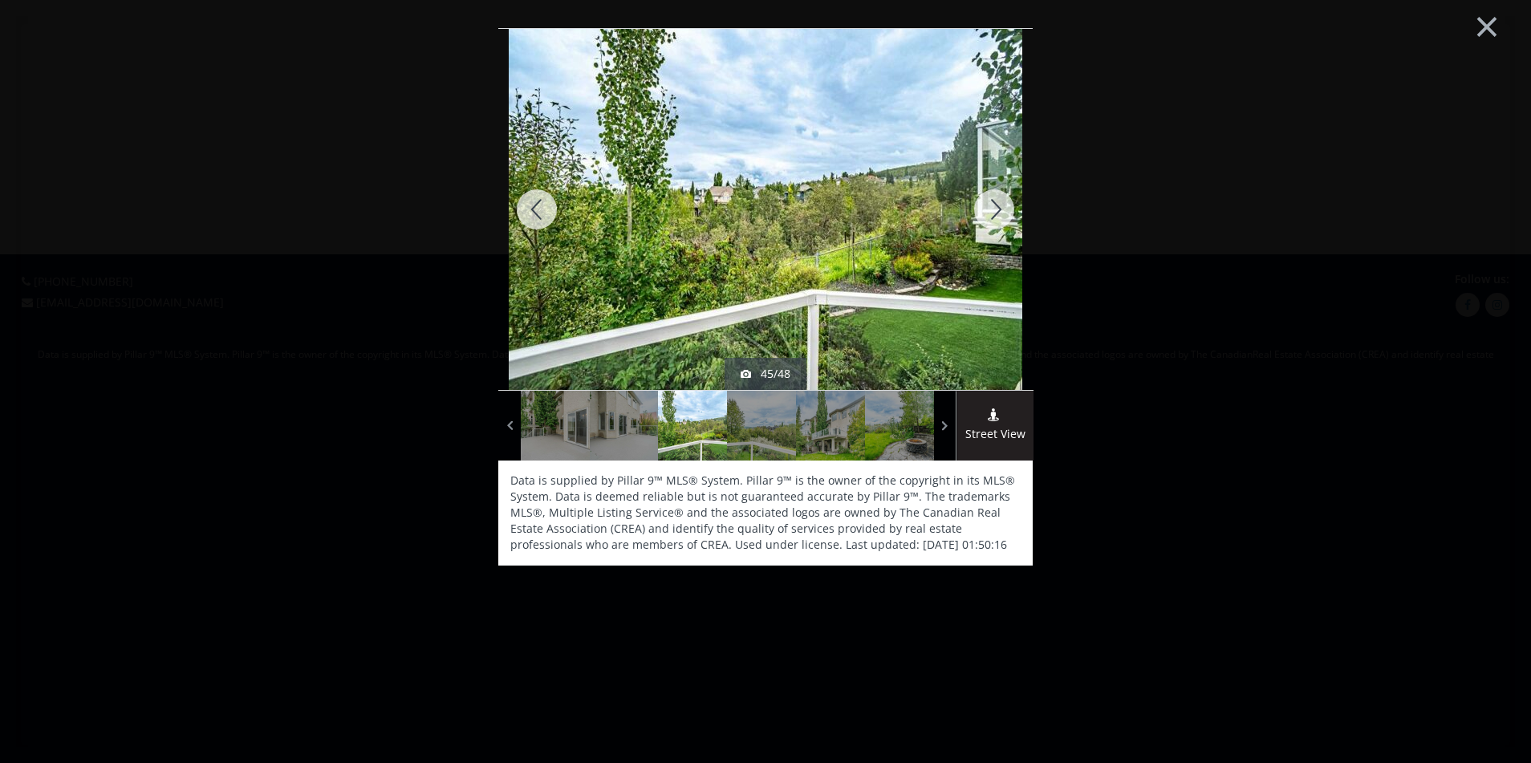
click at [991, 213] on div at bounding box center [994, 209] width 77 height 361
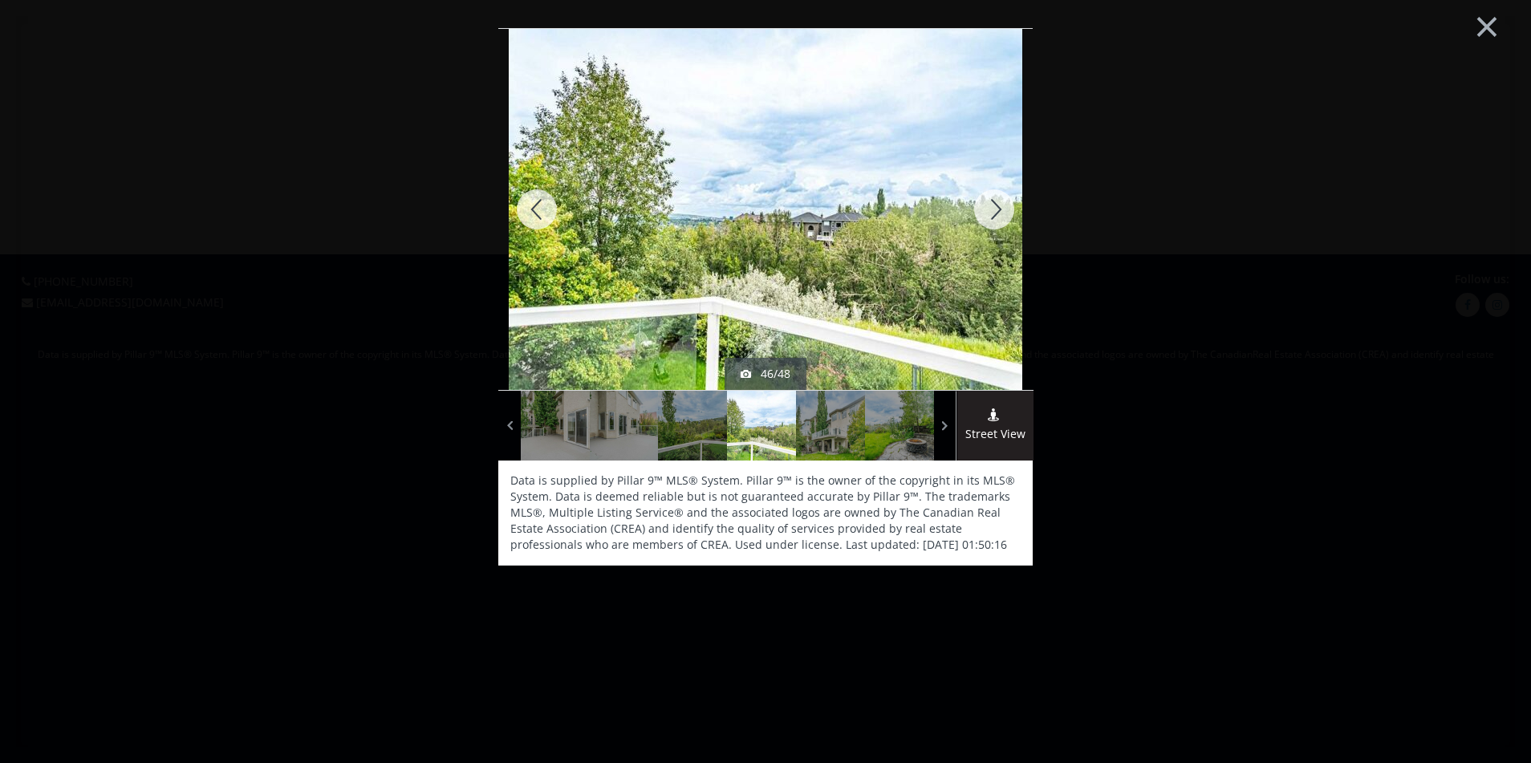
click at [991, 213] on div at bounding box center [994, 209] width 77 height 361
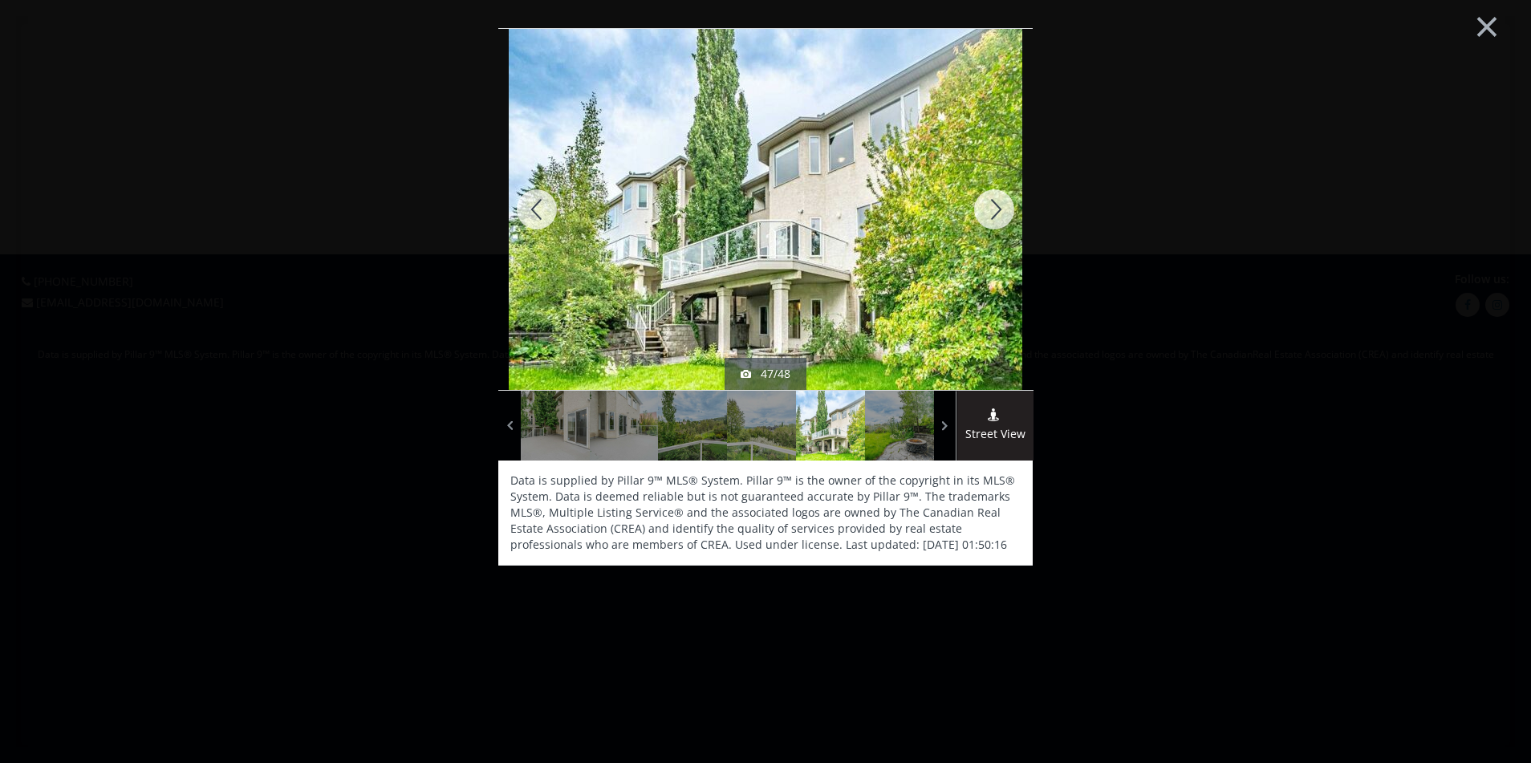
click at [991, 213] on div at bounding box center [994, 209] width 77 height 361
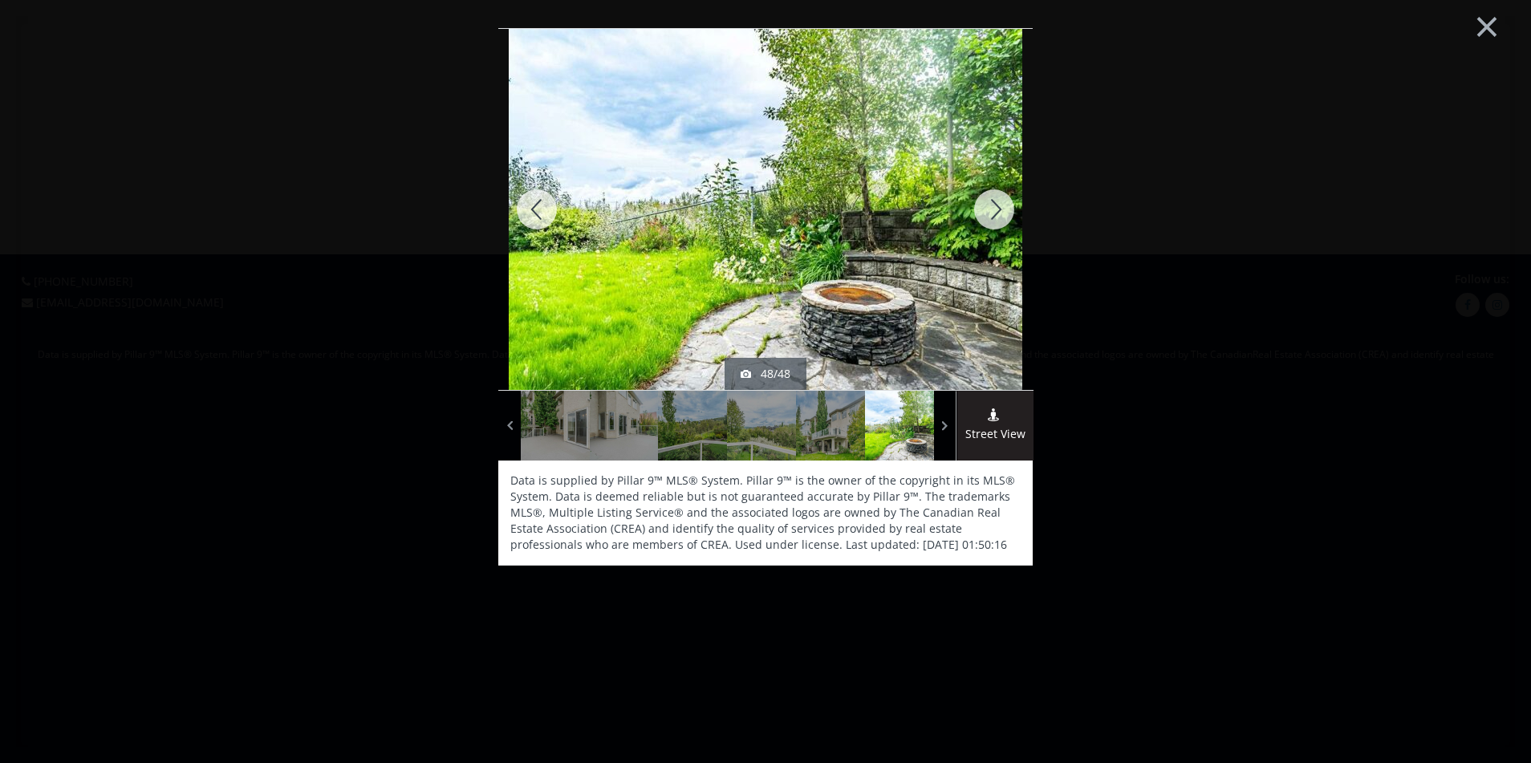
click at [991, 213] on div at bounding box center [994, 209] width 77 height 361
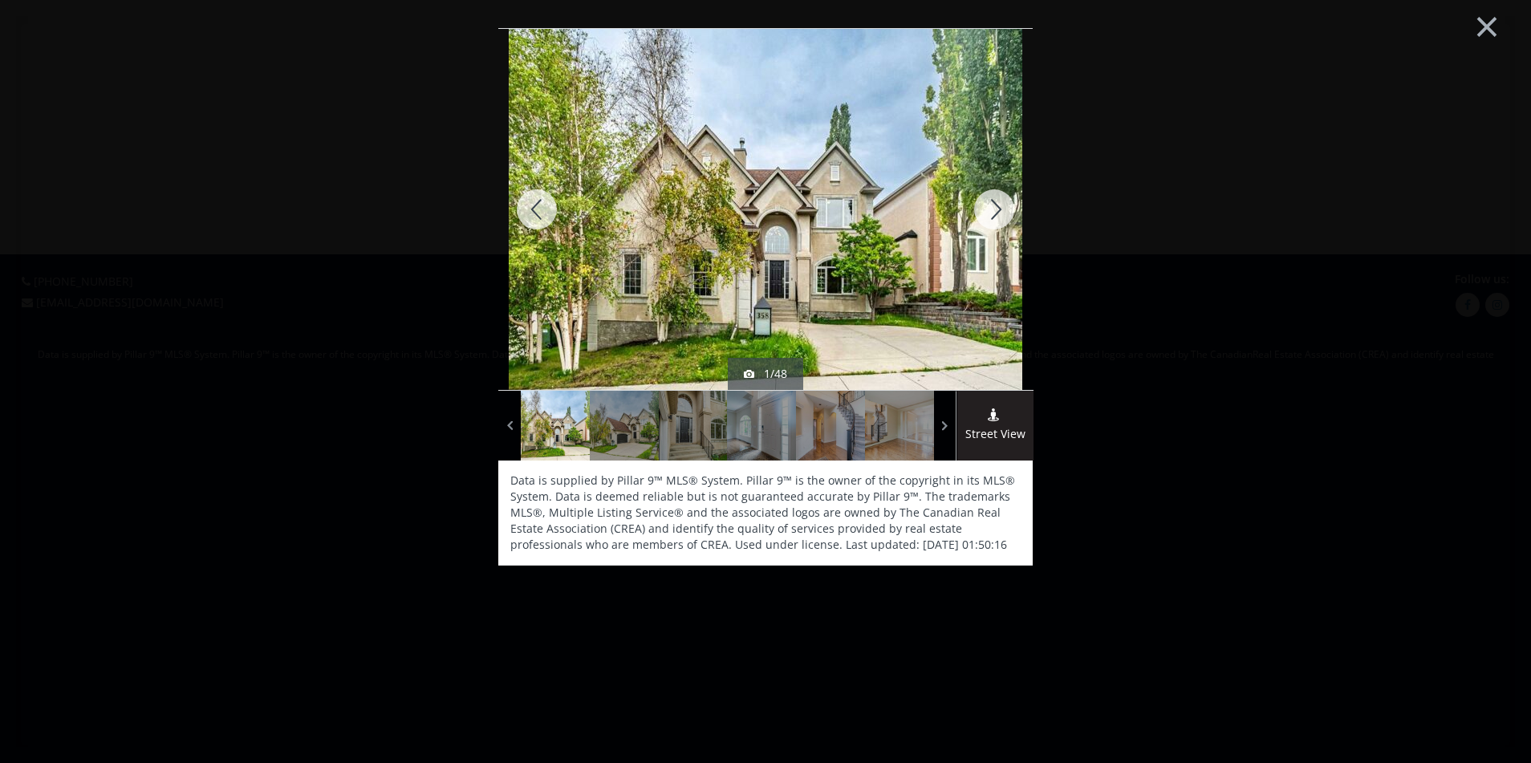
click at [991, 213] on div at bounding box center [994, 209] width 77 height 361
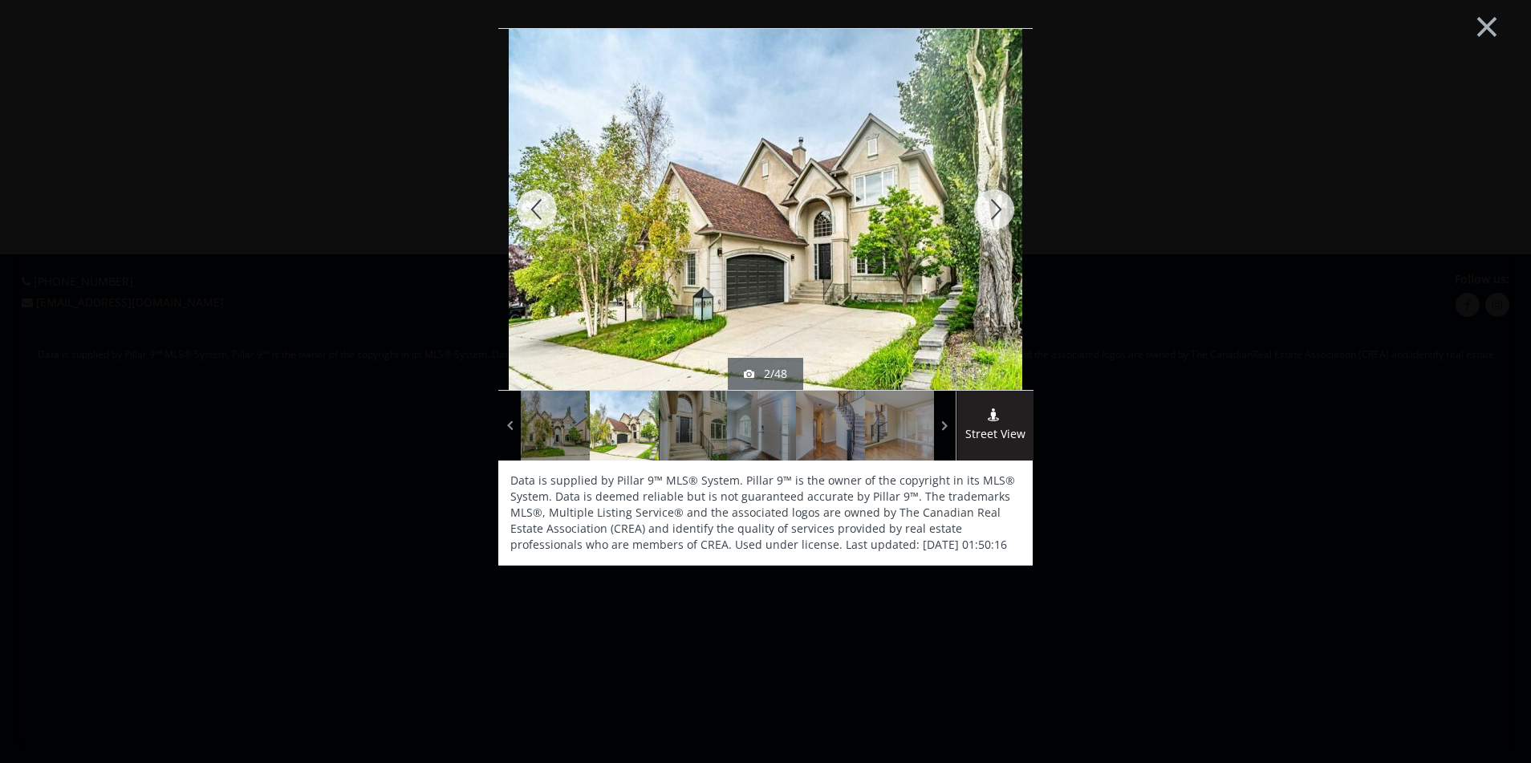
click at [440, 168] on div "active 2/48 Street View Data is supplied by Pillar 9™ MLS® System. Pillar 9™ is…" at bounding box center [765, 387] width 810 height 719
click at [1496, 22] on button "×" at bounding box center [1487, 25] width 88 height 66
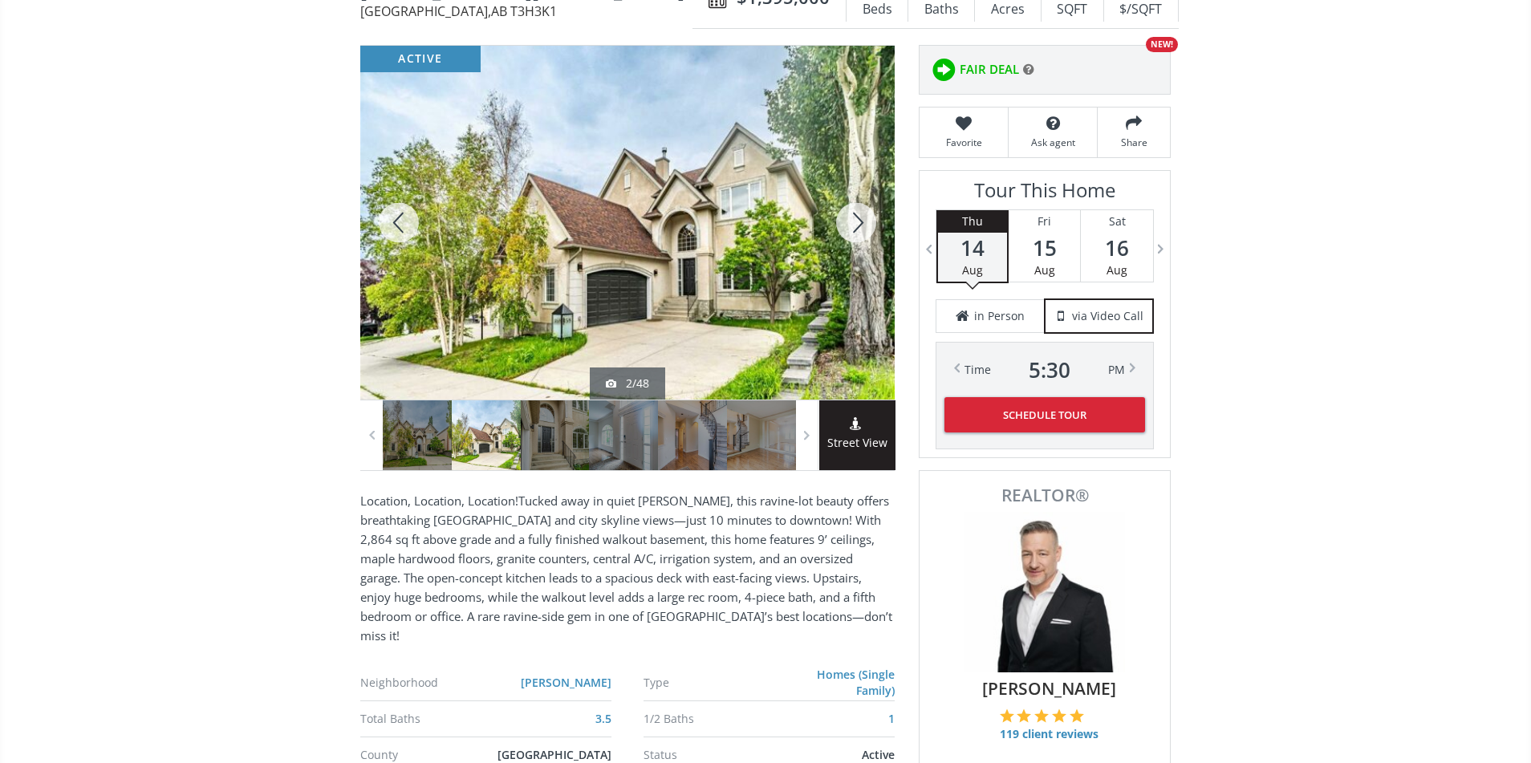
scroll to position [205, 0]
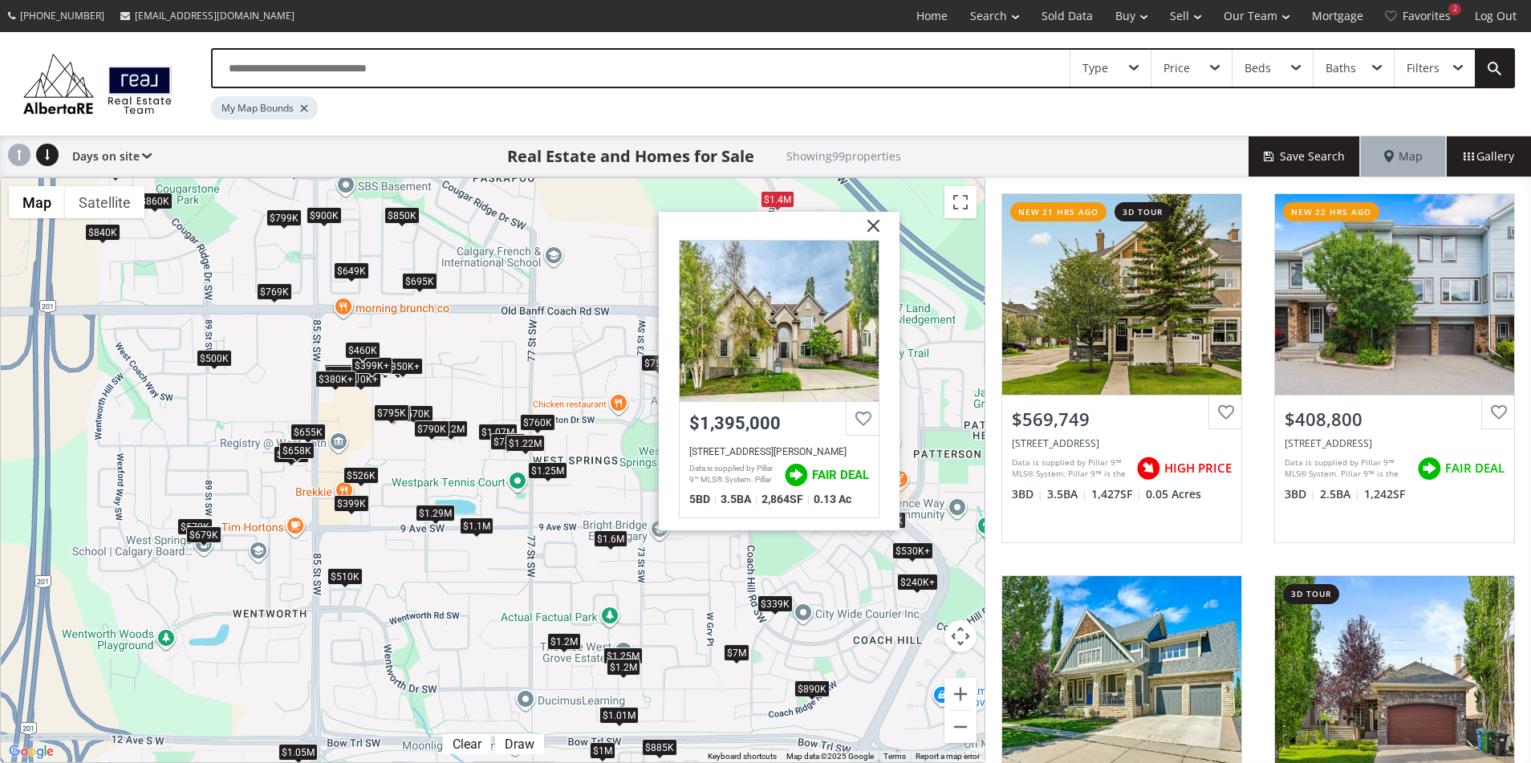
click at [871, 230] on img at bounding box center [867, 232] width 40 height 40
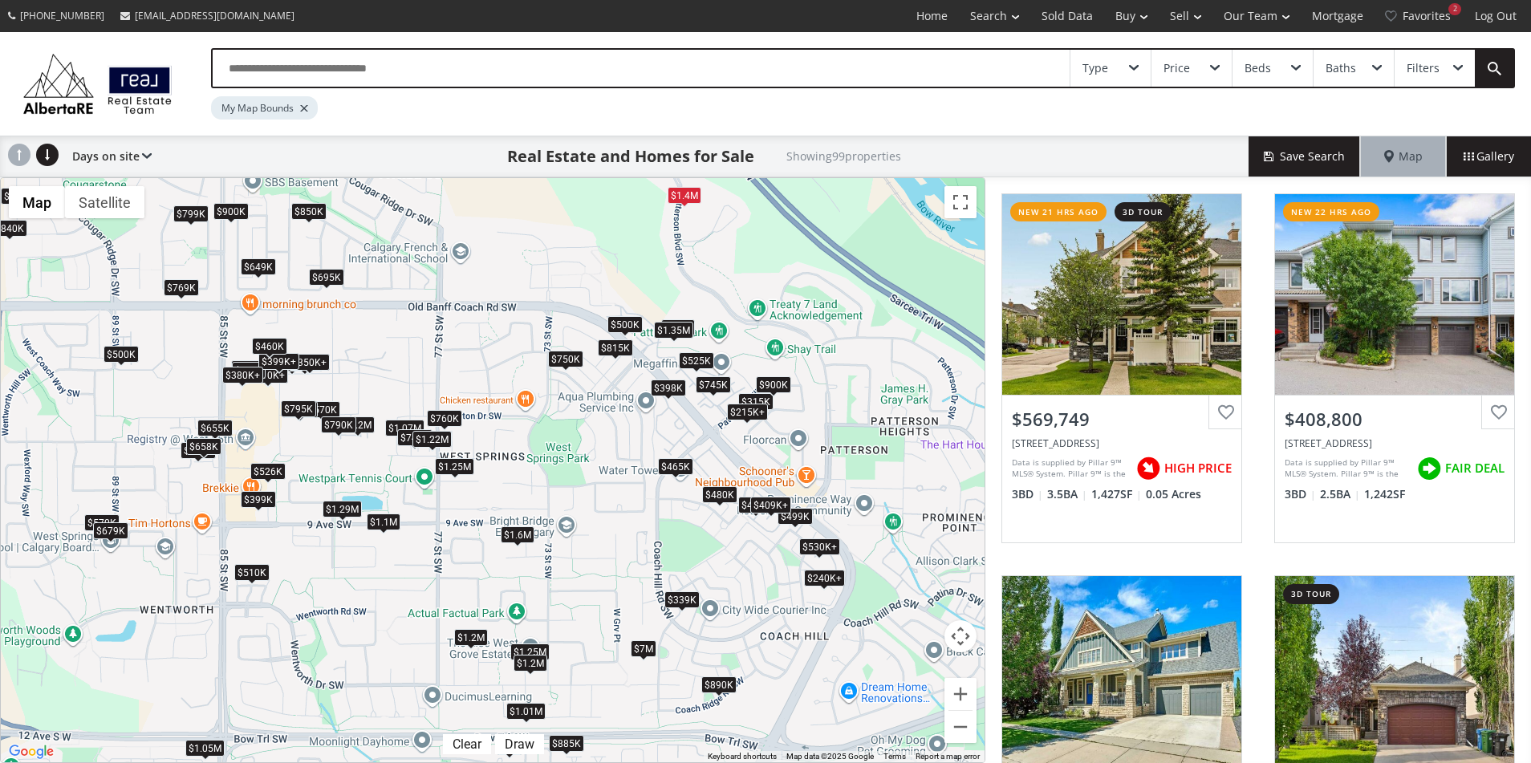
drag, startPoint x: 822, startPoint y: 286, endPoint x: 727, endPoint y: 282, distance: 94.8
click at [727, 282] on div "To navigate, press the arrow keys. $570K $409K+ $1.29M $885K $649K $679K $799K …" at bounding box center [493, 470] width 984 height 584
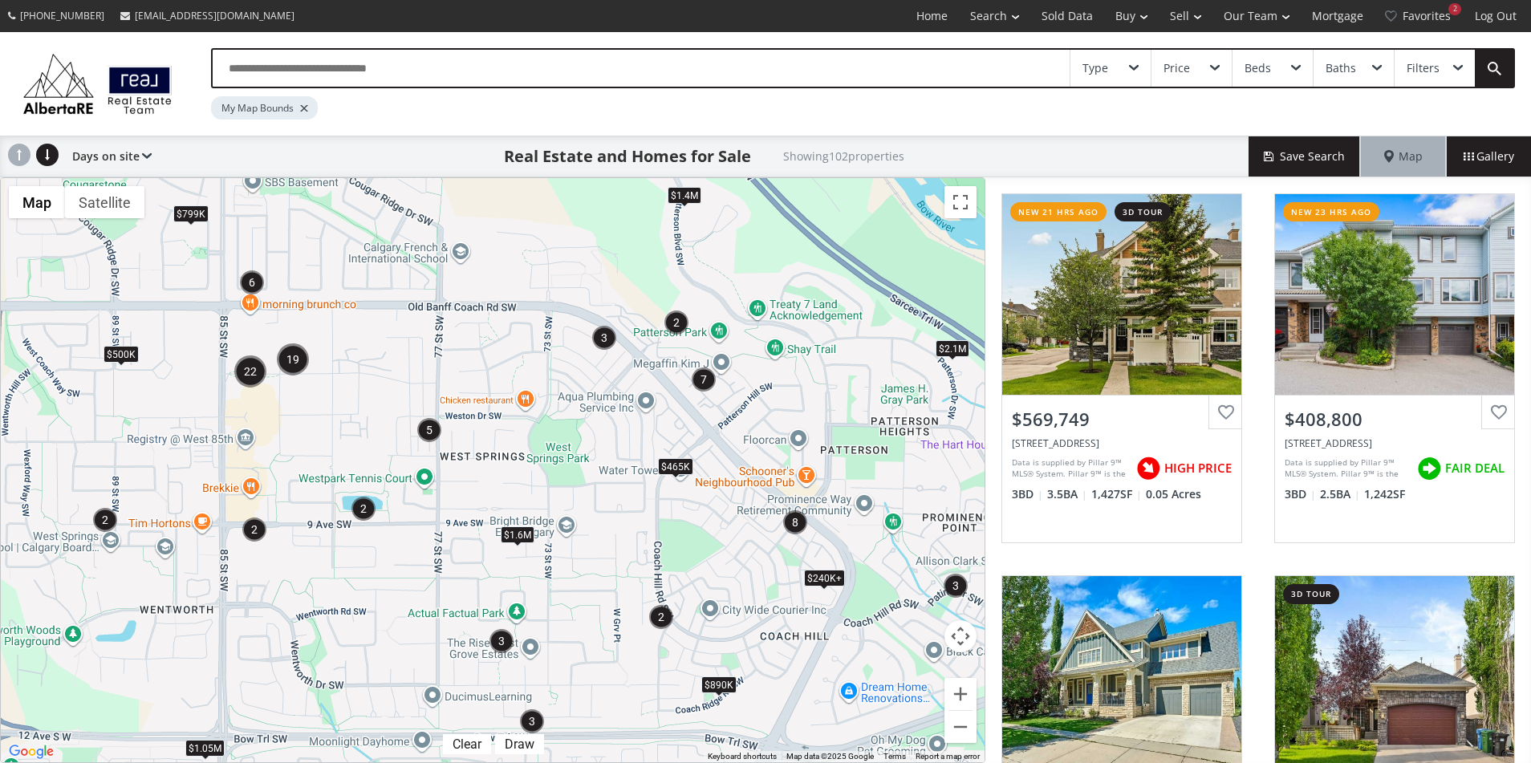
click at [675, 325] on img "2" at bounding box center [676, 323] width 24 height 24
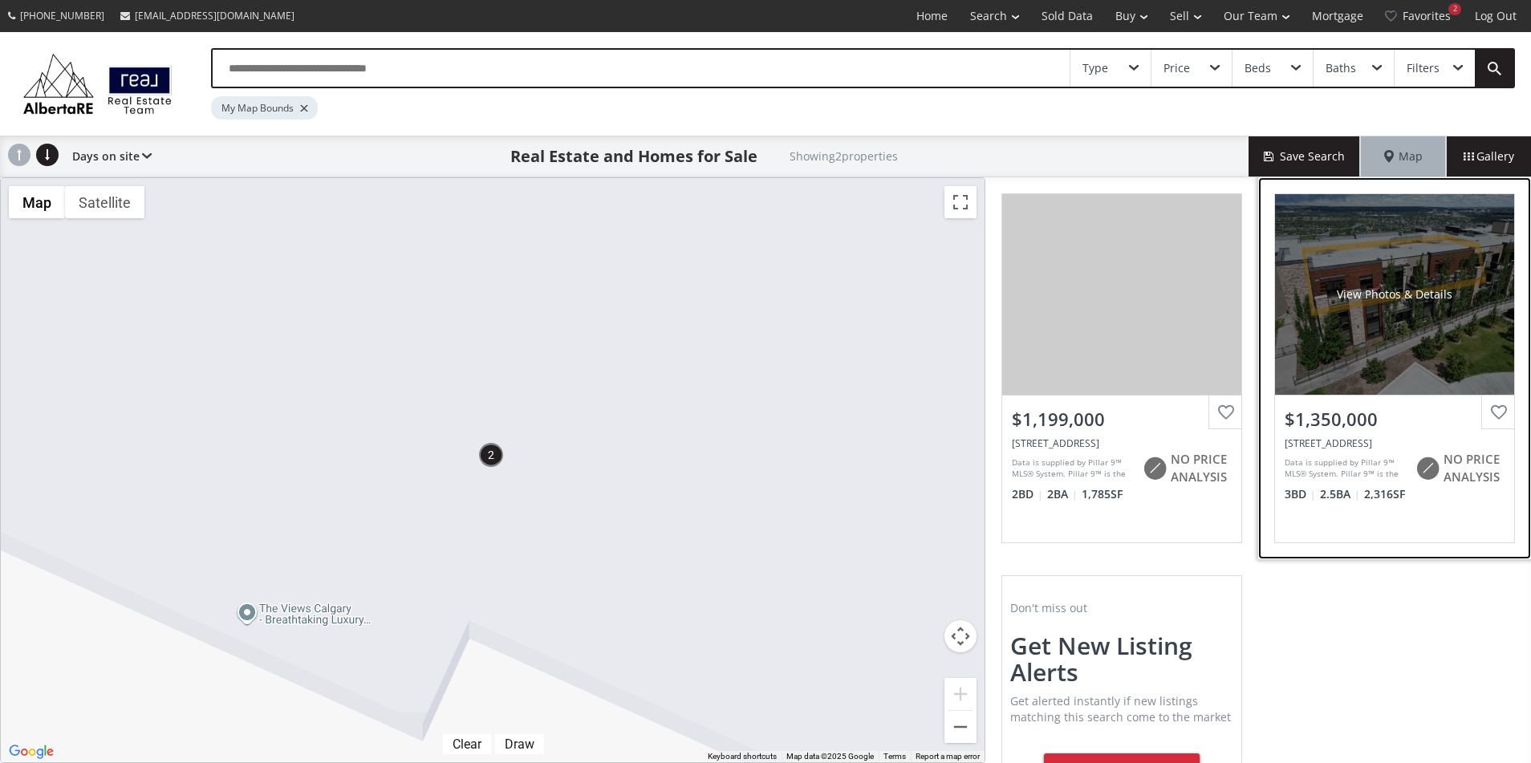
click at [1358, 310] on div "View Photos & Details" at bounding box center [1394, 294] width 239 height 201
